Goal: Task Accomplishment & Management: Manage account settings

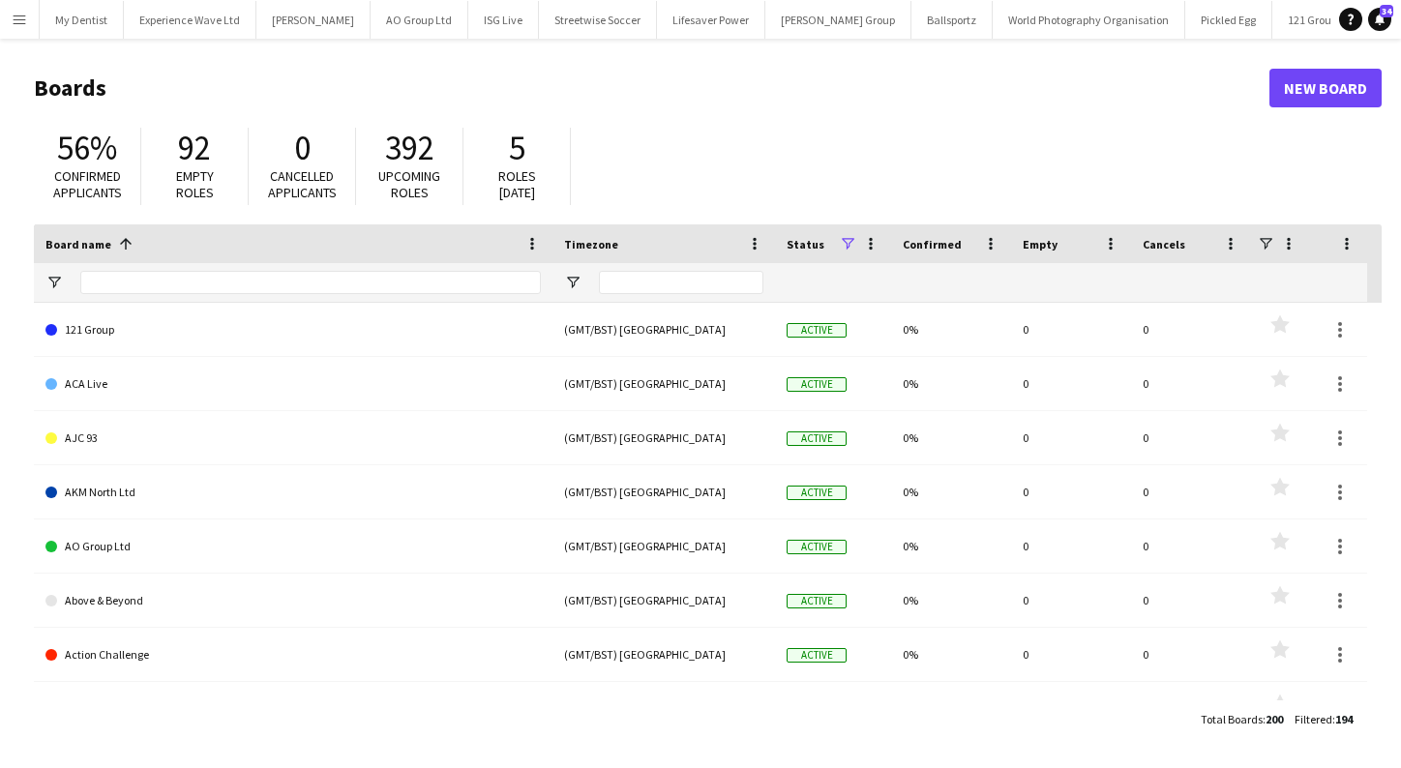
click at [20, 31] on button "Menu" at bounding box center [19, 19] width 39 height 39
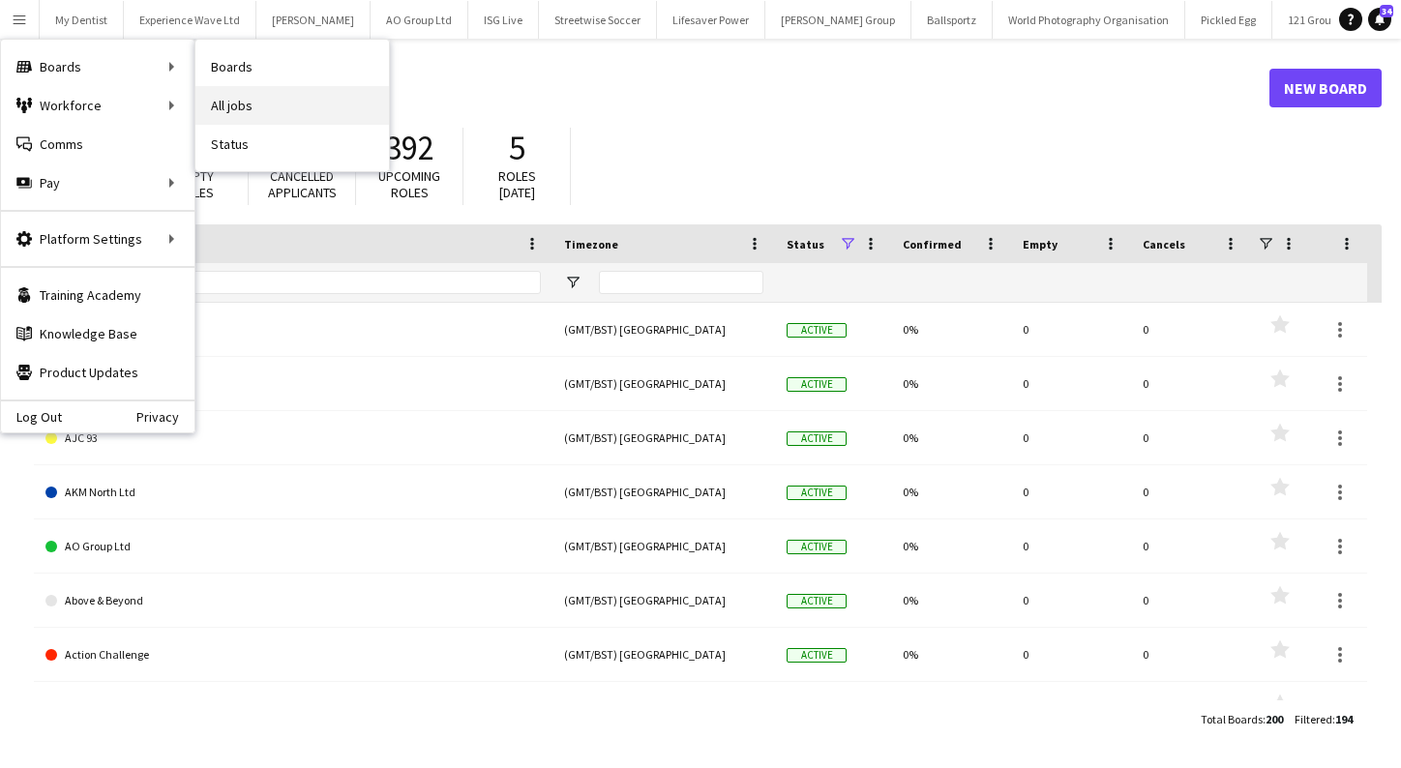
click at [228, 104] on link "All jobs" at bounding box center [291, 105] width 193 height 39
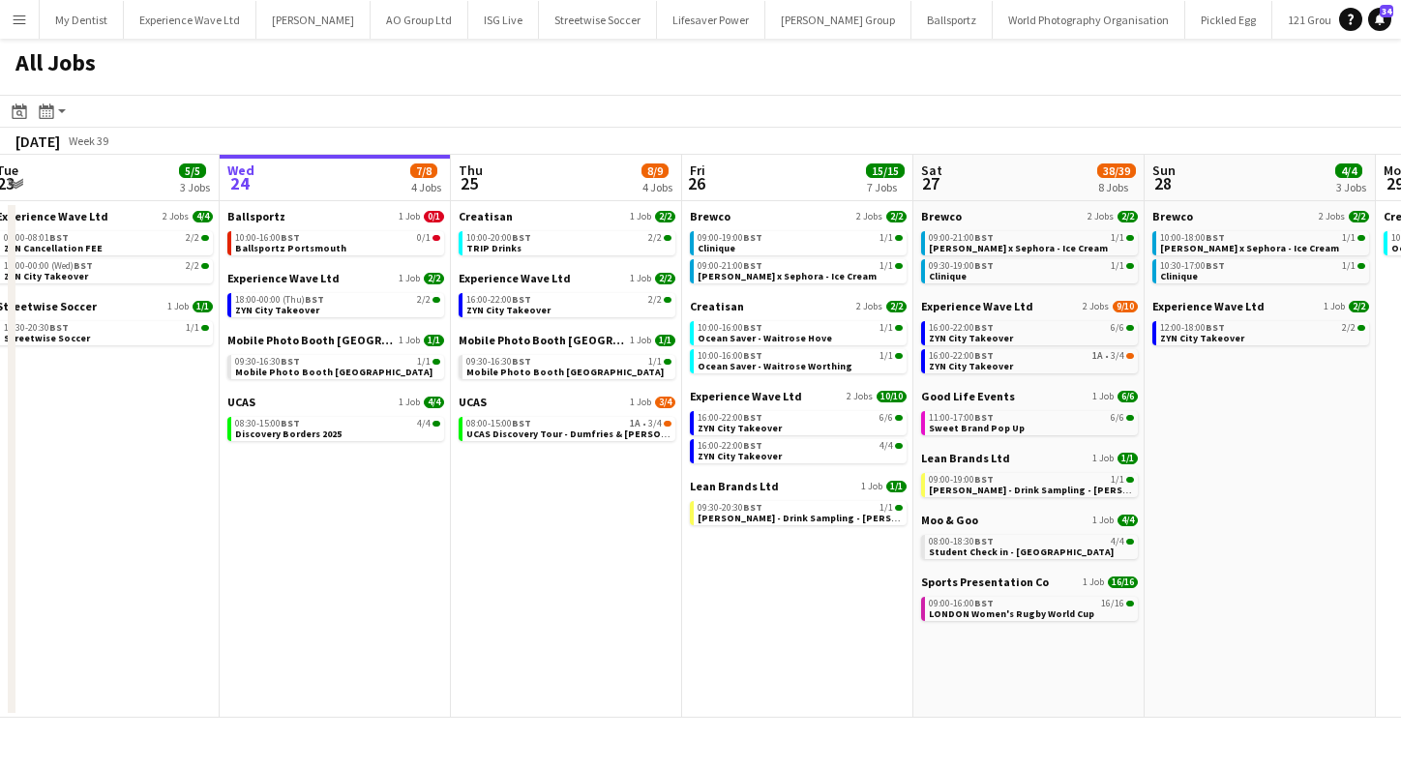
scroll to position [0, 476]
click at [277, 253] on span "Ballsportz Portsmouth" at bounding box center [288, 248] width 111 height 13
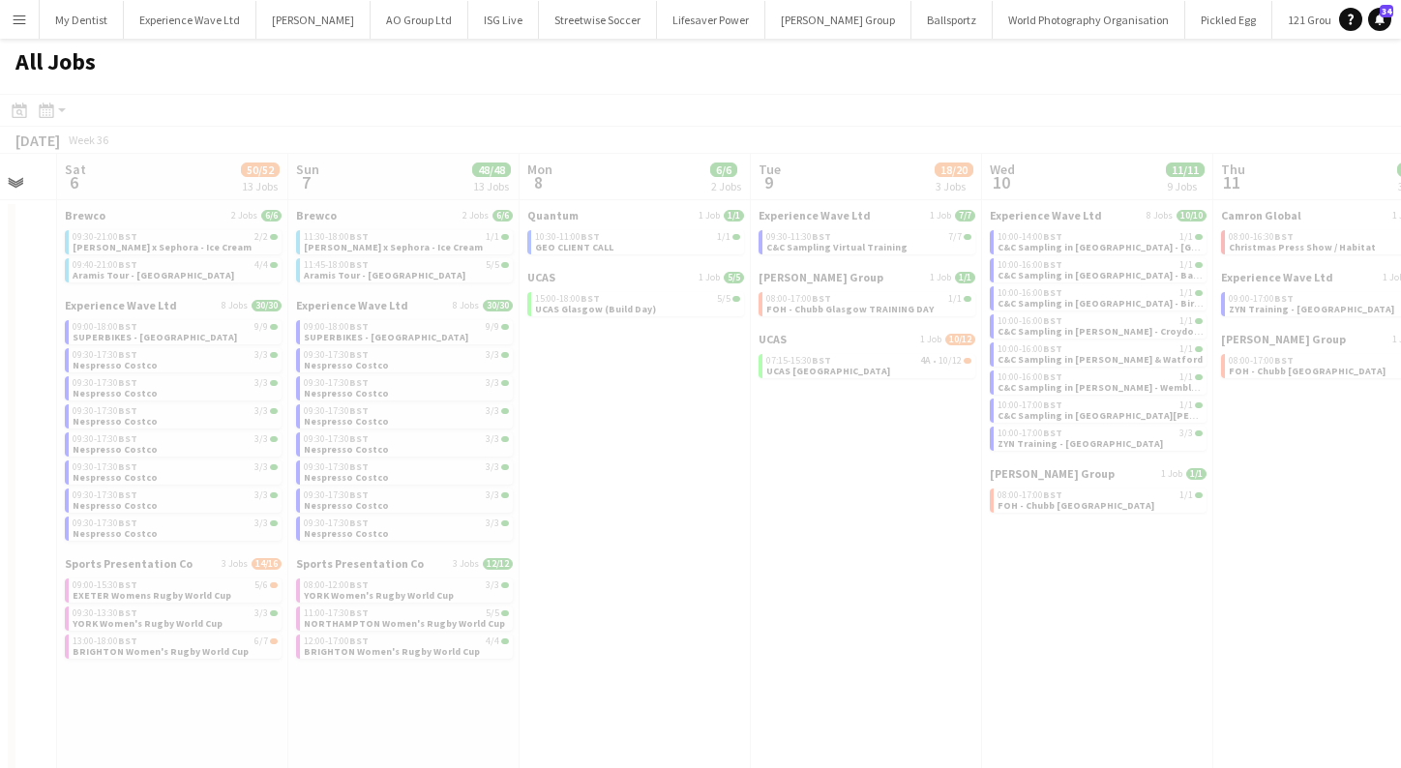
scroll to position [0, 408]
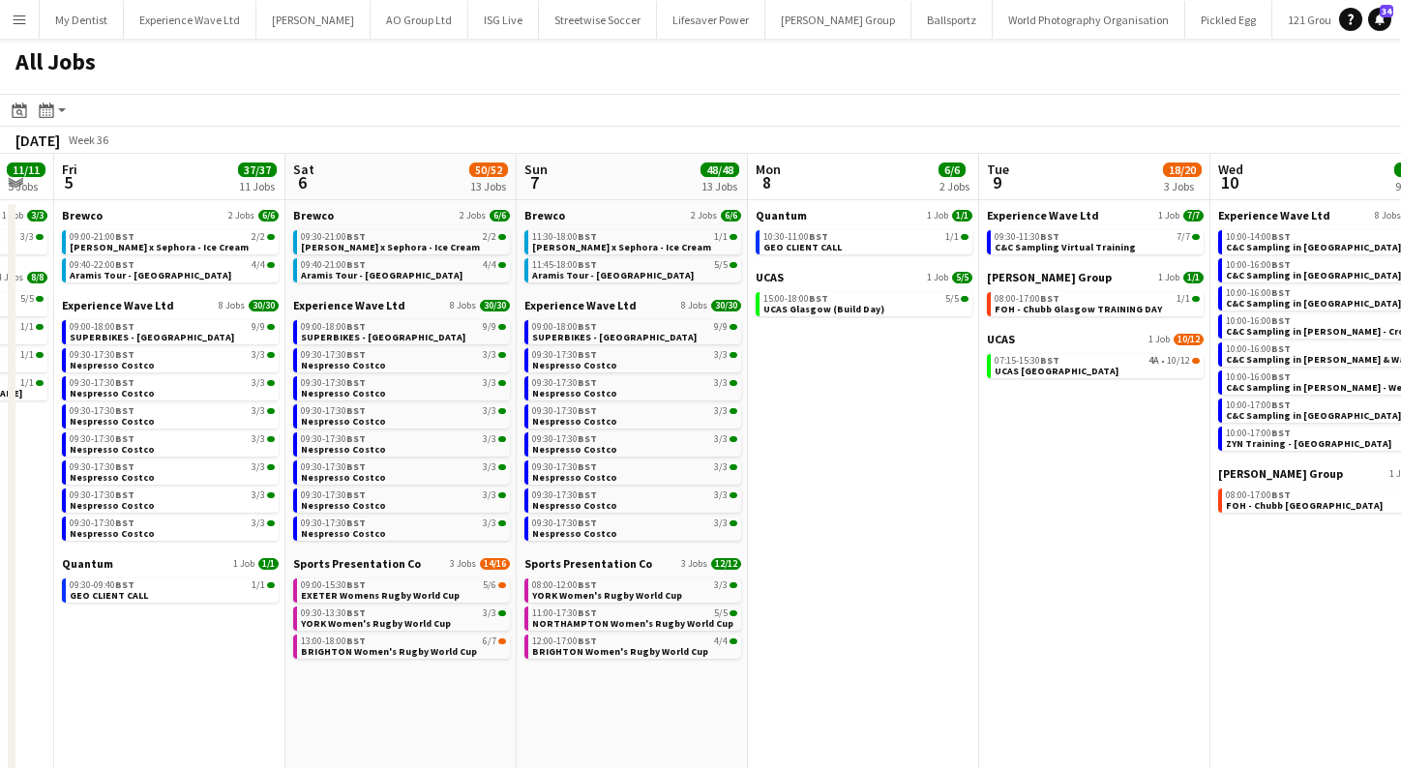
click at [20, 19] on app-icon "Menu" at bounding box center [19, 19] width 15 height 15
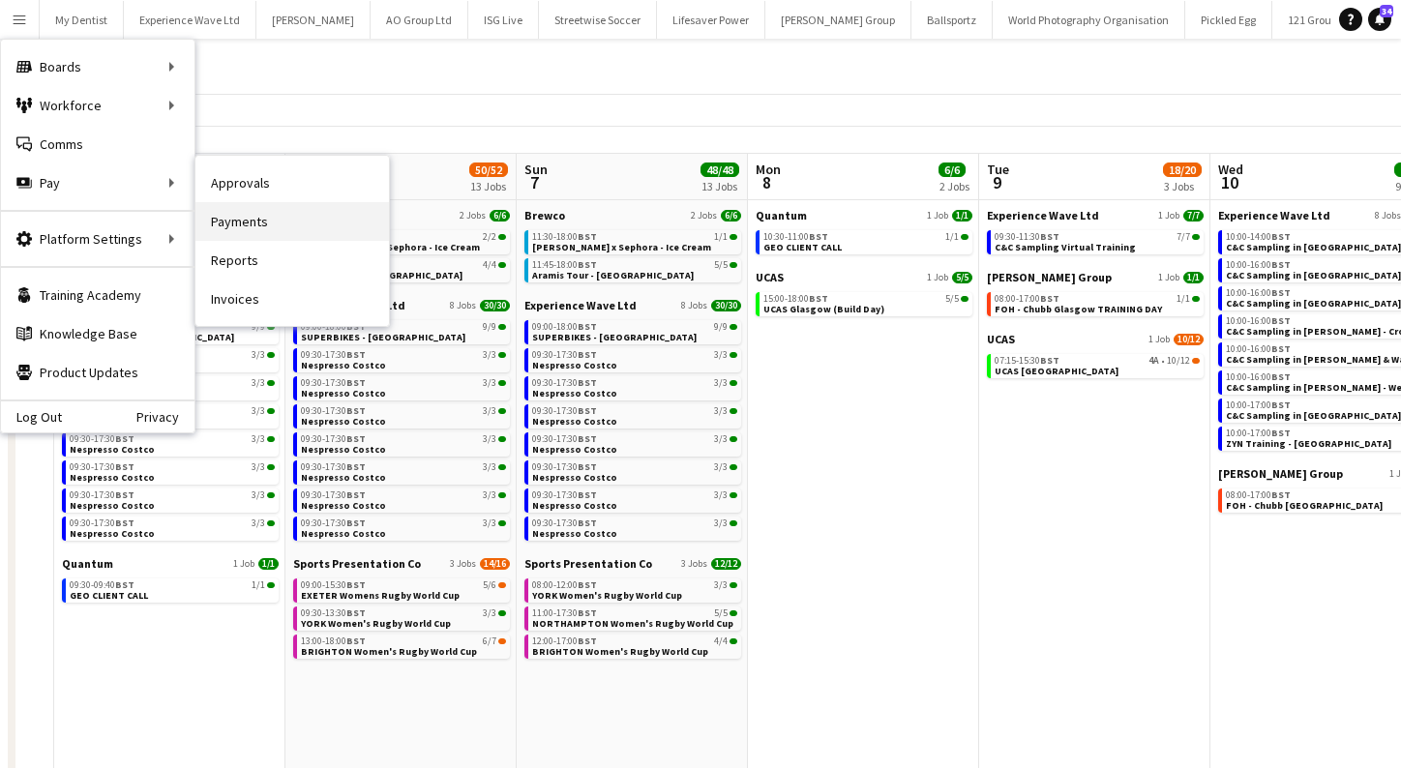
click at [259, 222] on link "Payments" at bounding box center [291, 221] width 193 height 39
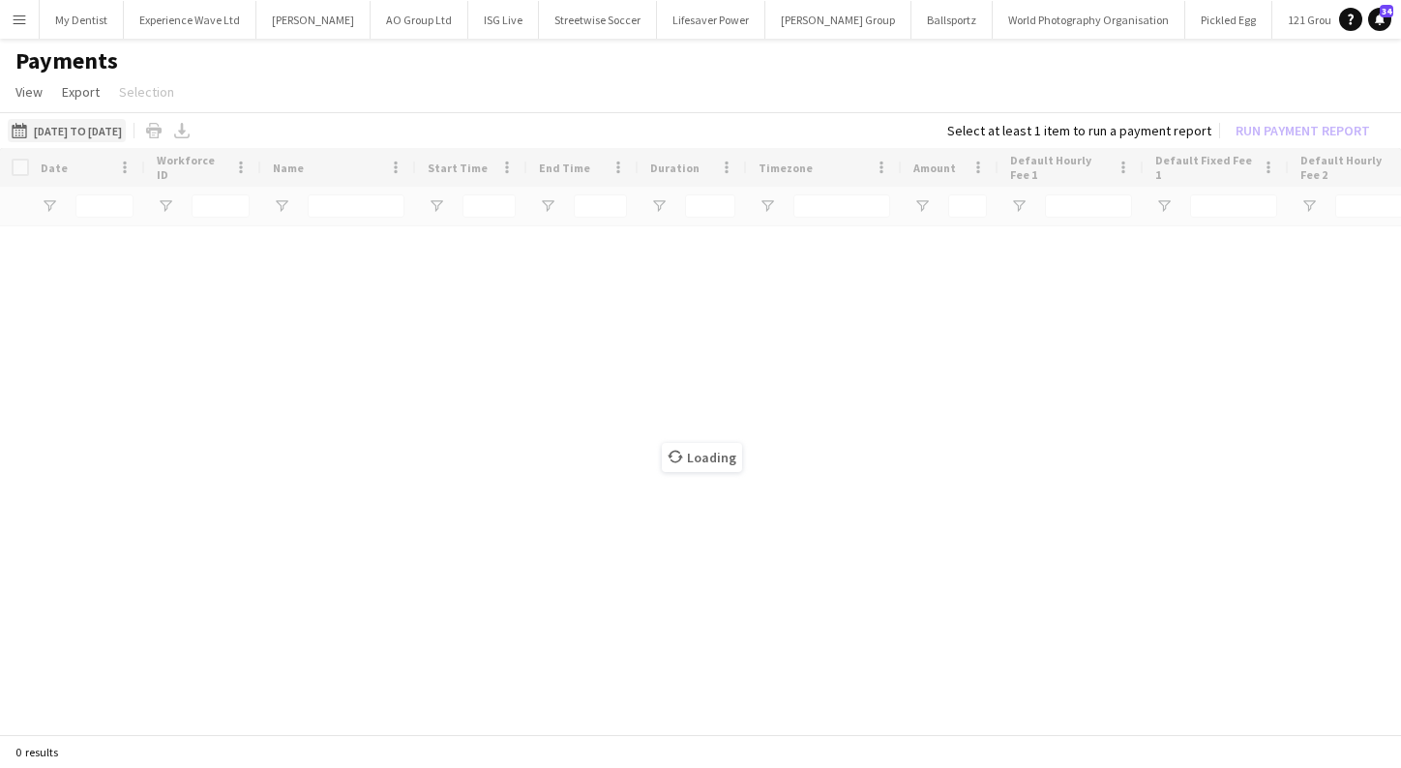
click at [75, 127] on button "[DATE] to [DATE] [DATE] to [DATE]" at bounding box center [67, 130] width 118 height 23
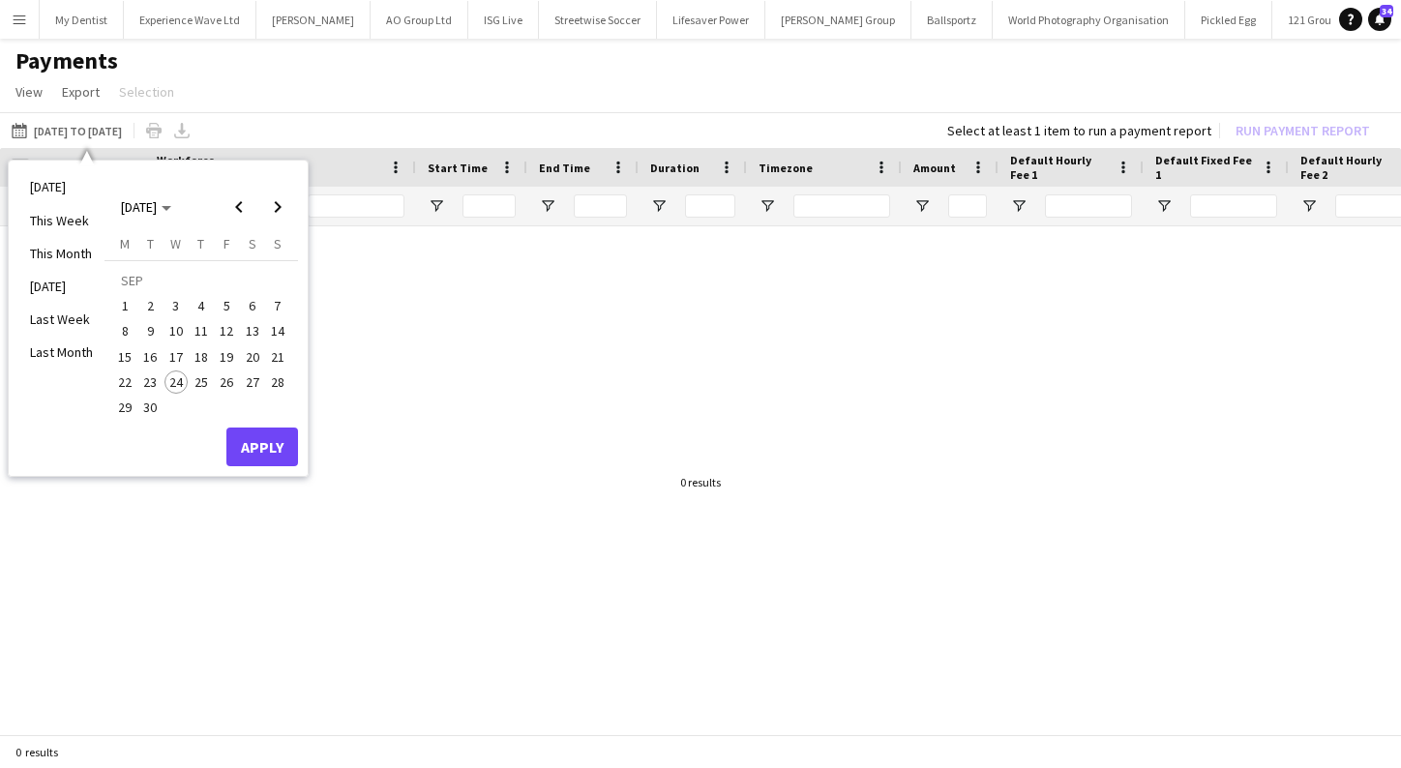
click at [255, 334] on span "13" at bounding box center [252, 331] width 23 height 23
click at [230, 351] on span "19" at bounding box center [226, 356] width 23 height 23
click at [282, 452] on button "Apply" at bounding box center [262, 447] width 72 height 39
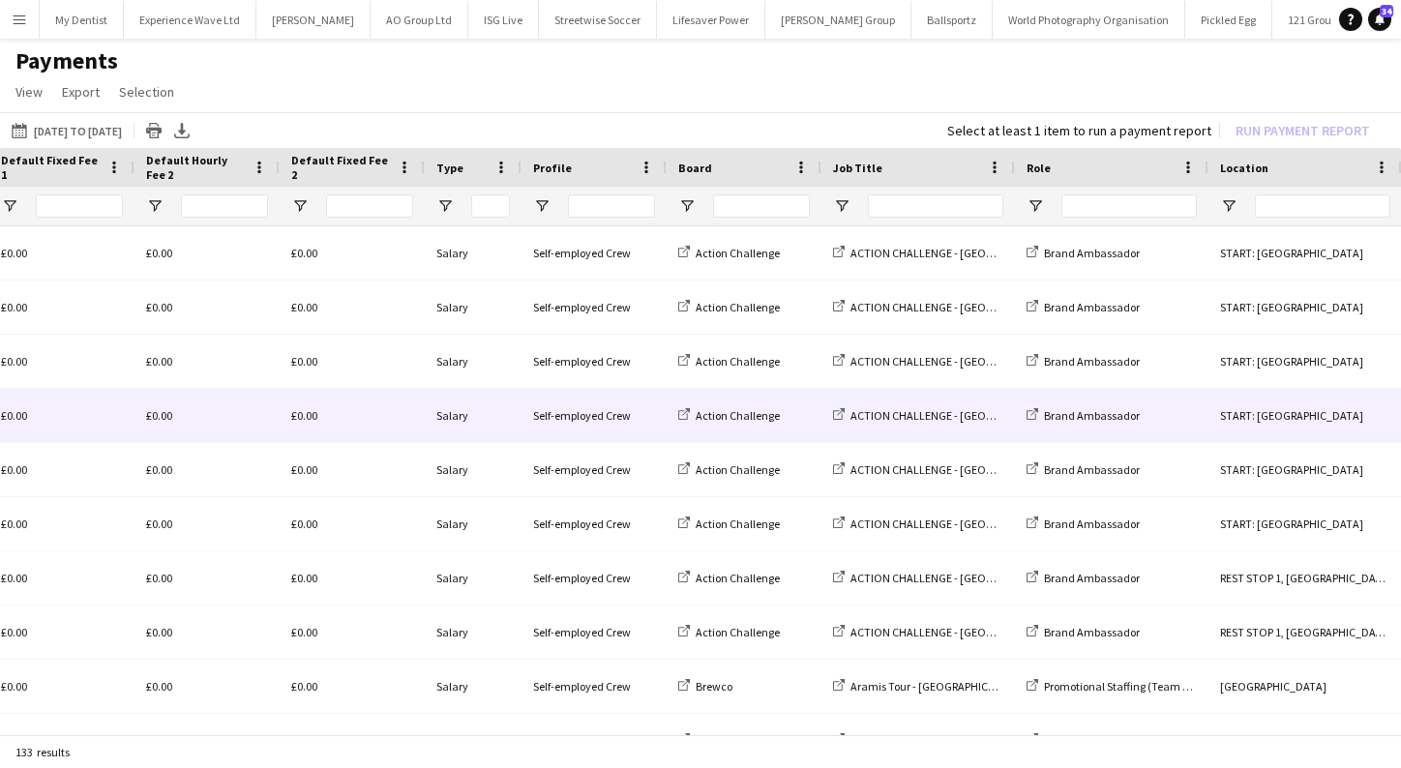
scroll to position [0, 527]
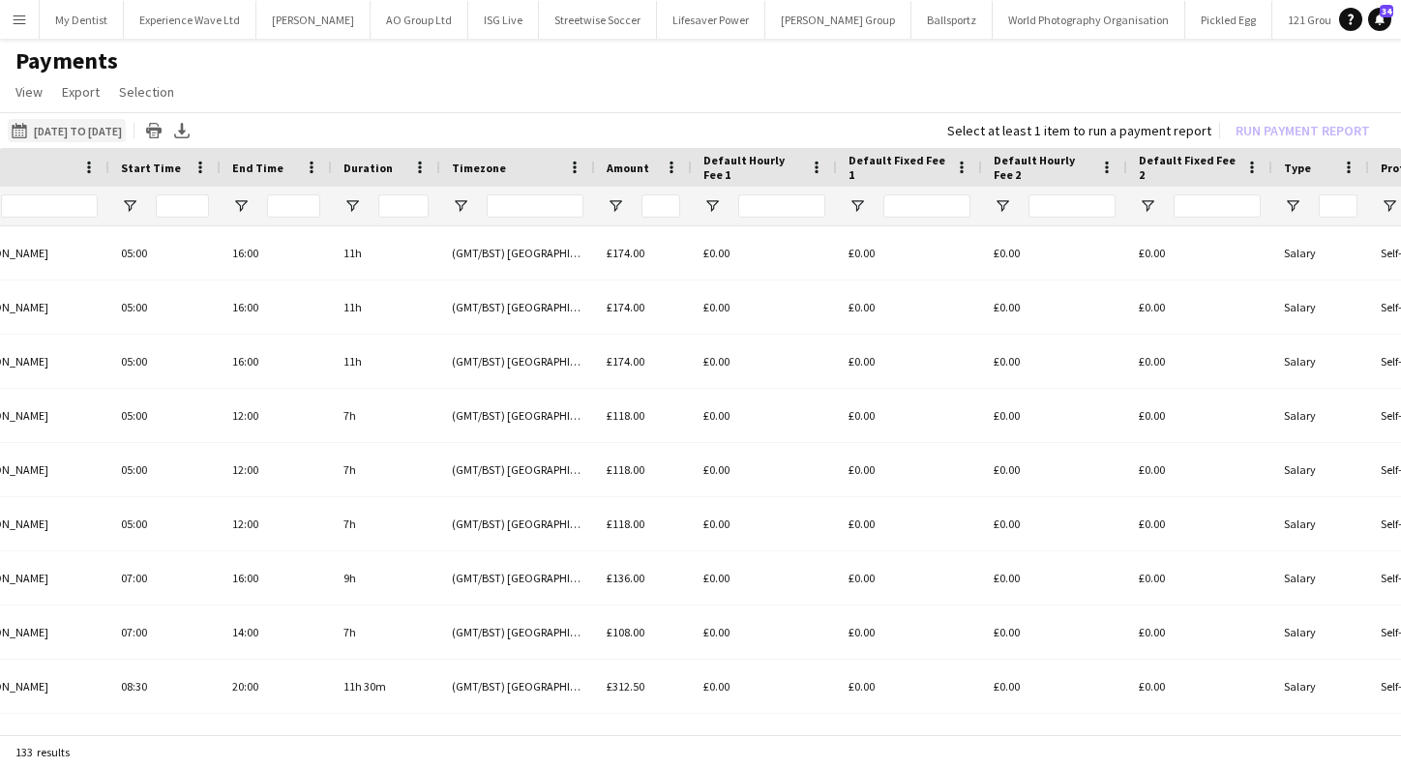
click at [12, 134] on app-icon "[DATE] to [DATE]" at bounding box center [23, 130] width 22 height 15
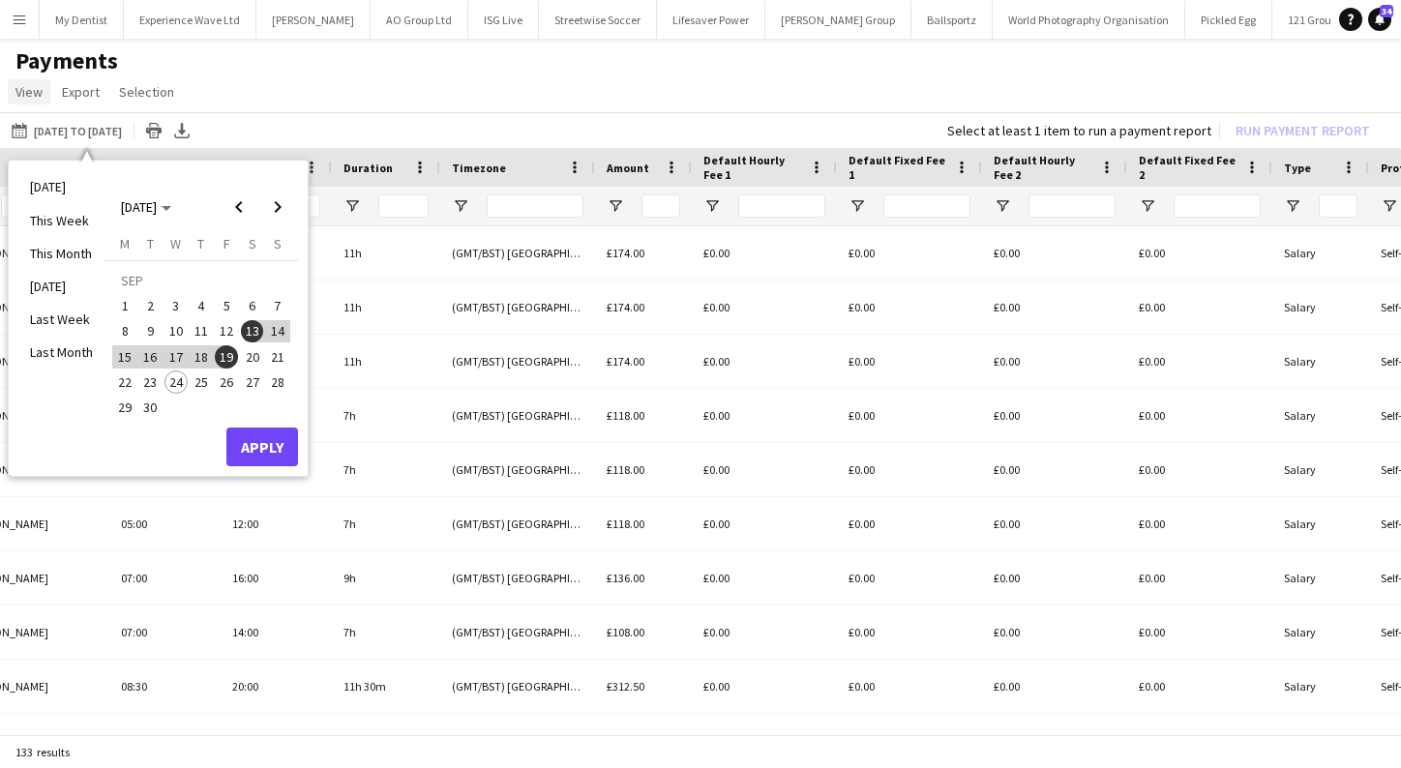
click at [33, 90] on span "View" at bounding box center [28, 91] width 27 height 17
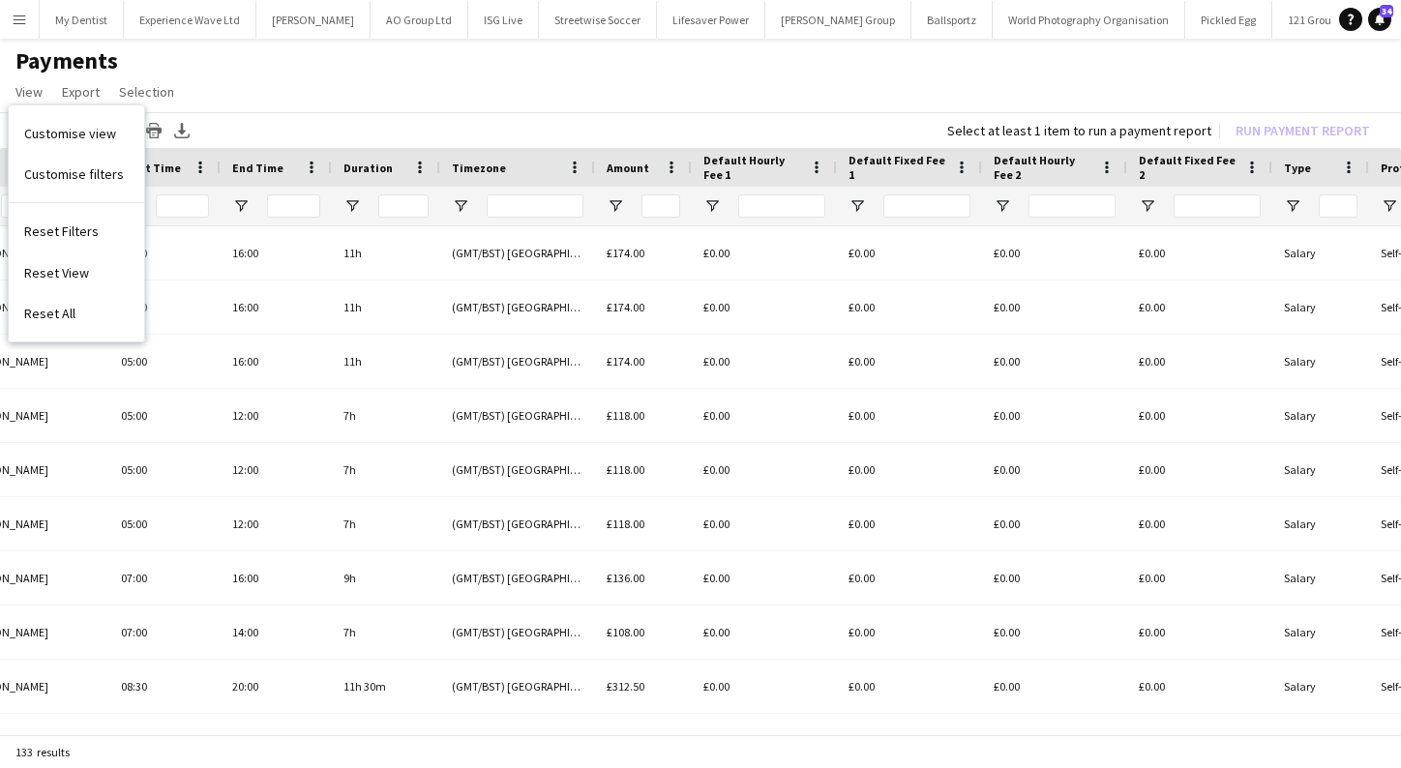
click at [18, 36] on button "Menu" at bounding box center [19, 19] width 39 height 39
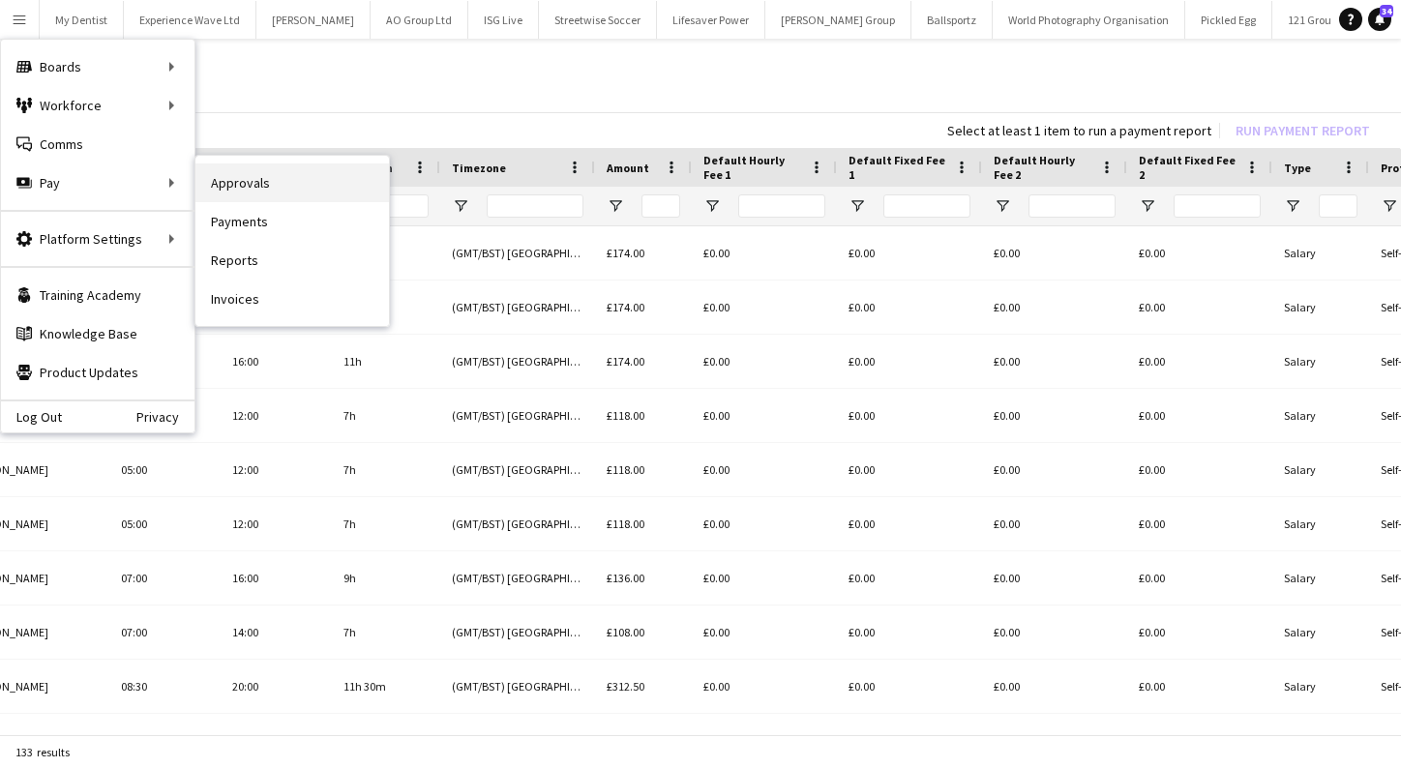
click at [268, 180] on link "Approvals" at bounding box center [291, 183] width 193 height 39
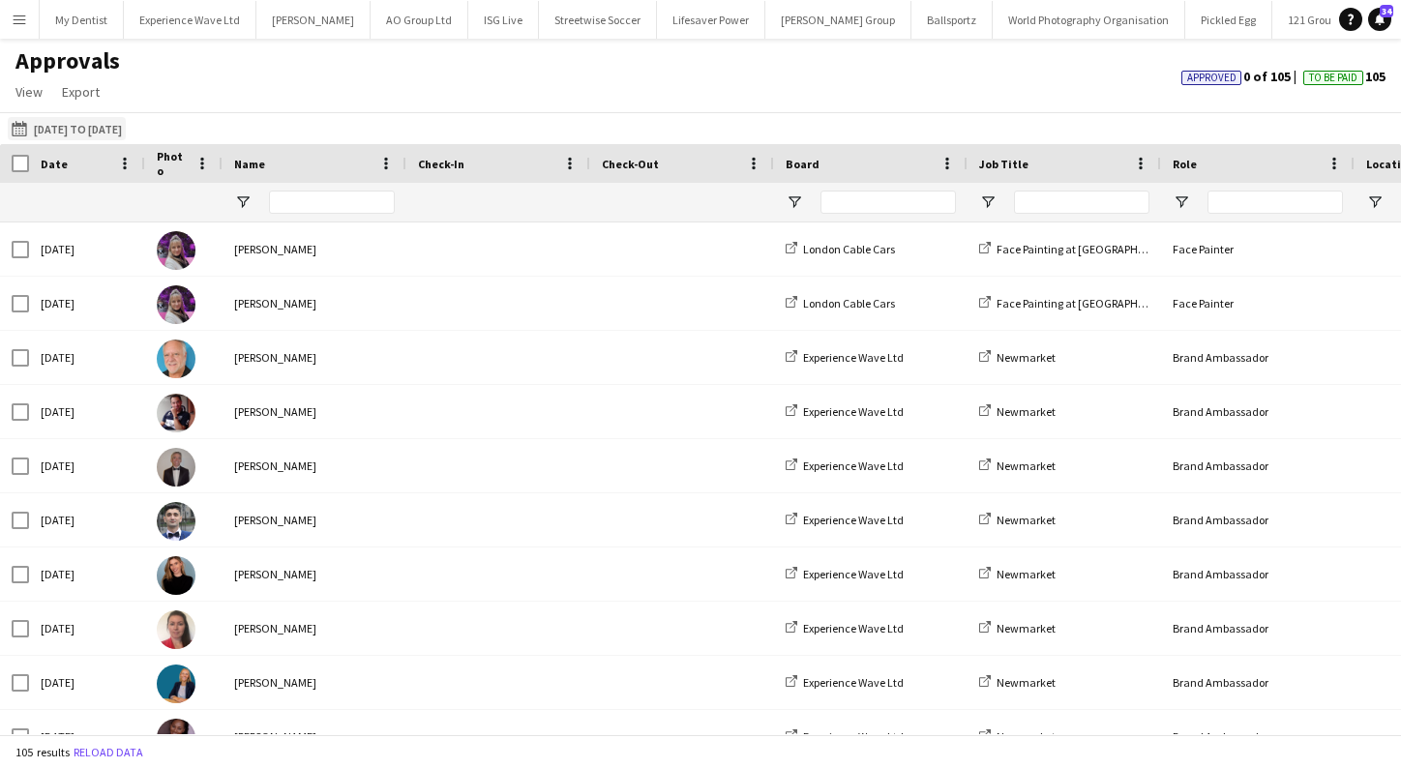
click at [72, 121] on button "[DATE] to [DATE] [DATE] to [DATE]" at bounding box center [67, 128] width 118 height 23
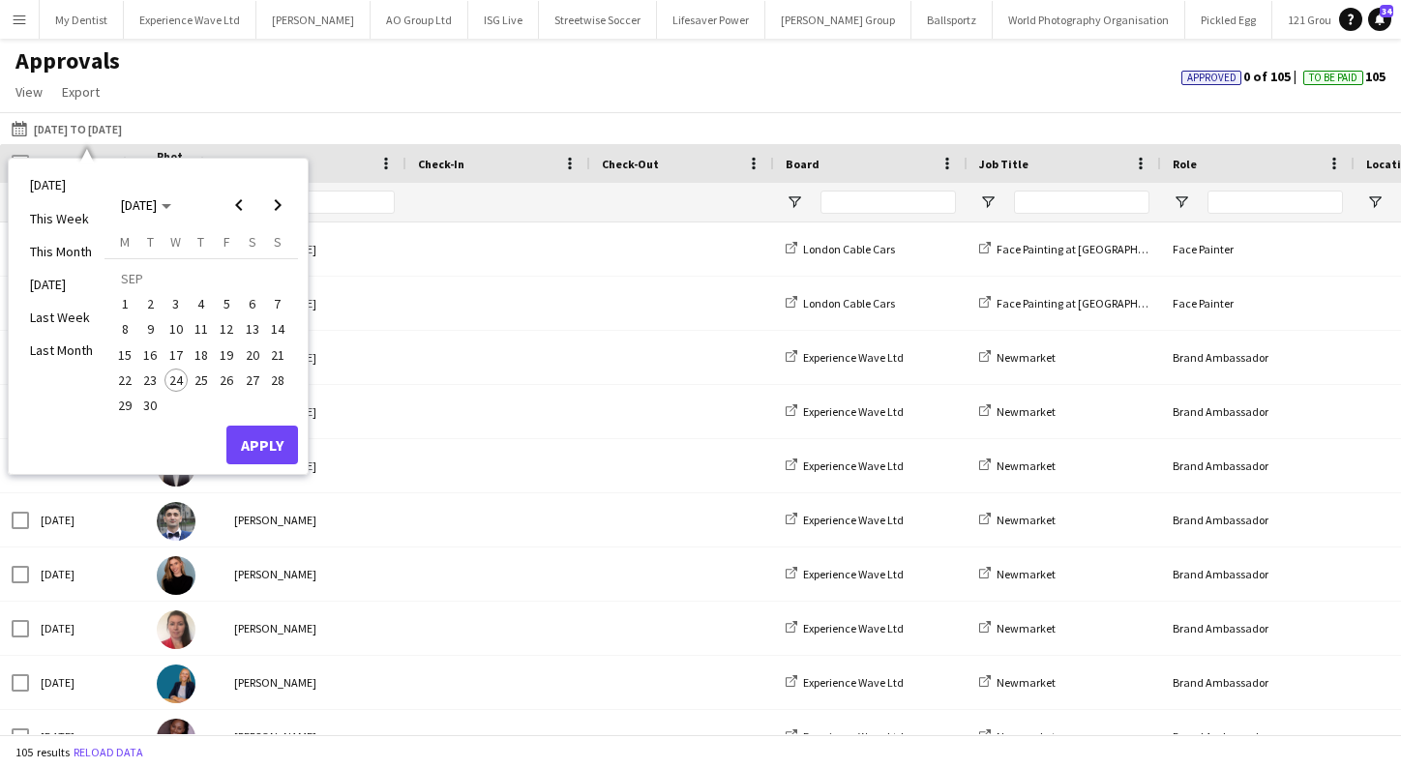
click at [253, 332] on span "13" at bounding box center [252, 329] width 23 height 23
click at [223, 353] on span "19" at bounding box center [226, 354] width 23 height 23
click at [264, 446] on button "Apply" at bounding box center [262, 445] width 72 height 39
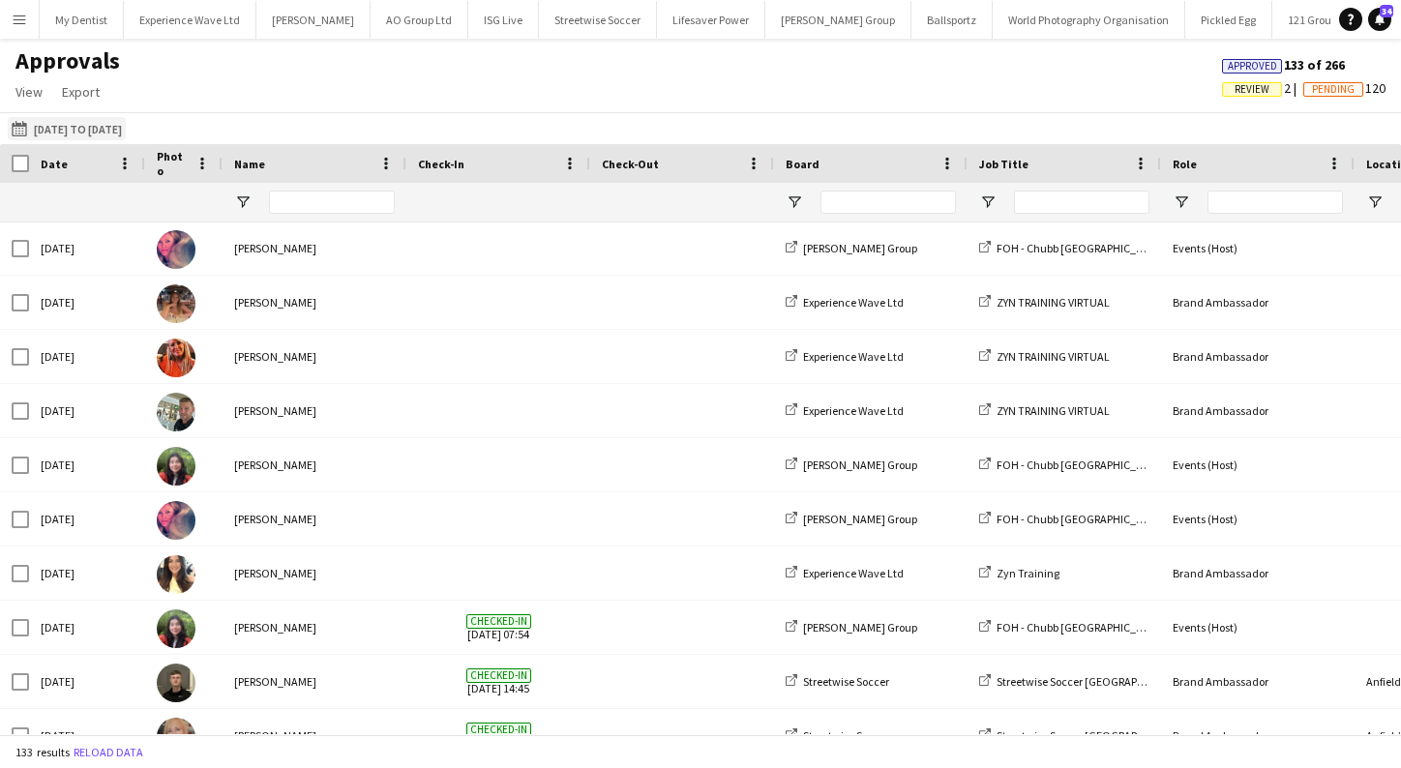
click at [126, 126] on button "[DATE] to [DATE] [DATE] to [DATE]" at bounding box center [67, 128] width 118 height 23
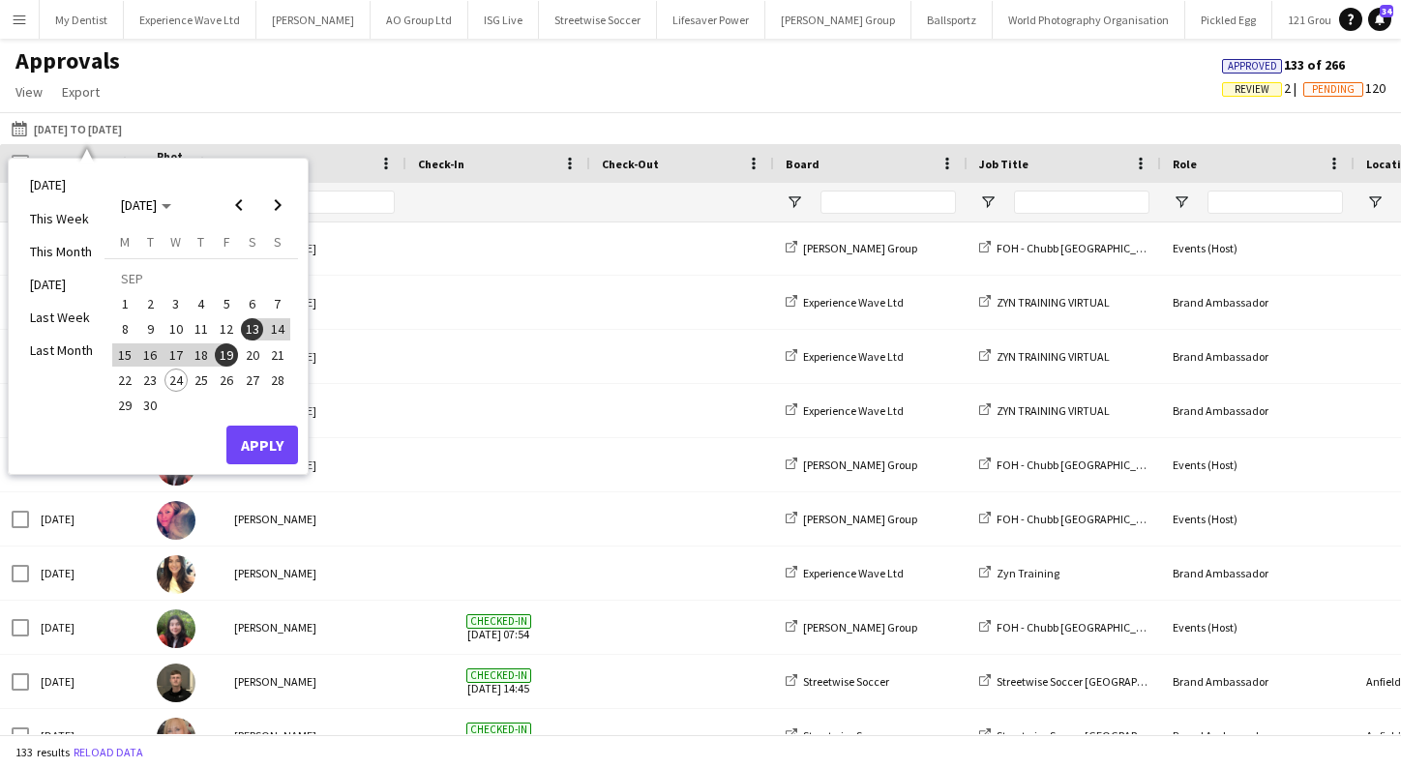
click at [263, 442] on button "Apply" at bounding box center [262, 445] width 72 height 39
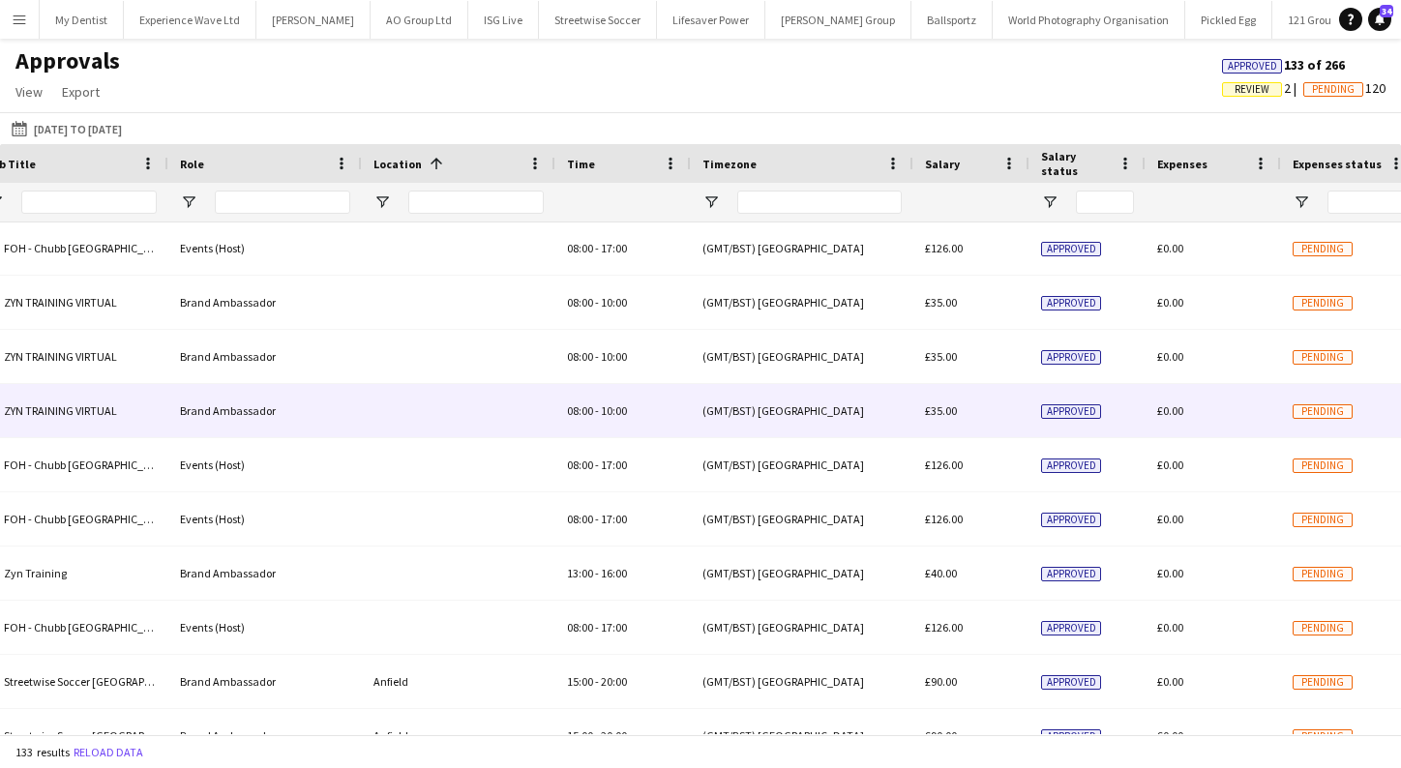
scroll to position [0, 1069]
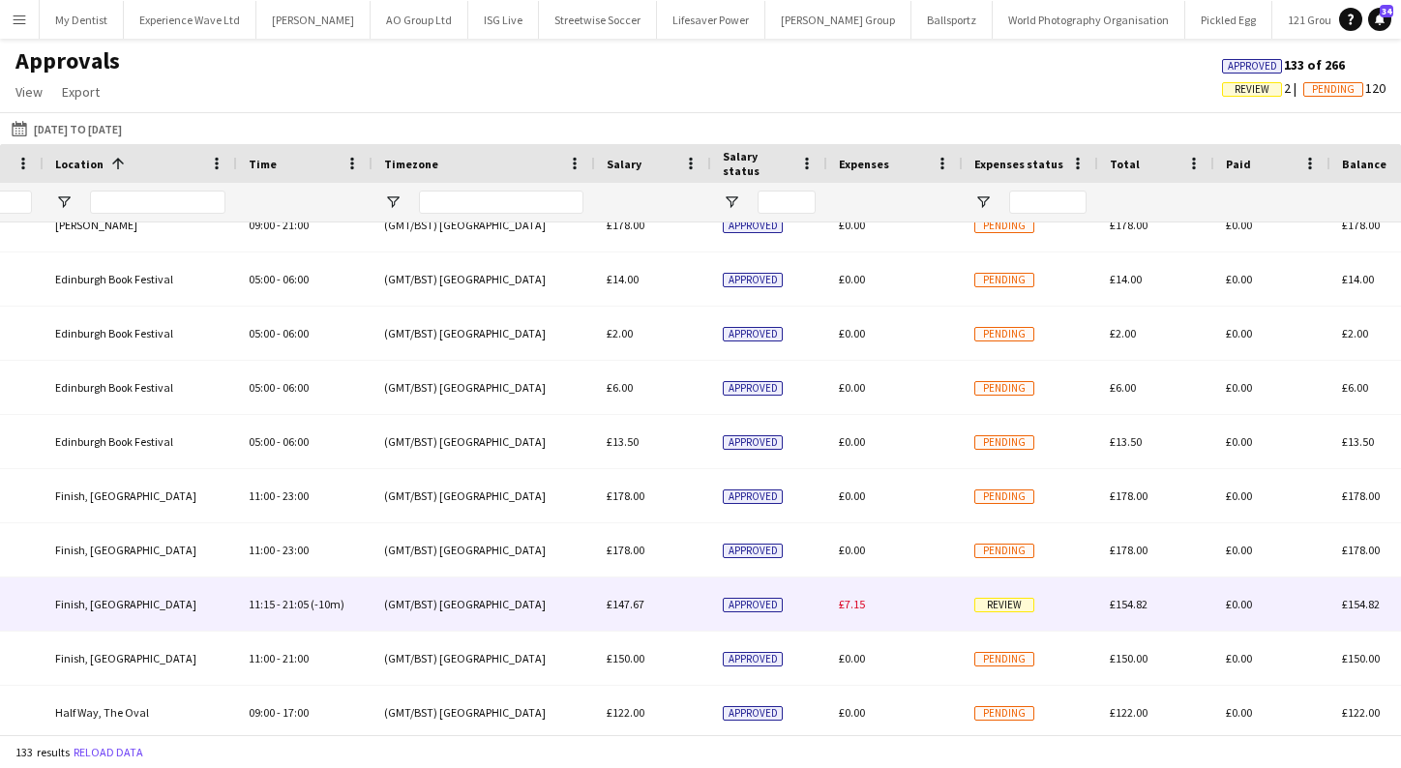
click at [849, 606] on span "£7.15" at bounding box center [852, 604] width 26 height 15
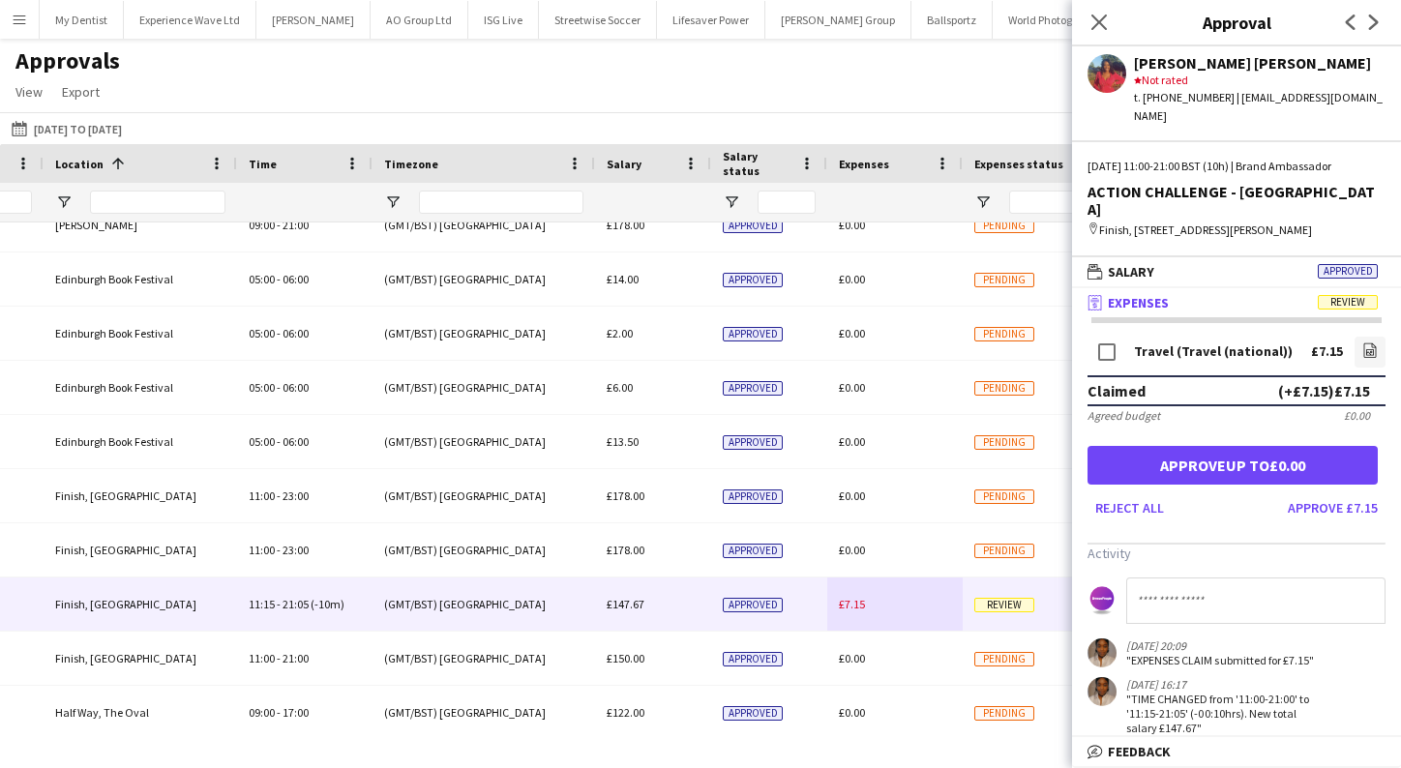
click at [1207, 582] on input at bounding box center [1255, 601] width 259 height 46
type input "*"
type input "**********"
click at [1123, 492] on button "Reject all" at bounding box center [1129, 507] width 84 height 31
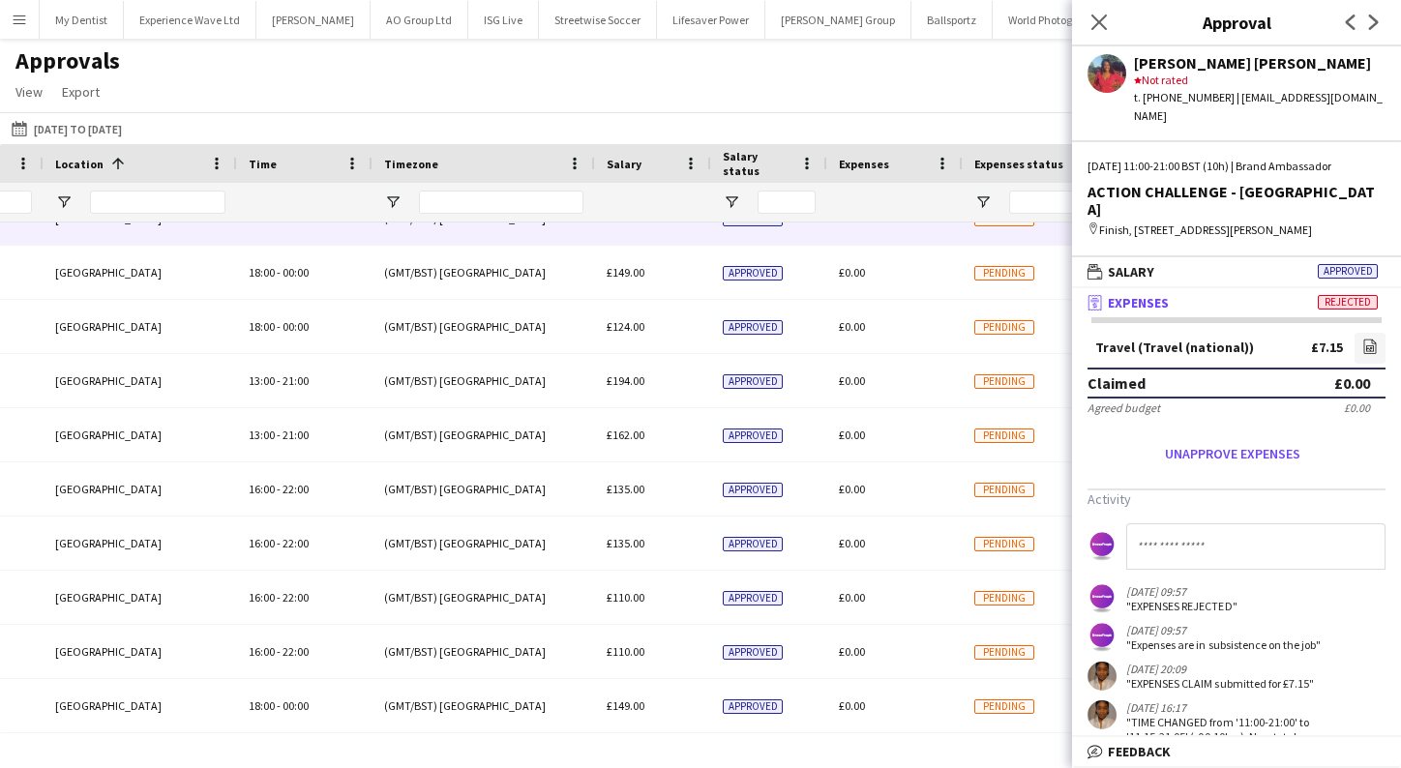
scroll to position [4157, 0]
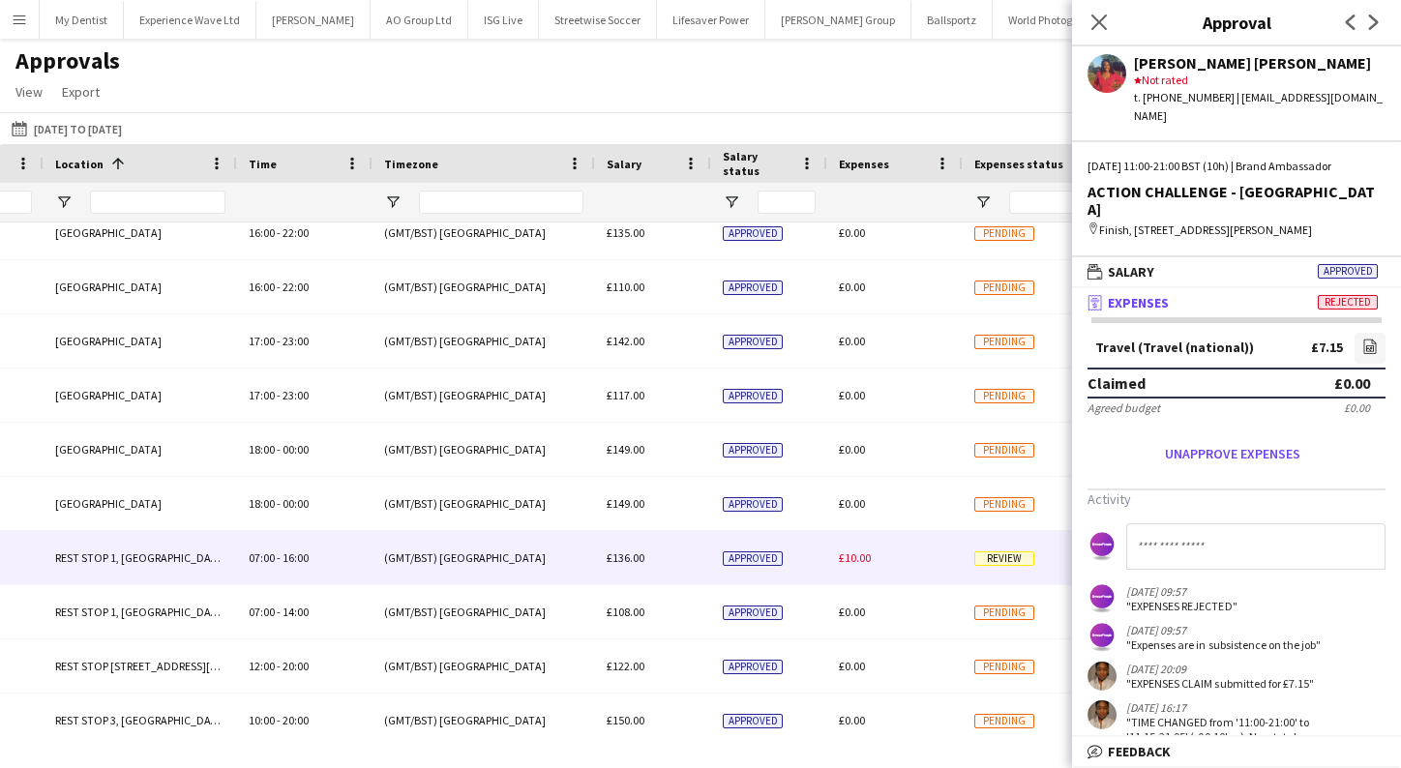
click at [906, 561] on div "£10.00" at bounding box center [894, 557] width 135 height 53
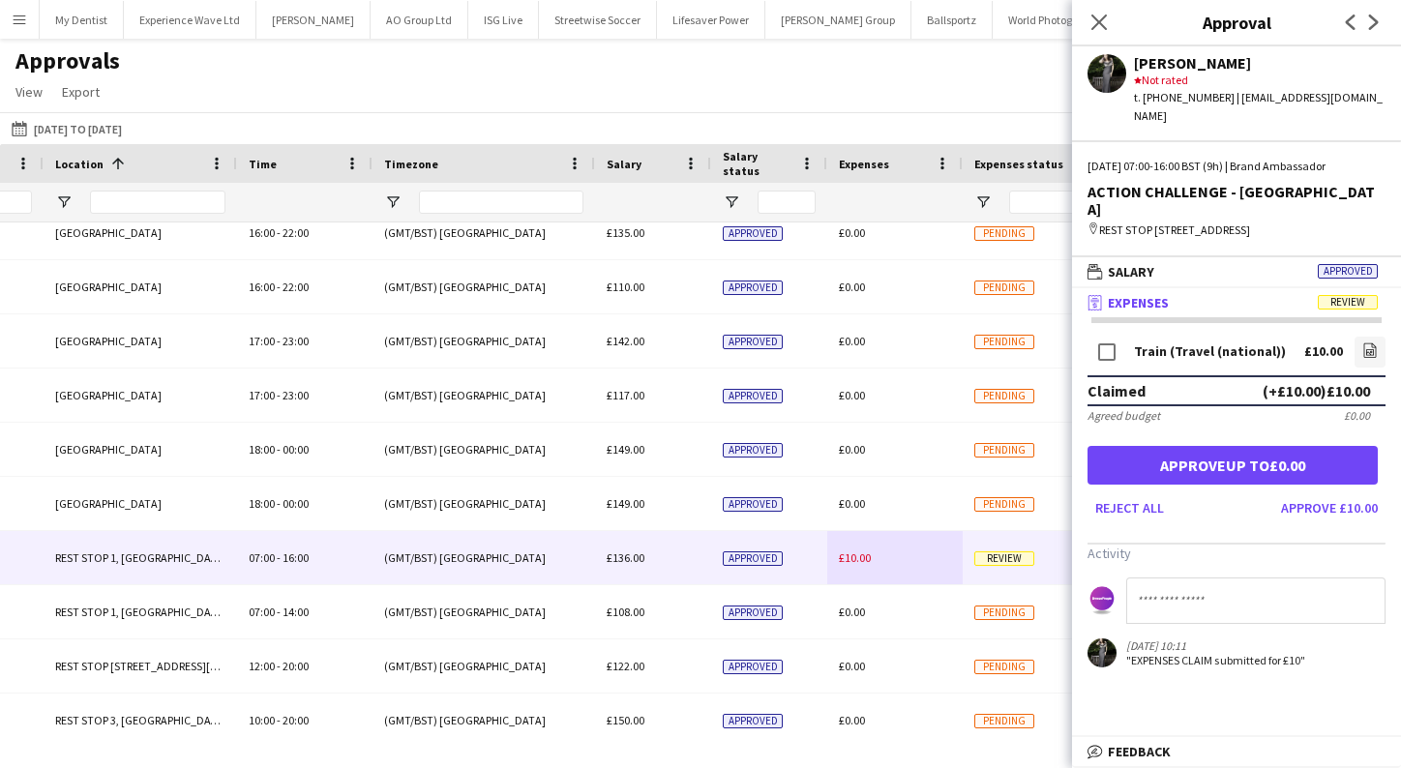
click at [1194, 586] on input at bounding box center [1255, 601] width 259 height 46
click at [1317, 583] on input "**********" at bounding box center [1255, 601] width 259 height 46
click at [1331, 598] on input "**********" at bounding box center [1255, 601] width 259 height 46
type input "**********"
click at [1141, 495] on button "Reject all" at bounding box center [1129, 507] width 84 height 31
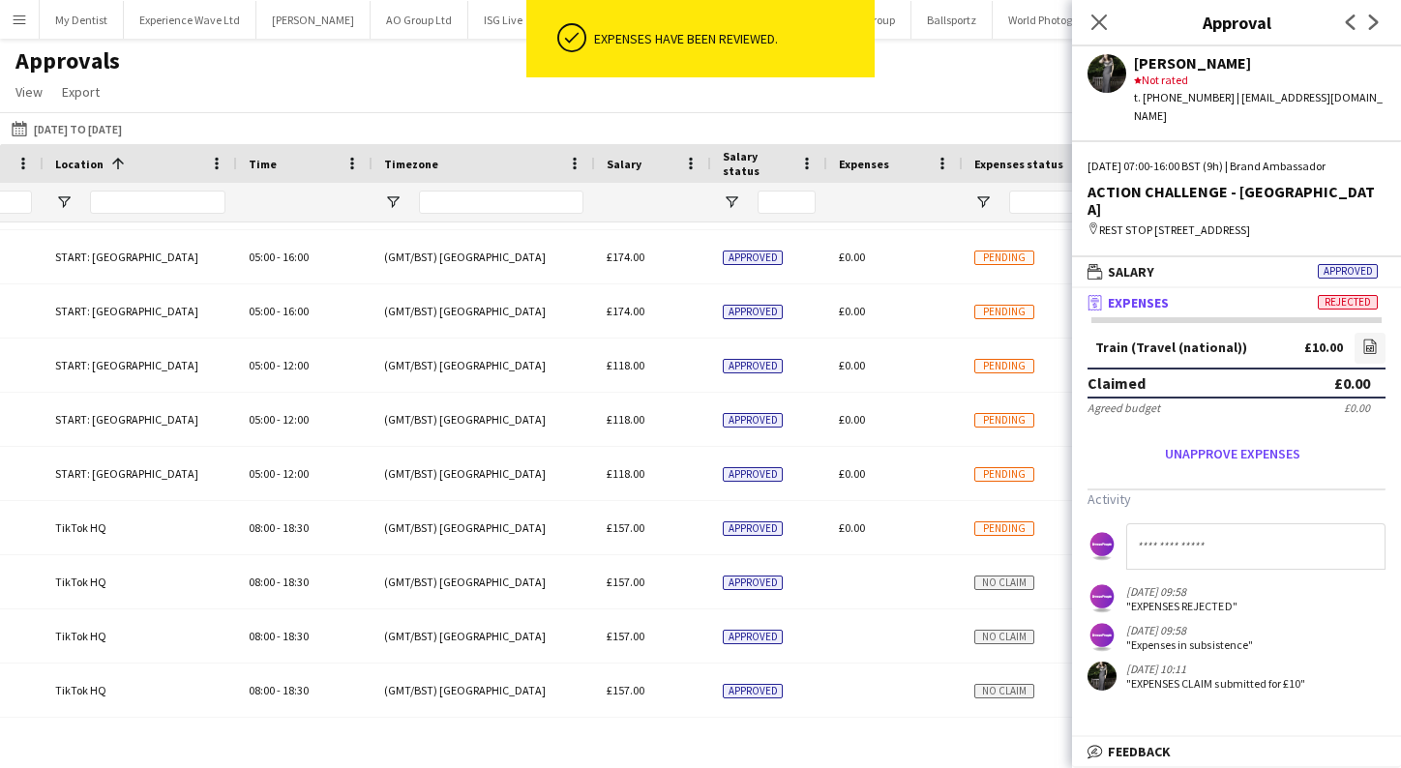
scroll to position [6490, 0]
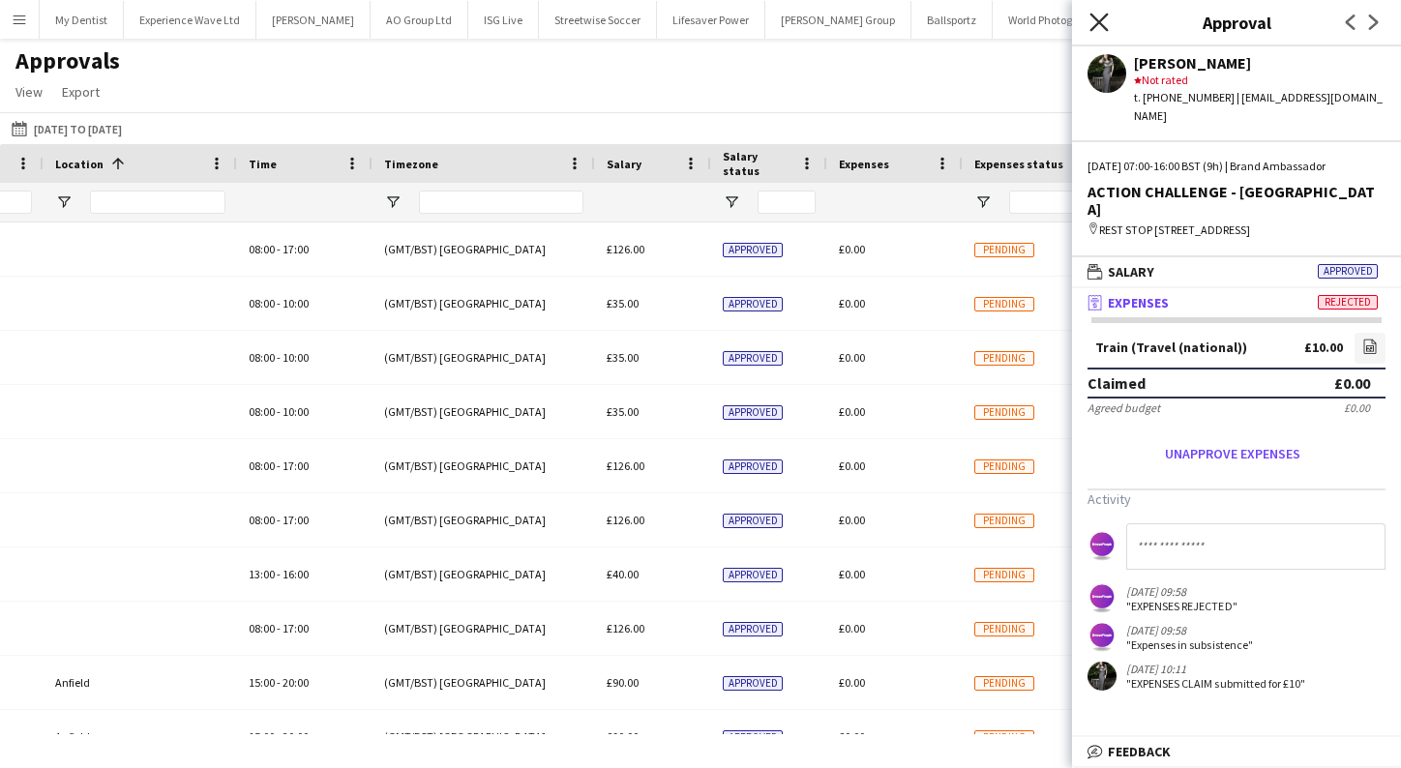
click at [1102, 14] on app-icon "Close pop-in" at bounding box center [1100, 23] width 28 height 28
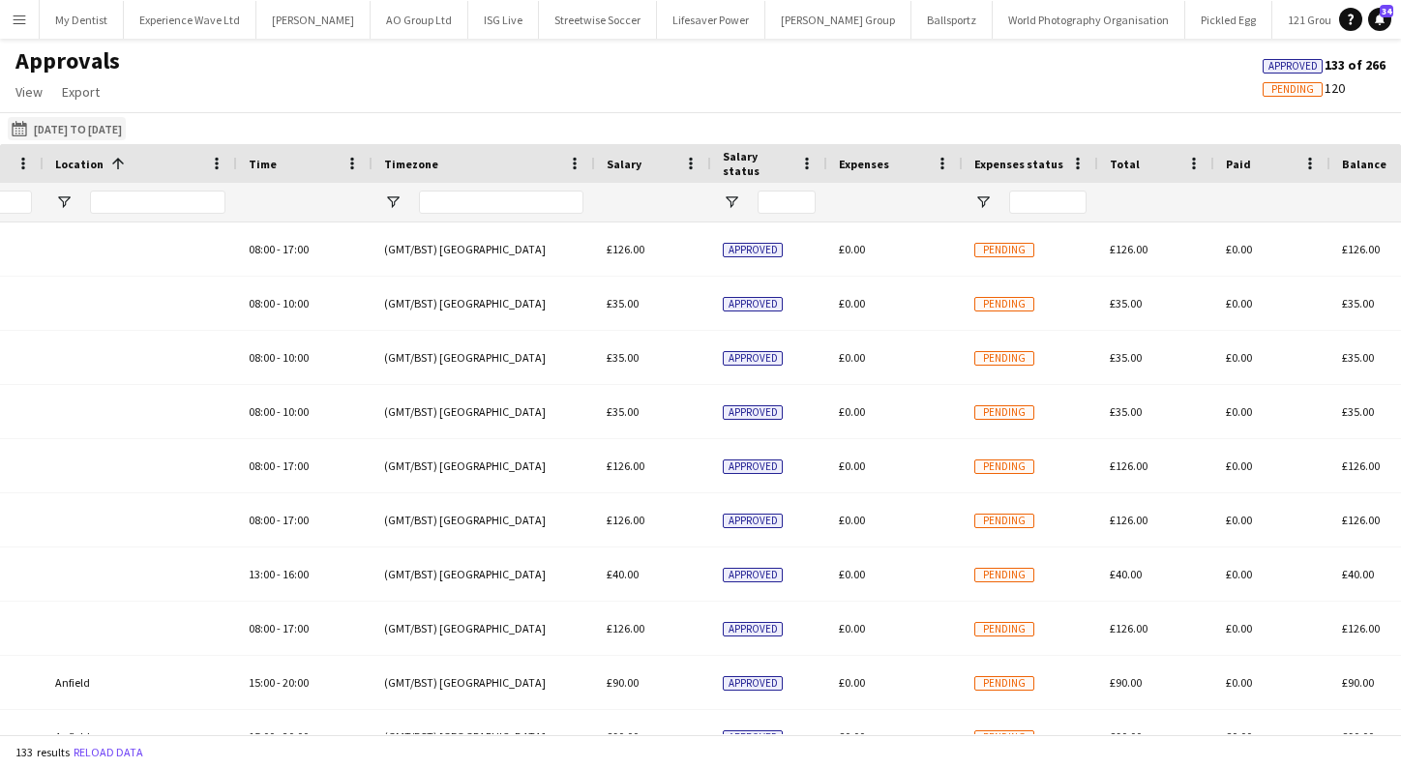
click at [116, 119] on button "[DATE] to [DATE] [DATE] to [DATE]" at bounding box center [67, 128] width 118 height 23
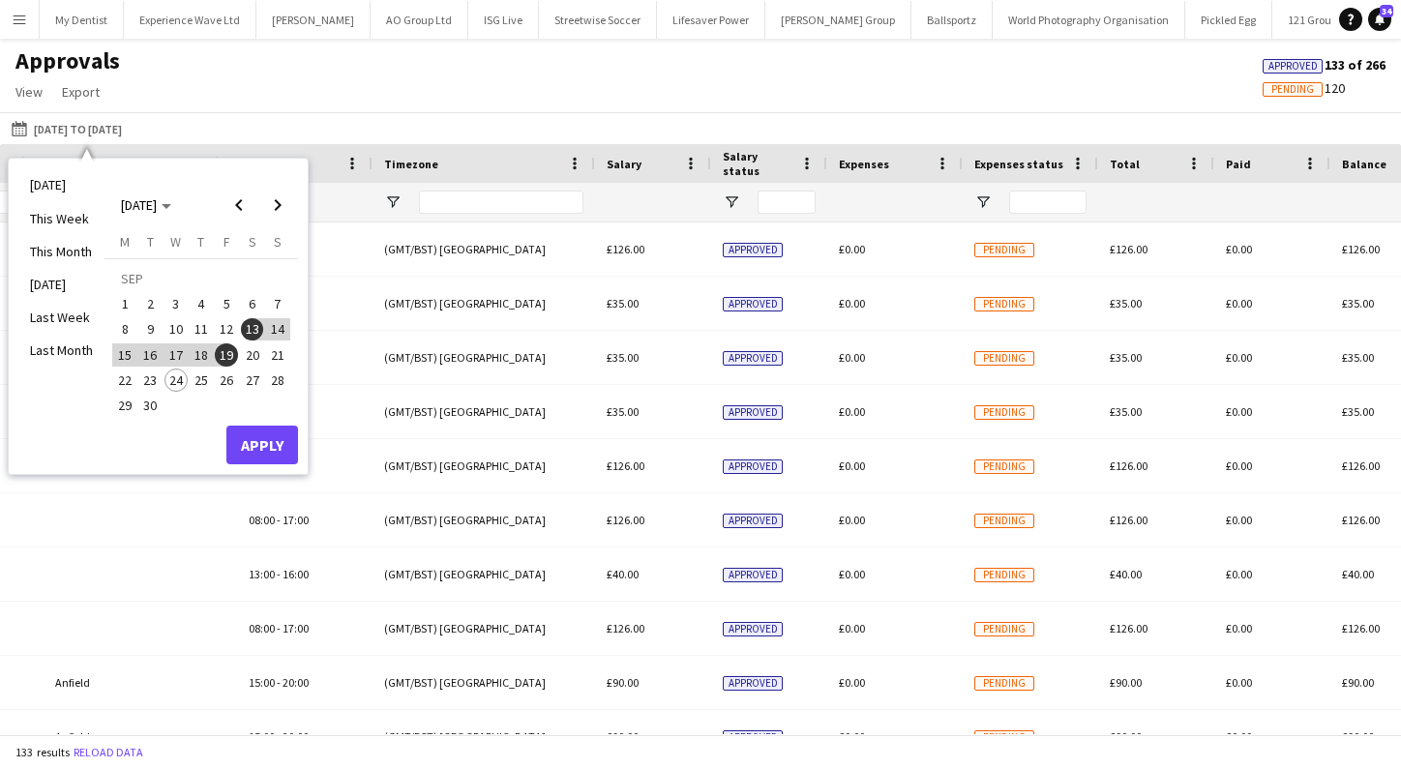
click at [247, 119] on div "[DATE] to [DATE] [DATE] to [DATE] [DATE] This Week This Month [DATE] Last Week …" at bounding box center [700, 128] width 1401 height 32
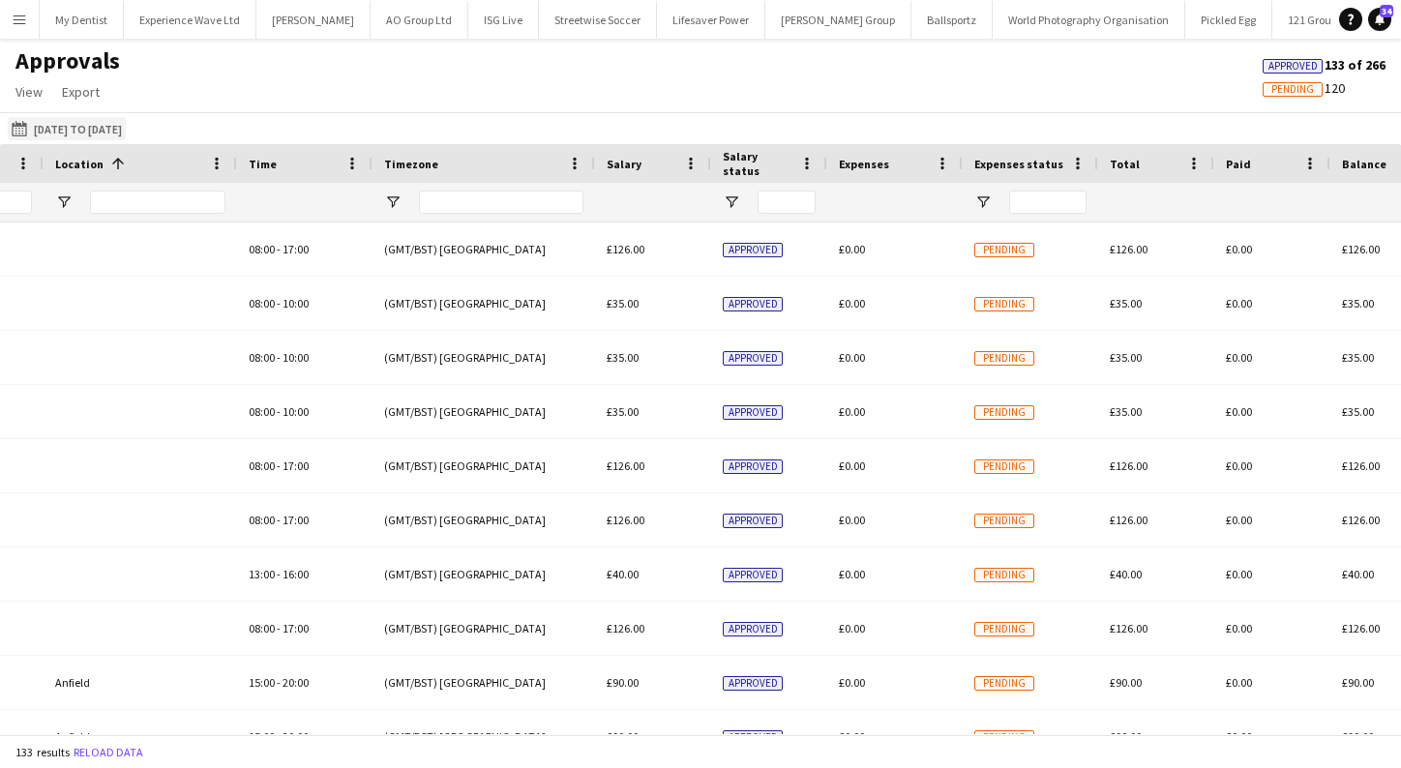
click at [93, 135] on button "[DATE] to [DATE] [DATE] to [DATE]" at bounding box center [67, 128] width 118 height 23
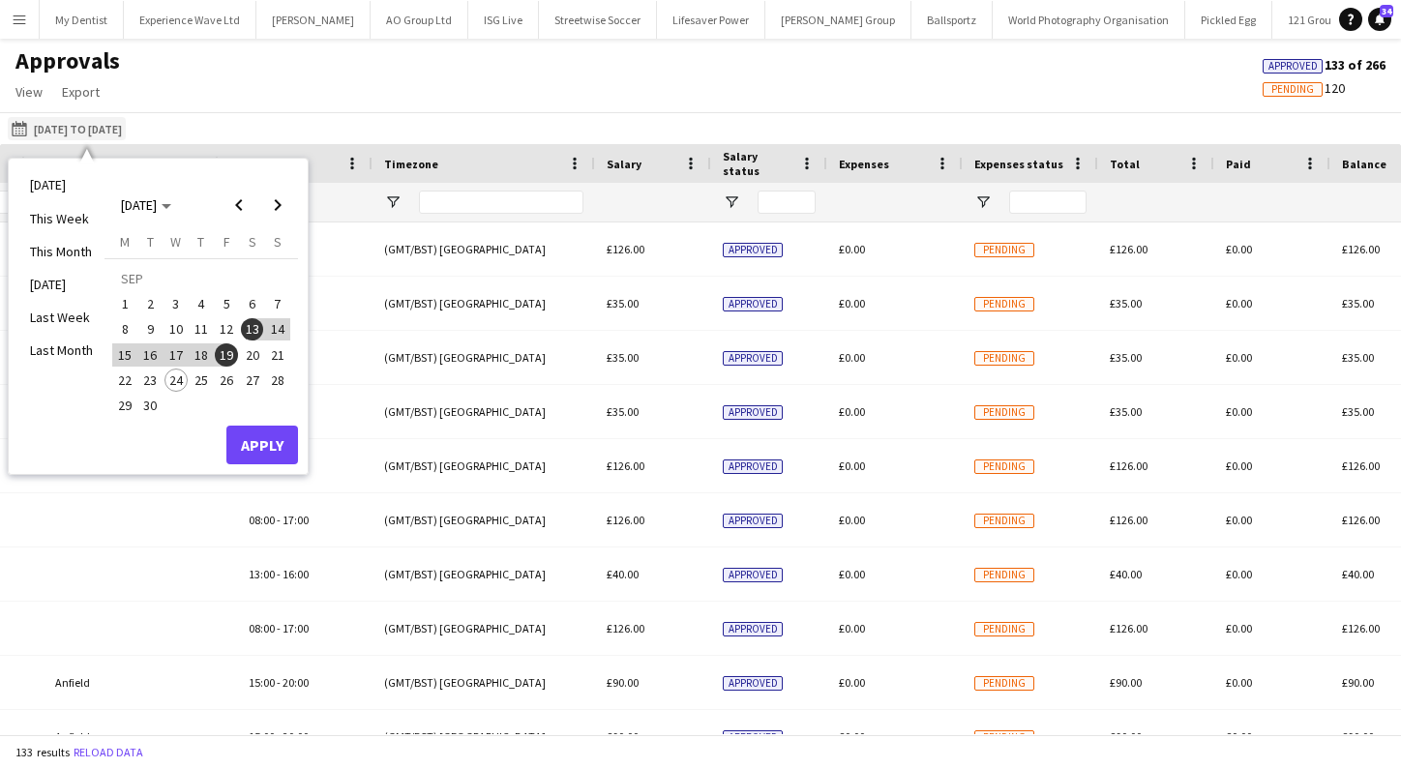
click at [23, 127] on app-icon "[DATE] to [DATE]" at bounding box center [23, 128] width 22 height 15
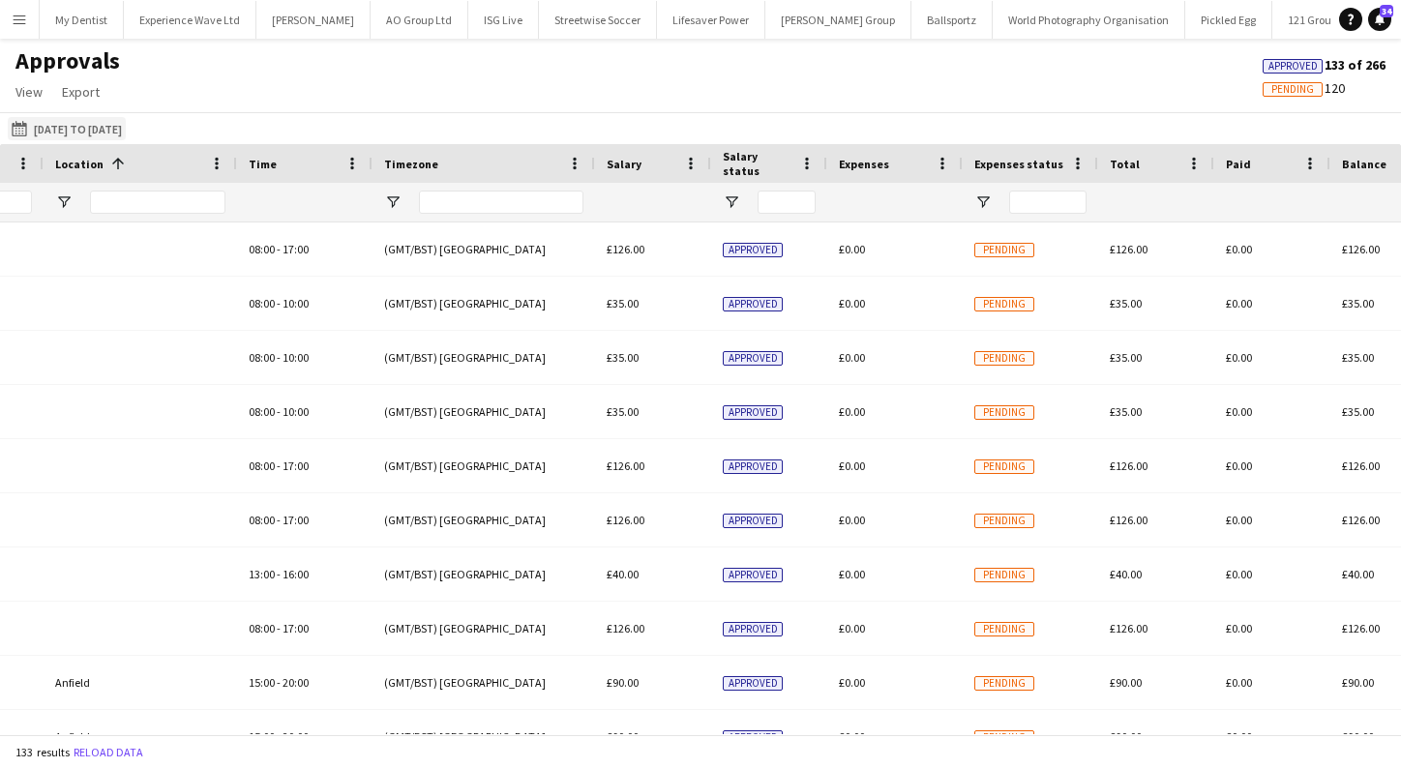
click at [17, 126] on app-icon "[DATE] to [DATE]" at bounding box center [23, 128] width 22 height 15
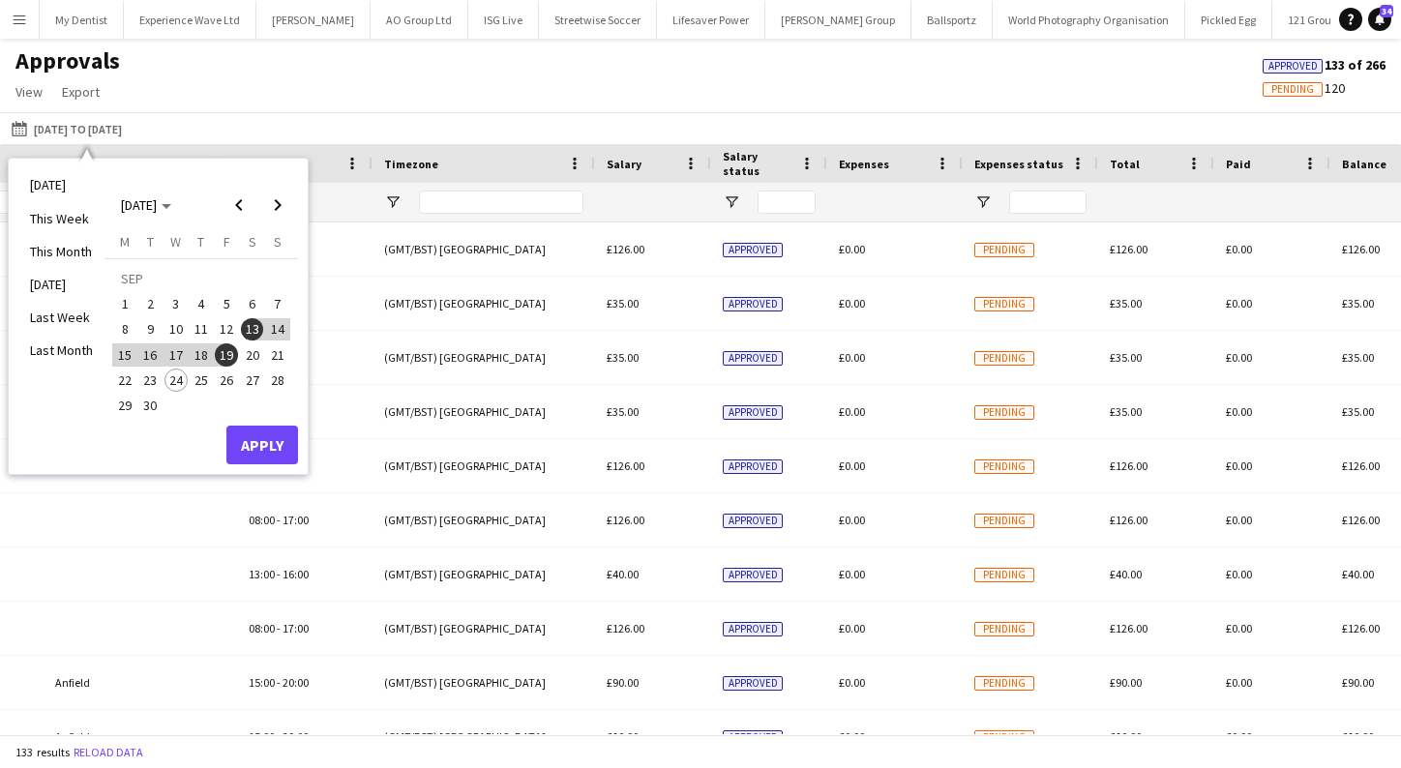
click at [27, 60] on h1 "Approvals" at bounding box center [67, 60] width 135 height 29
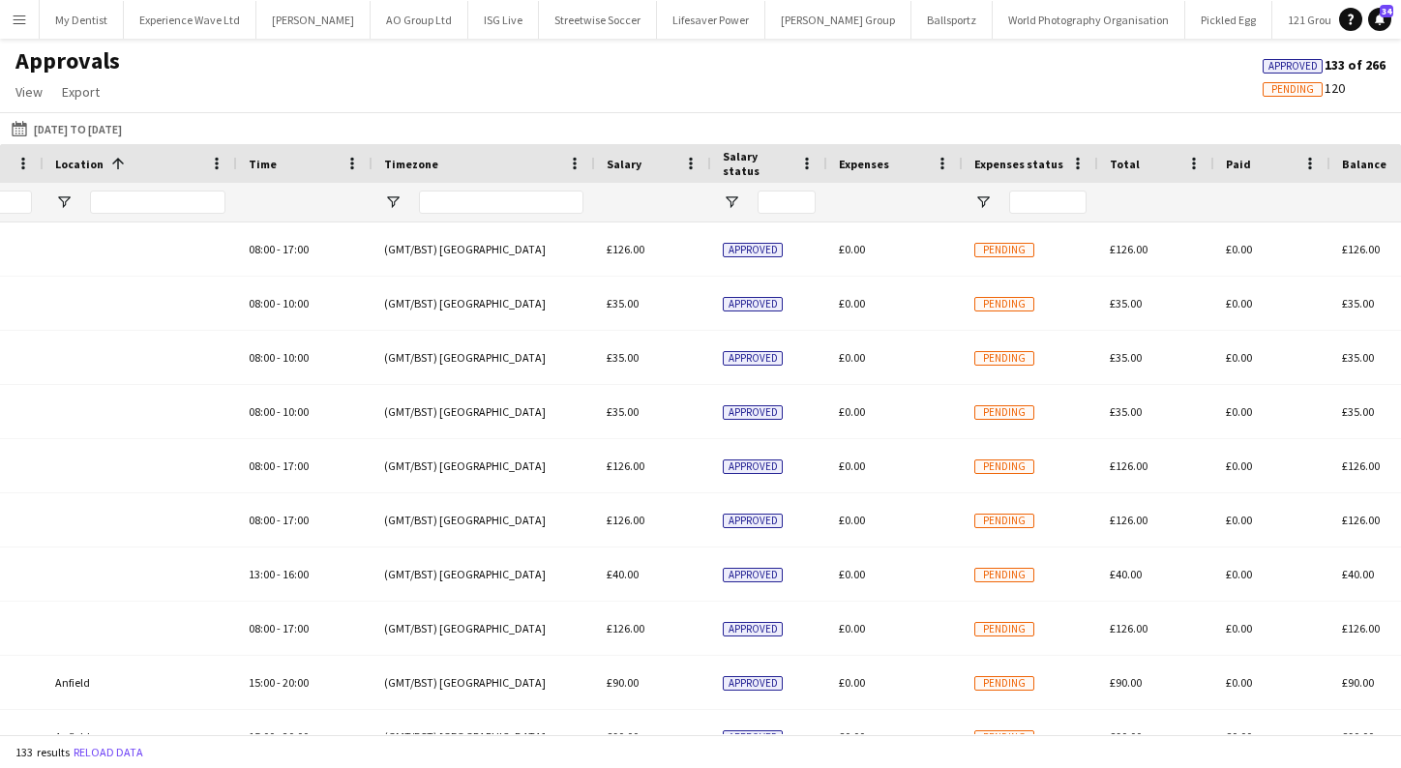
click at [24, 33] on button "Menu" at bounding box center [19, 19] width 39 height 39
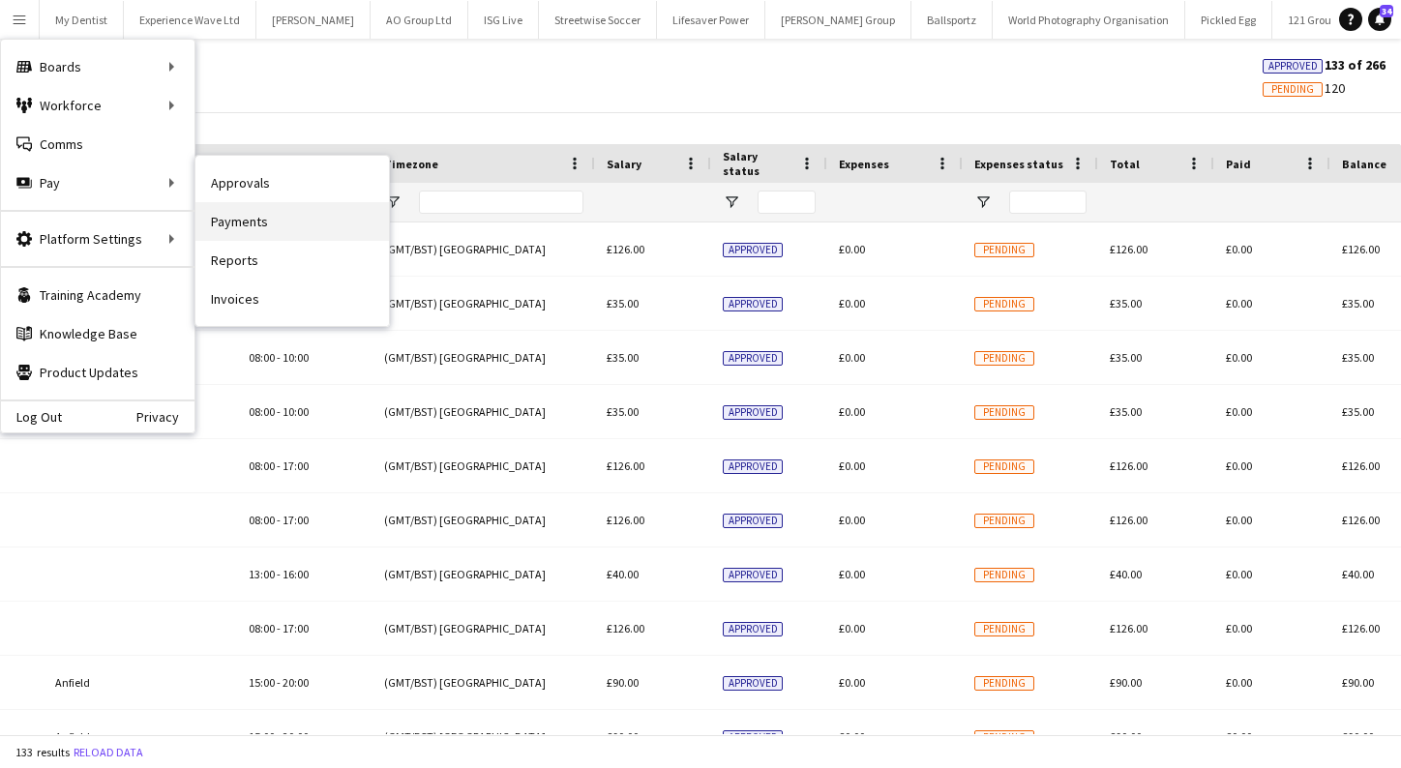
click at [231, 218] on link "Payments" at bounding box center [291, 221] width 193 height 39
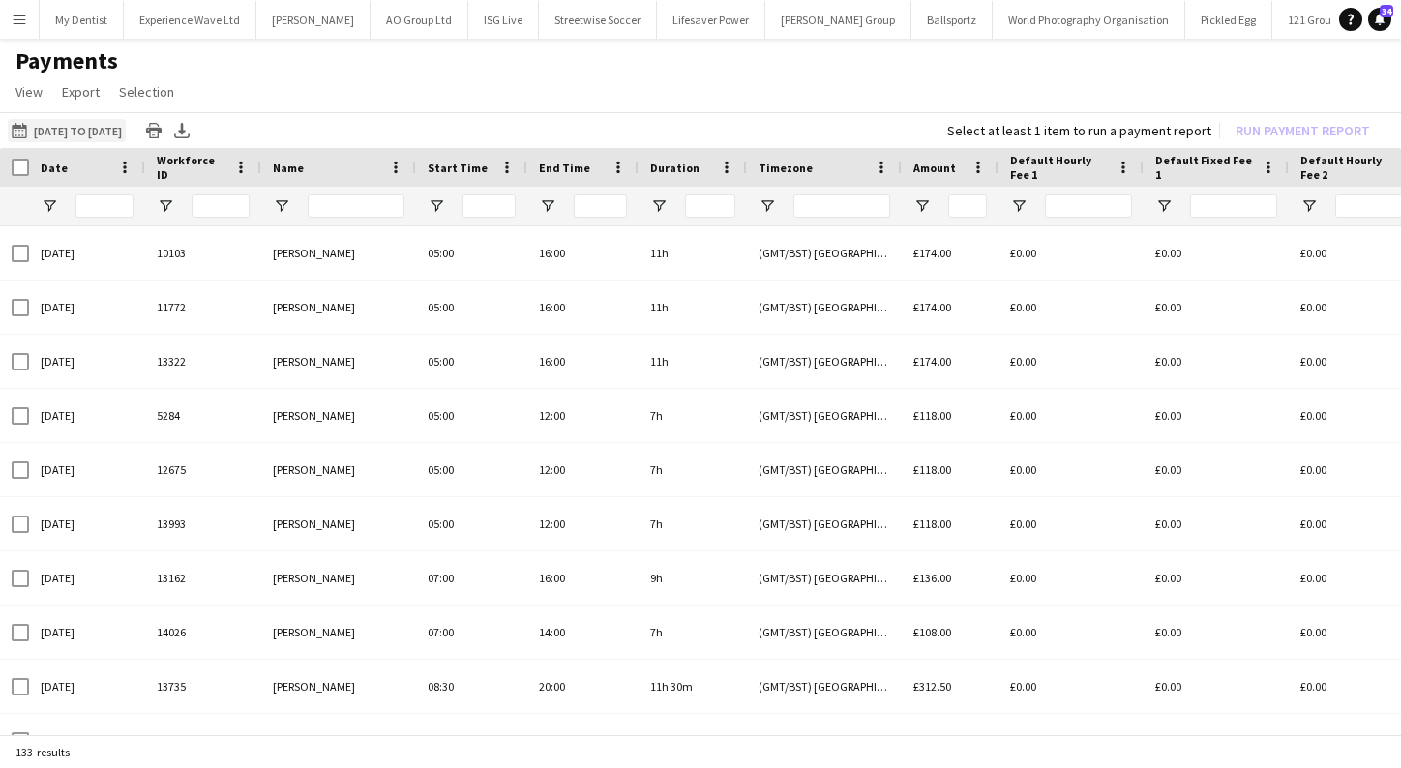
click at [104, 139] on button "[DATE] to [DATE] [DATE] to [DATE]" at bounding box center [67, 130] width 118 height 23
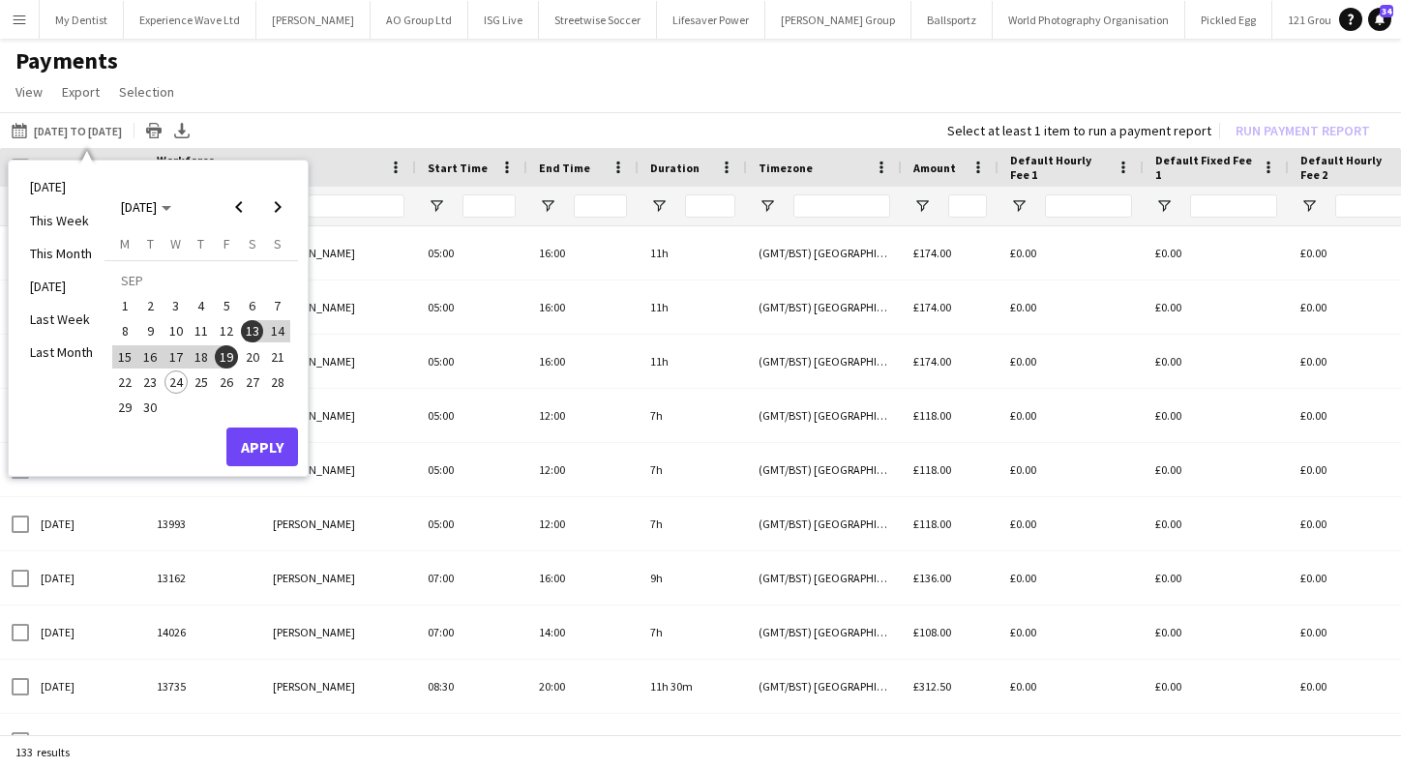
click at [256, 438] on button "Apply" at bounding box center [262, 447] width 72 height 39
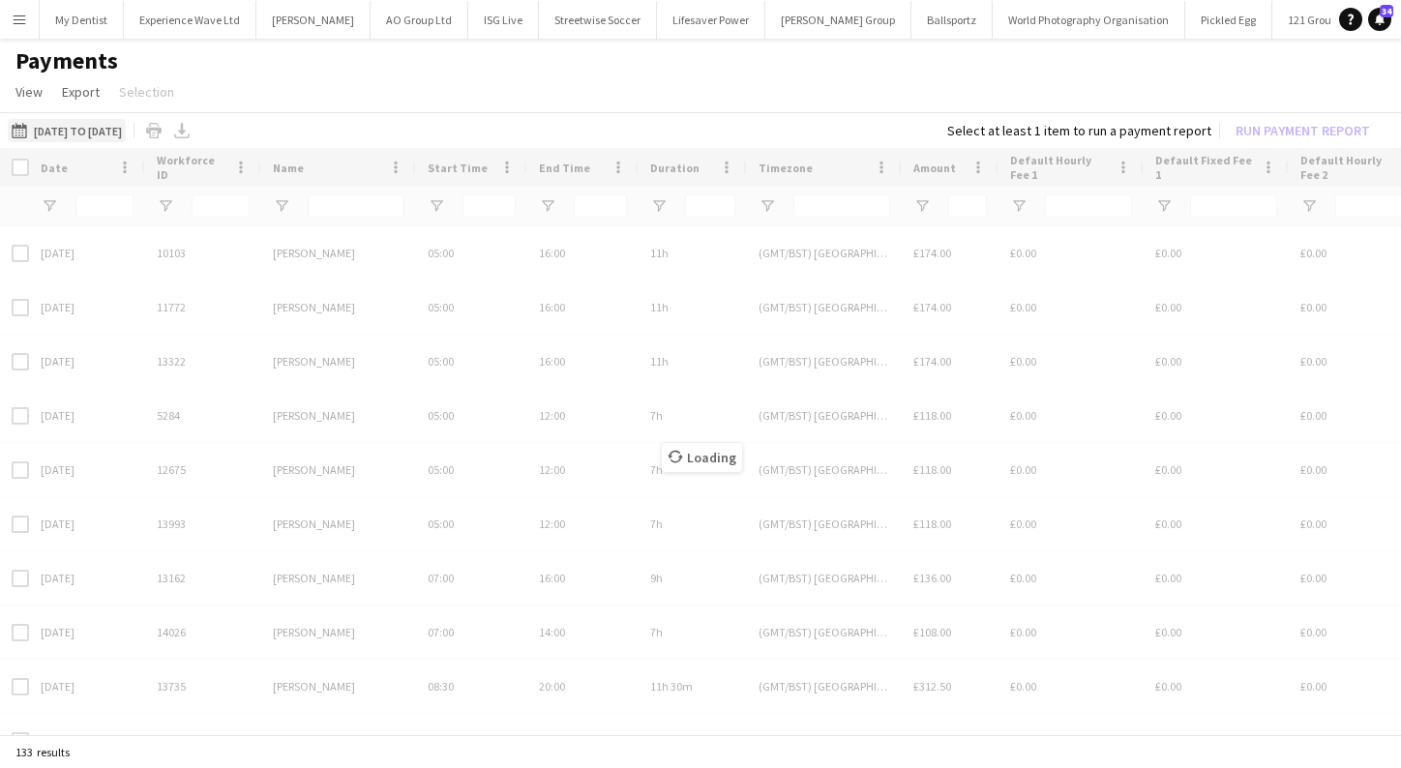
click at [103, 135] on button "[DATE] to [DATE] [DATE] to [DATE]" at bounding box center [67, 130] width 118 height 23
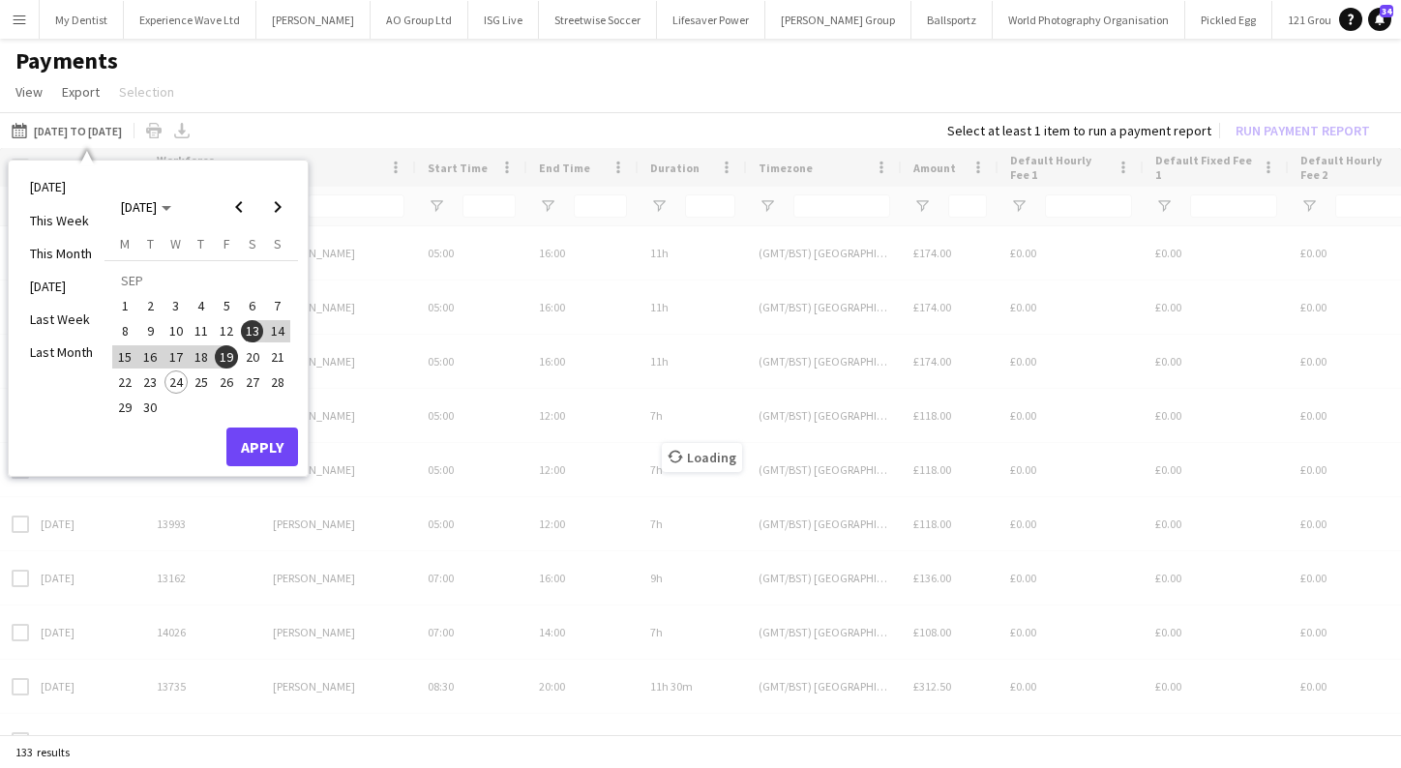
click at [506, 87] on app-page-menu "View Customise view Customise filters Reset Filters Reset View Reset All Export…" at bounding box center [700, 93] width 1401 height 37
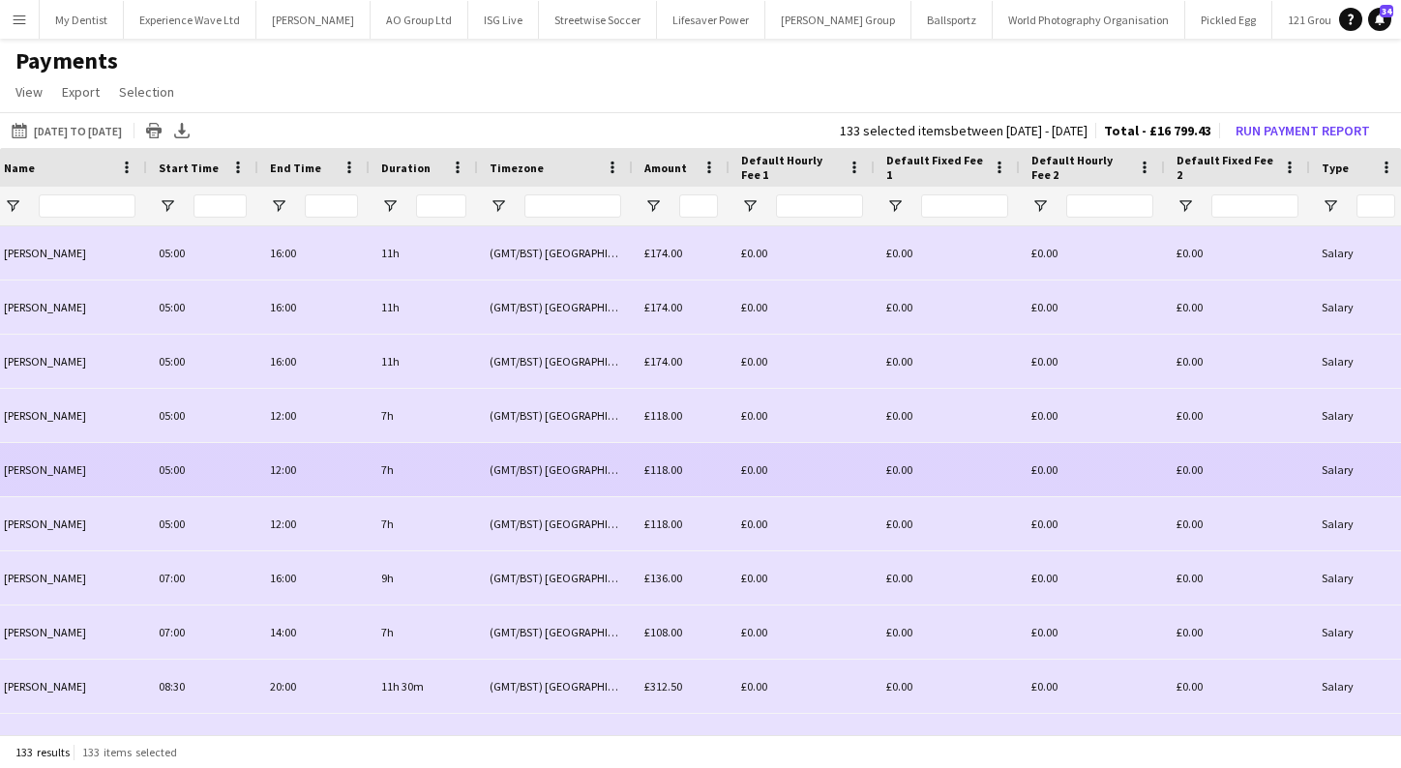
scroll to position [0, 524]
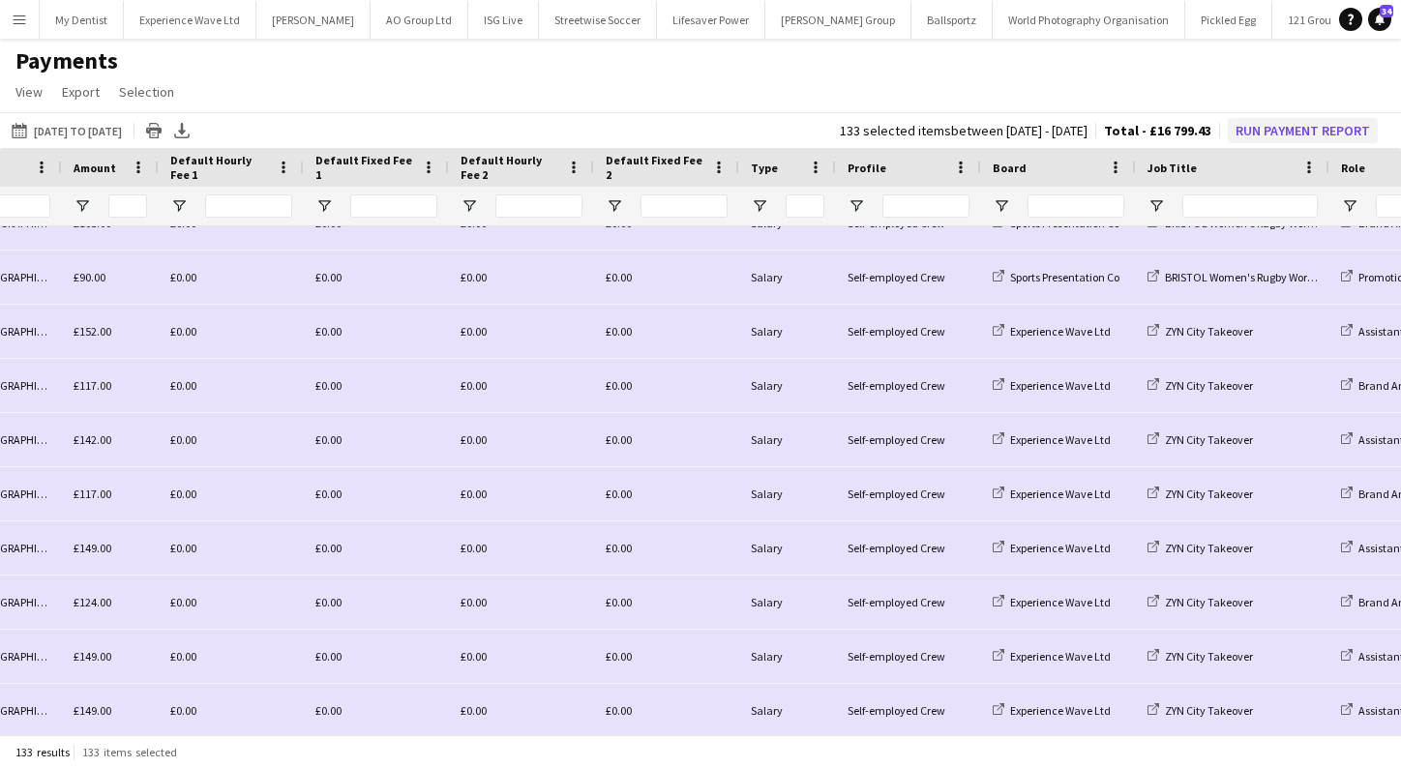
click at [1294, 132] on button "Run Payment Report" at bounding box center [1303, 130] width 150 height 25
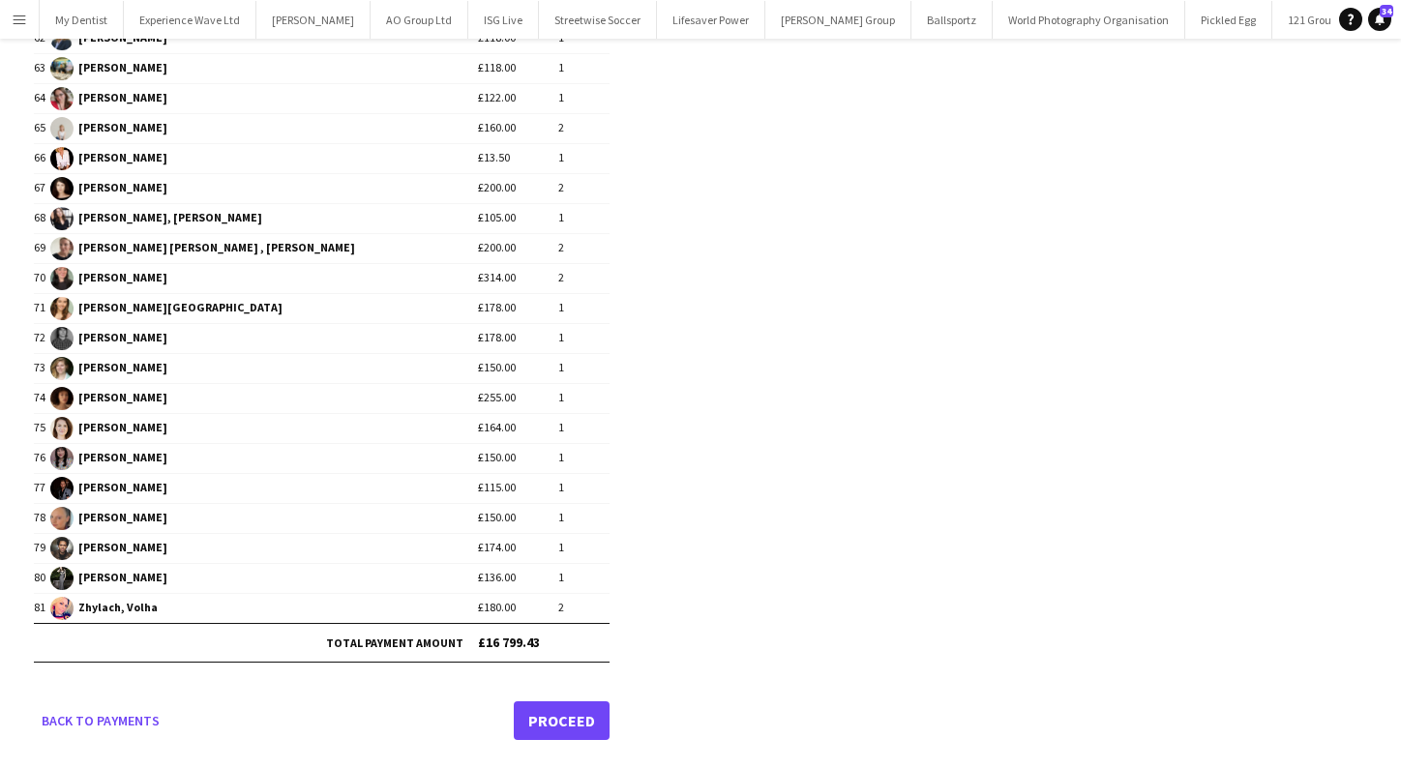
click at [564, 716] on link "Proceed" at bounding box center [562, 720] width 96 height 39
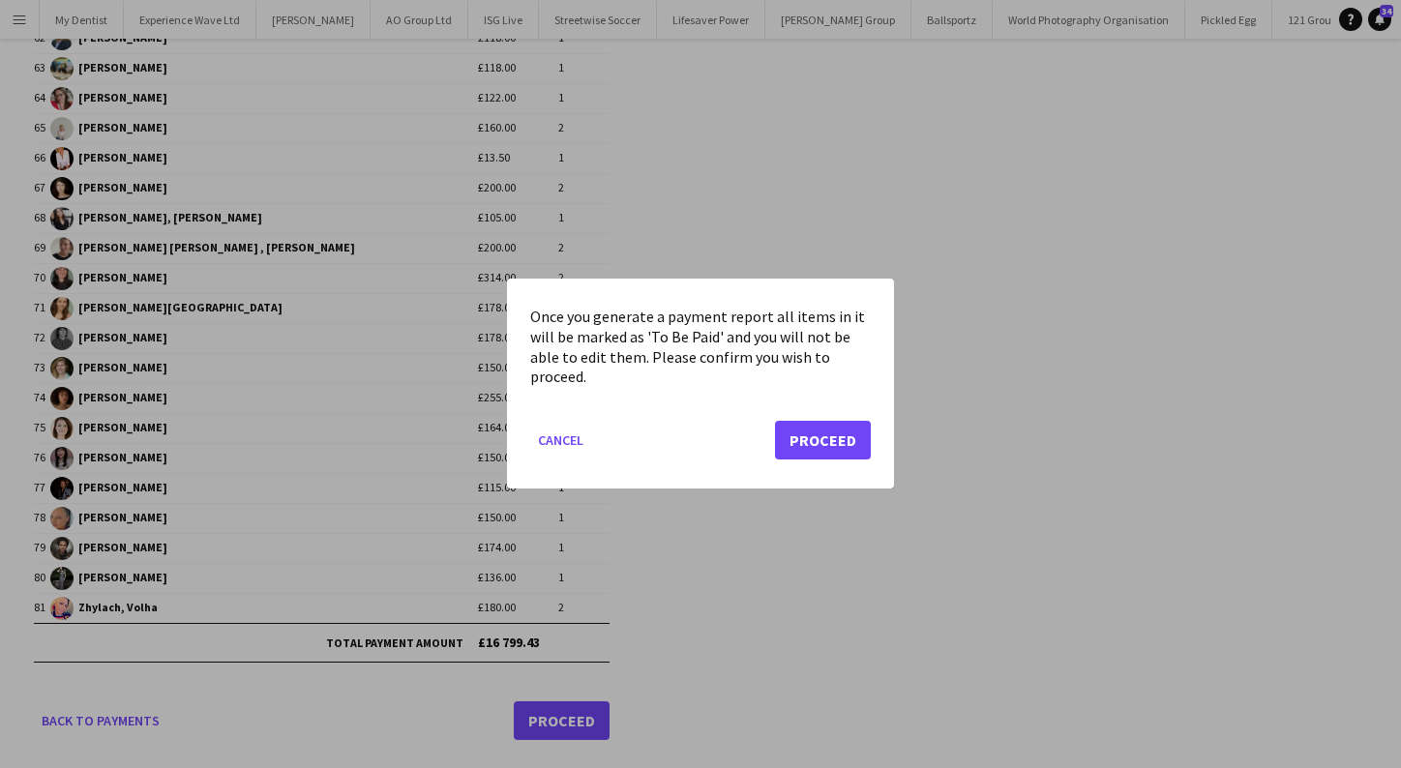
click at [853, 431] on button "Proceed" at bounding box center [823, 441] width 96 height 39
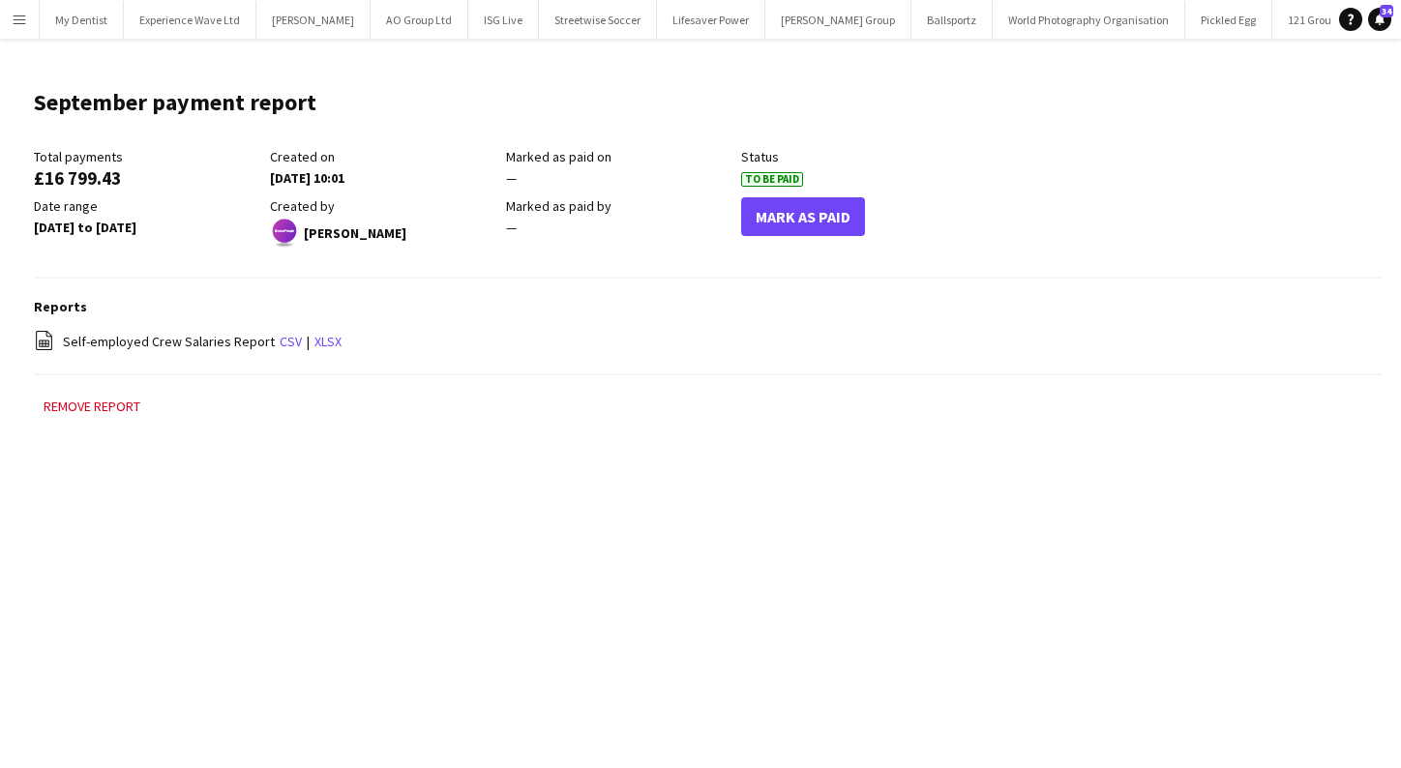
click at [158, 0] on html "Menu Boards Boards Boards All jobs Status Workforce Workforce My Workforce Recr…" at bounding box center [700, 384] width 1401 height 768
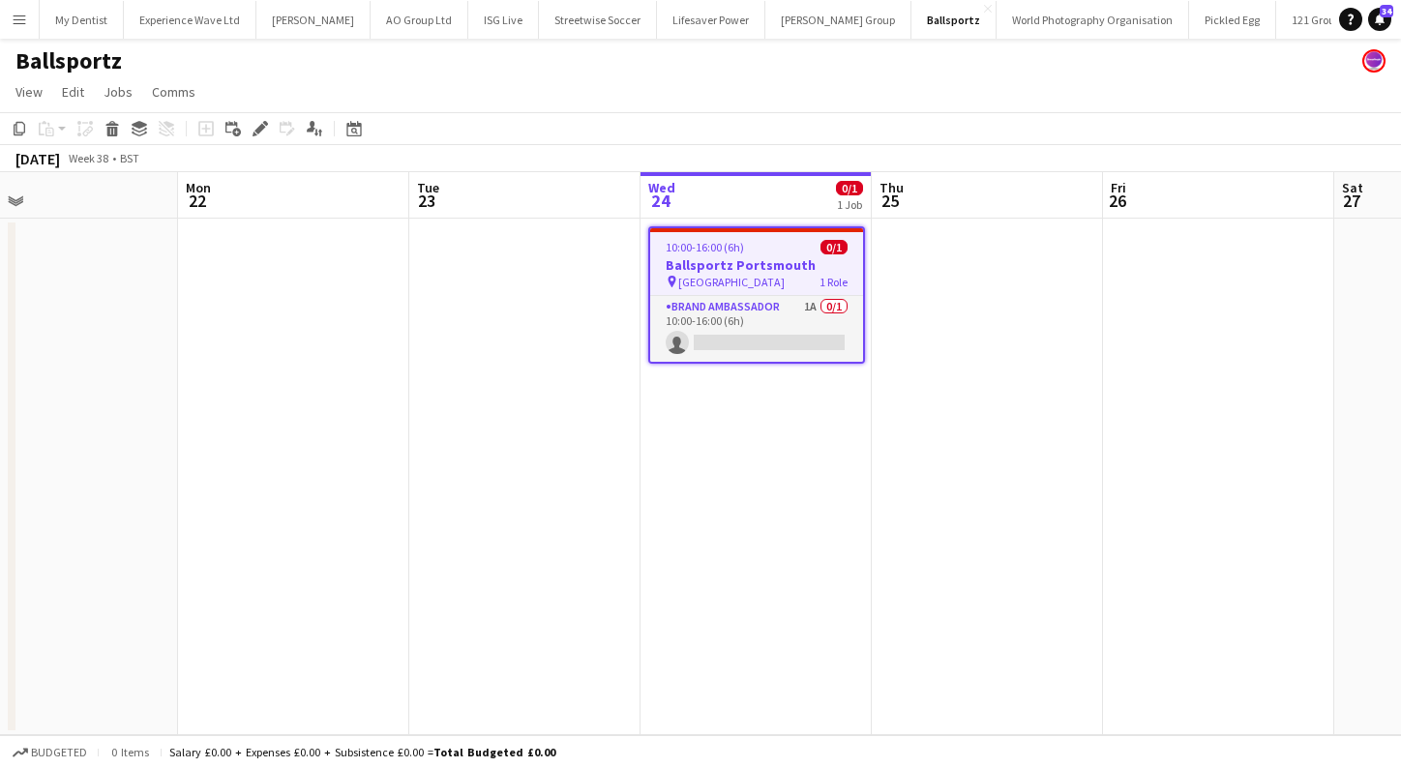
scroll to position [0, 424]
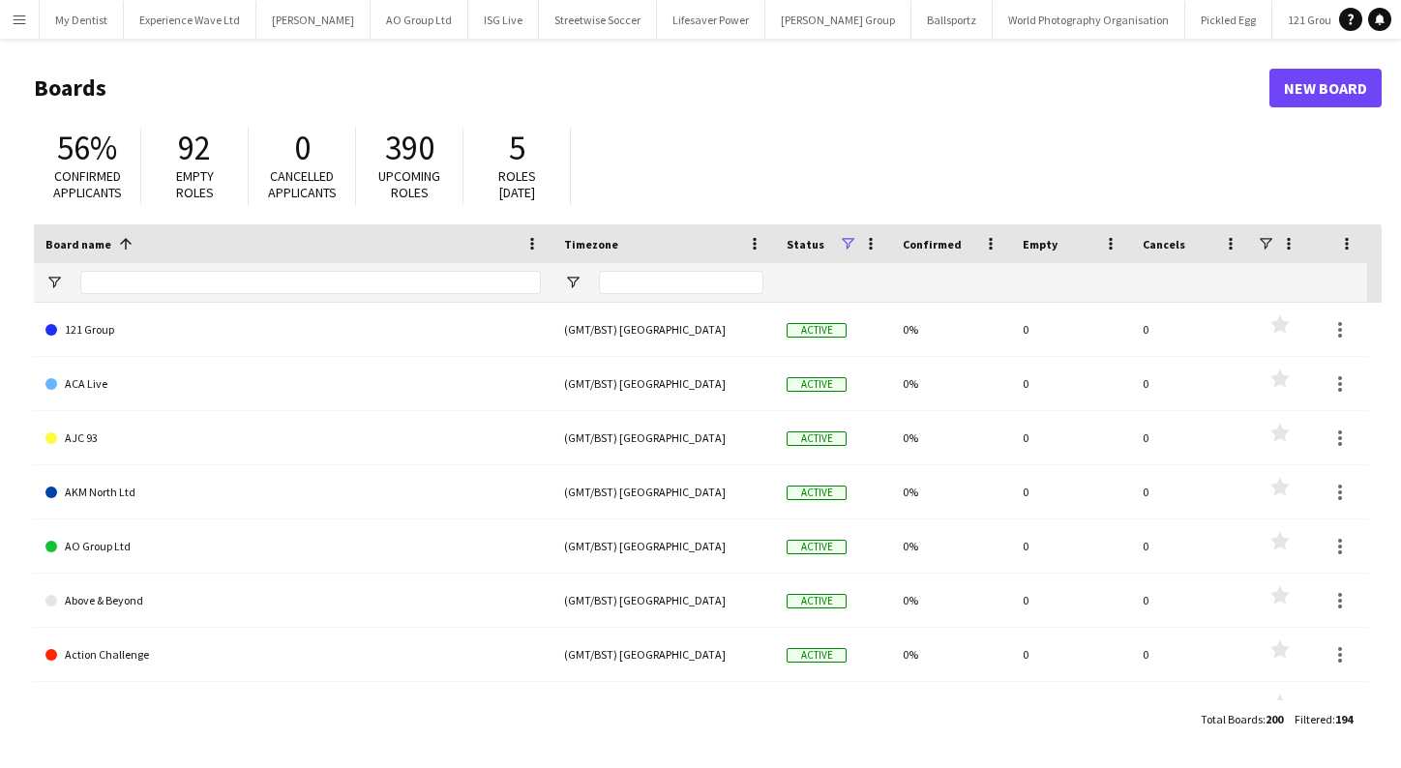
click at [13, 13] on app-icon "Menu" at bounding box center [19, 19] width 15 height 15
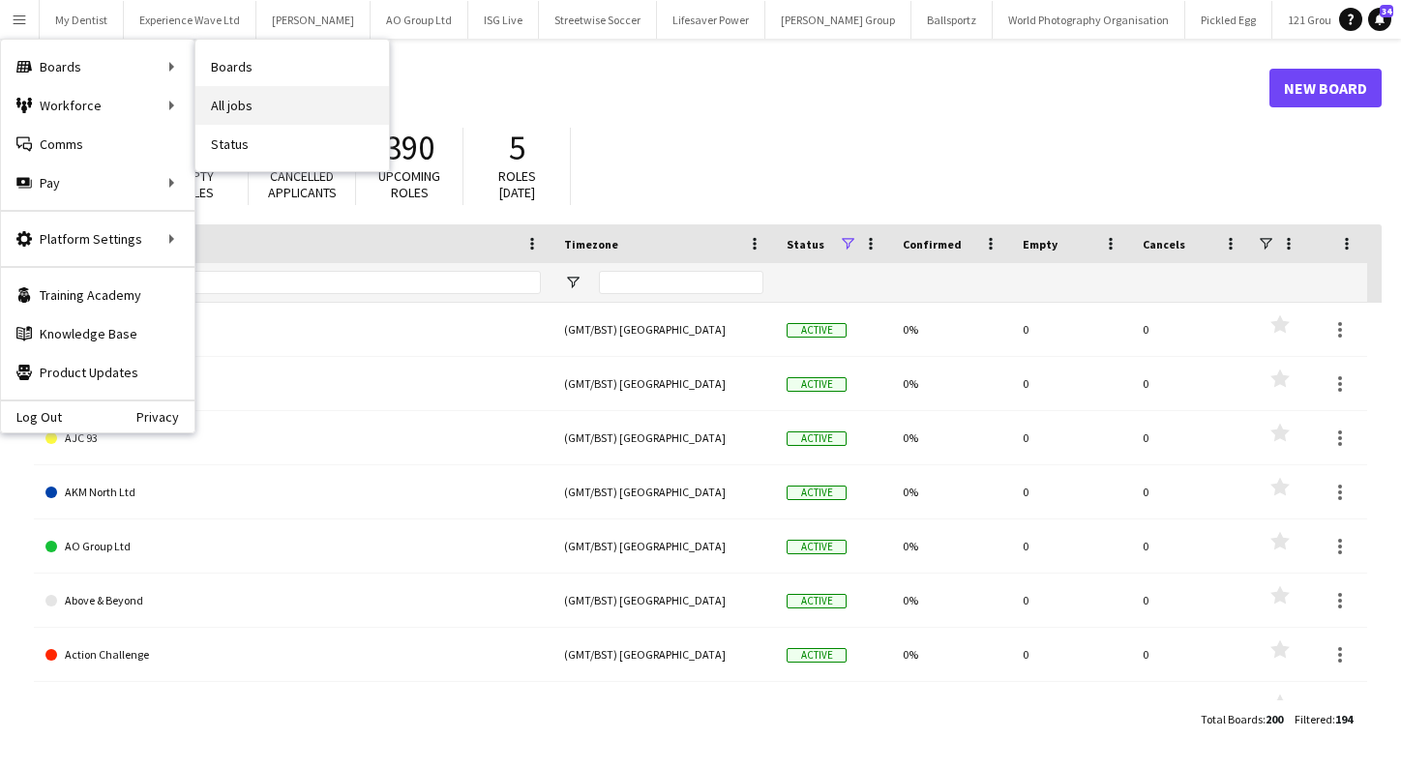
click at [238, 95] on link "All jobs" at bounding box center [291, 105] width 193 height 39
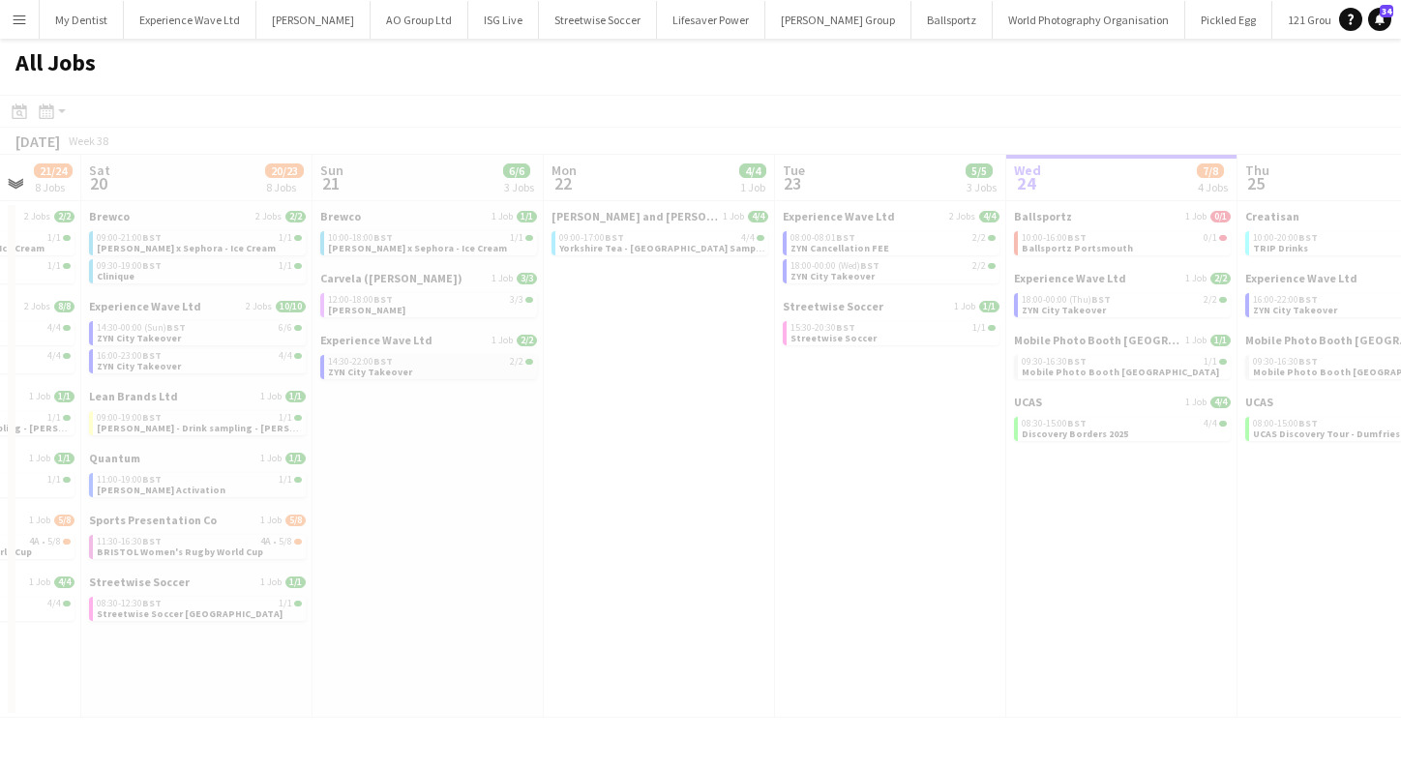
scroll to position [0, 615]
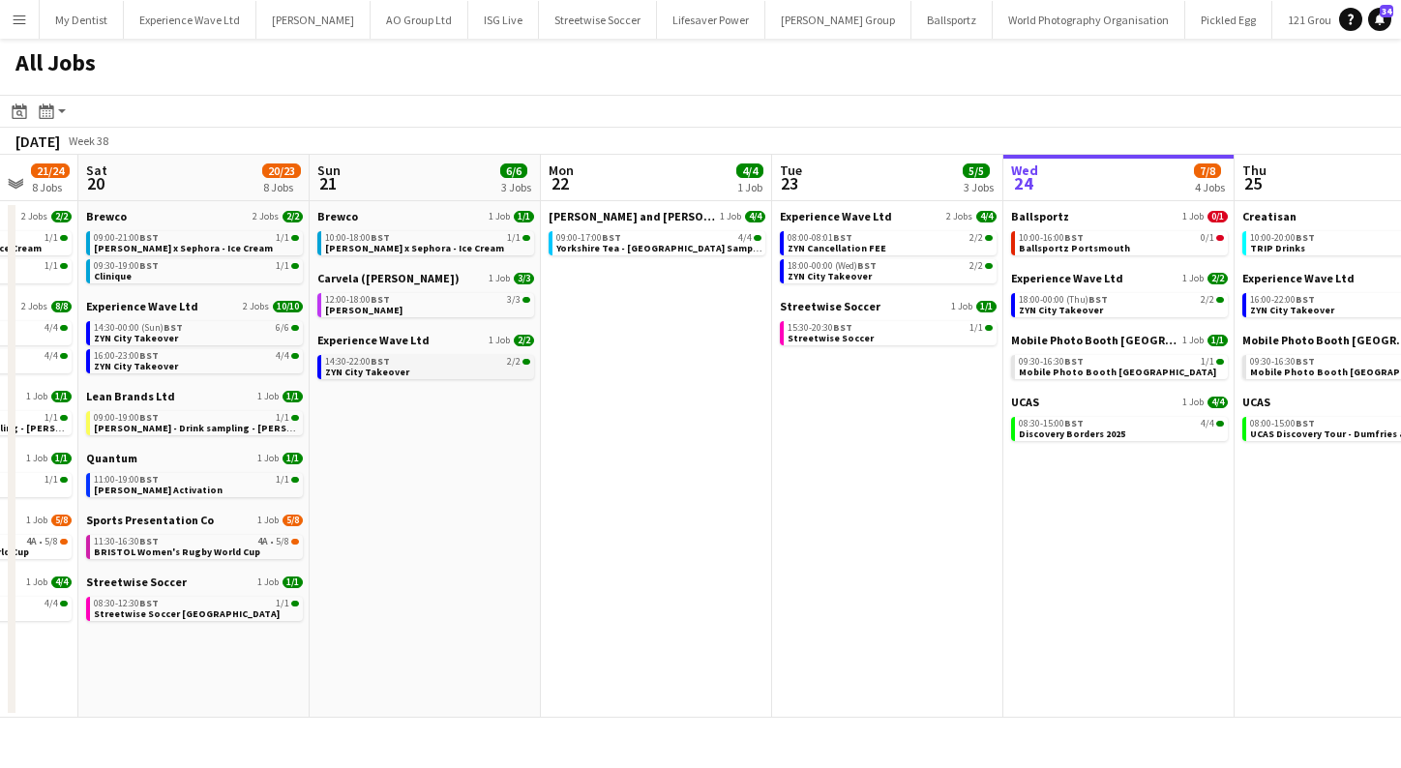
click at [438, 372] on link "14:30-22:00 BST 2/2 ZYN City Takeover" at bounding box center [427, 366] width 205 height 22
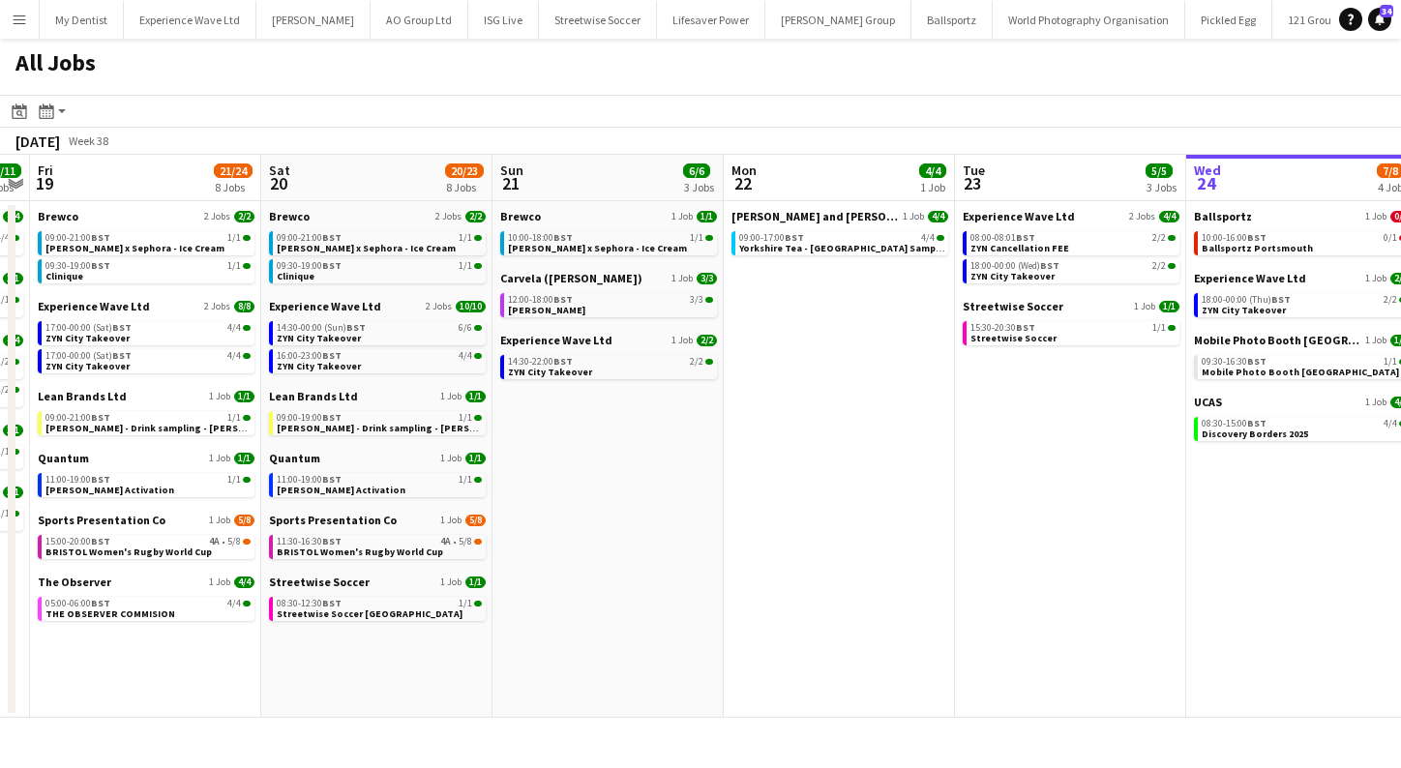
scroll to position [0, 415]
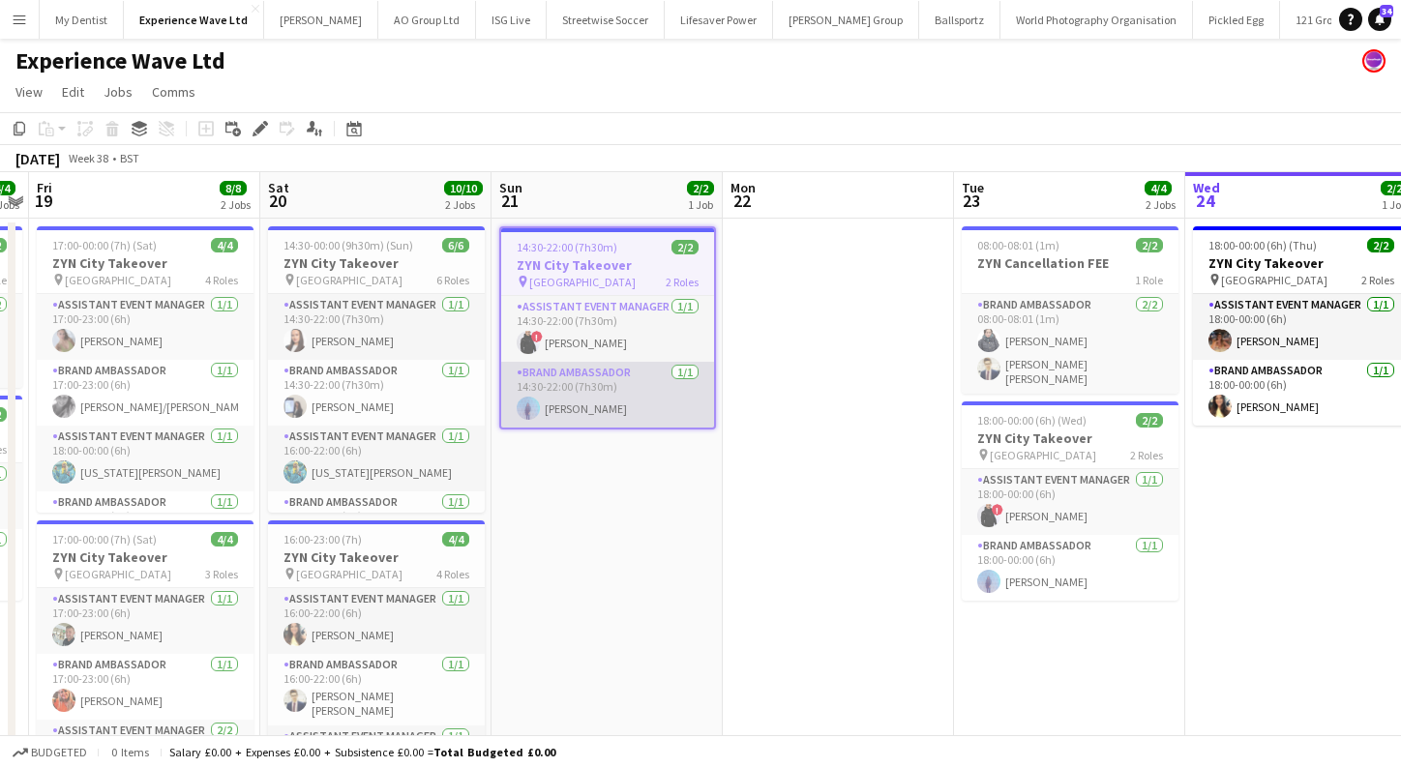
scroll to position [0, 614]
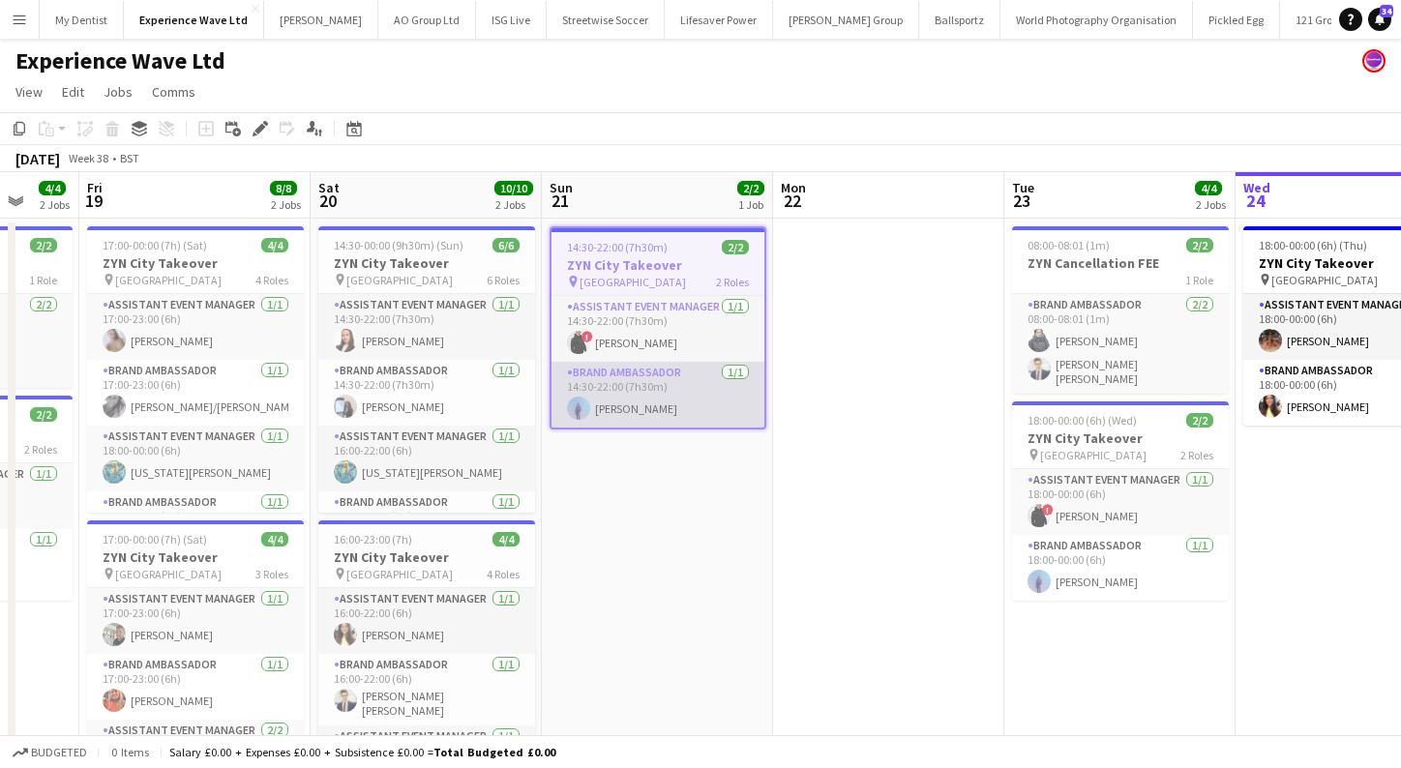
click at [658, 419] on app-card-role "Brand Ambassador 1/1 14:30-22:00 (7h30m) Raquel Lee" at bounding box center [657, 395] width 213 height 66
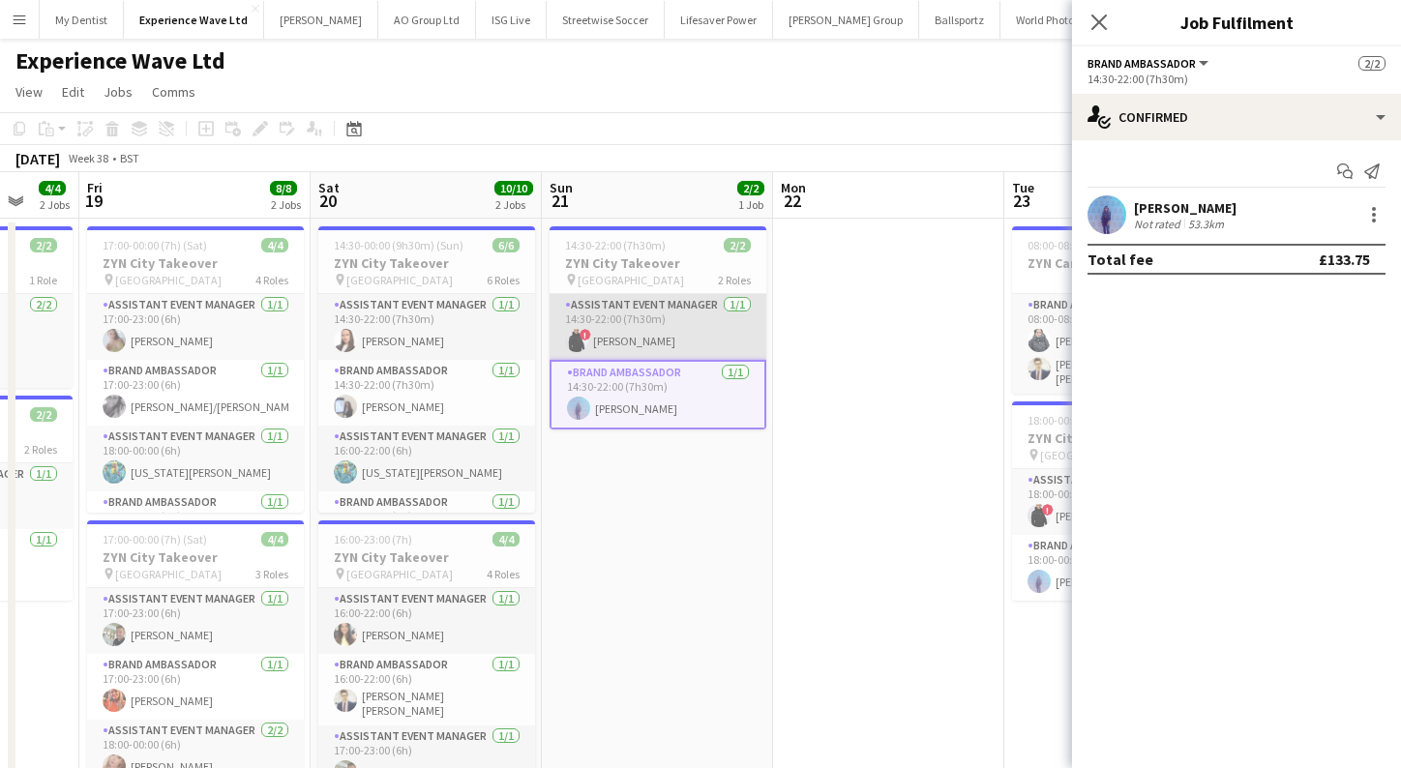
click at [659, 344] on app-card-role "Assistant Event Manager 1/1 14:30-22:00 (7h30m) ! Ian Facer" at bounding box center [658, 327] width 217 height 66
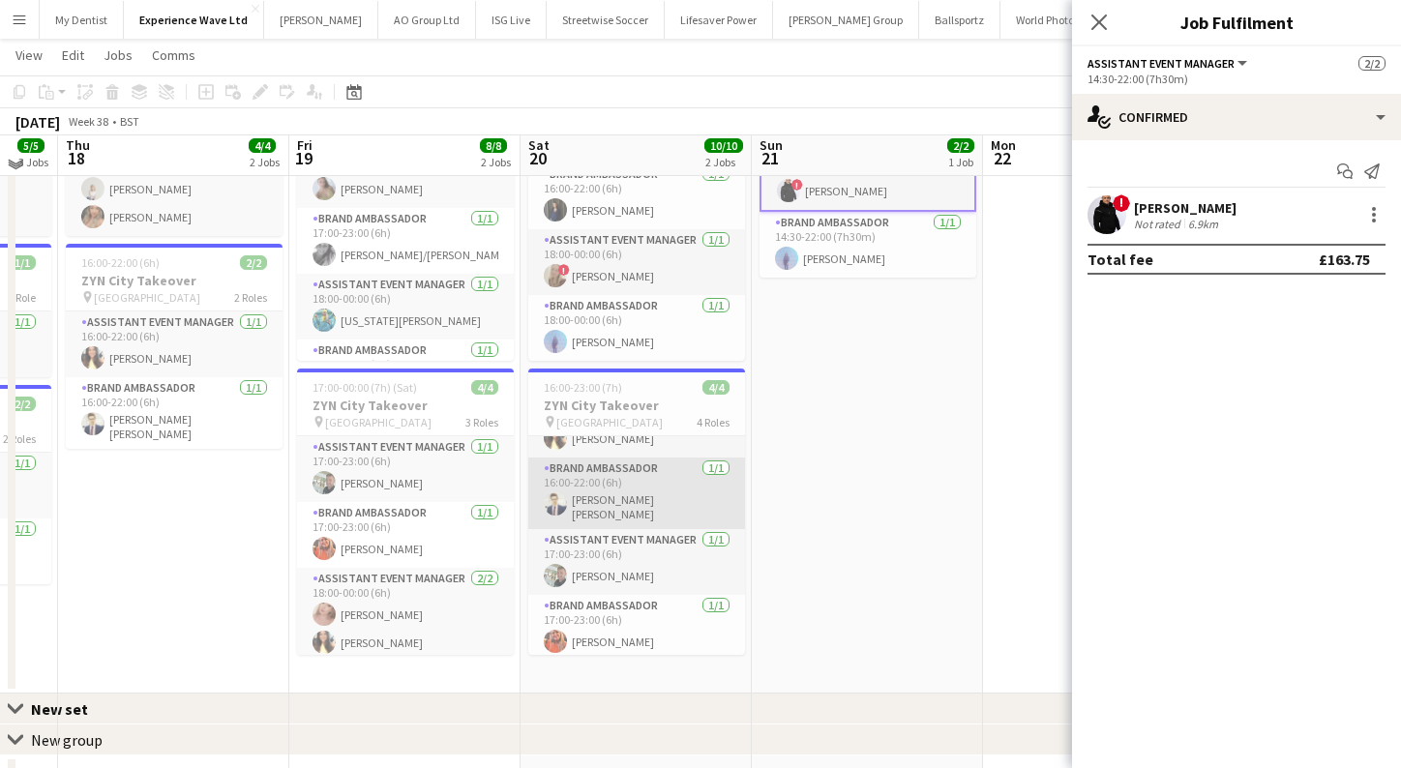
scroll to position [144, 0]
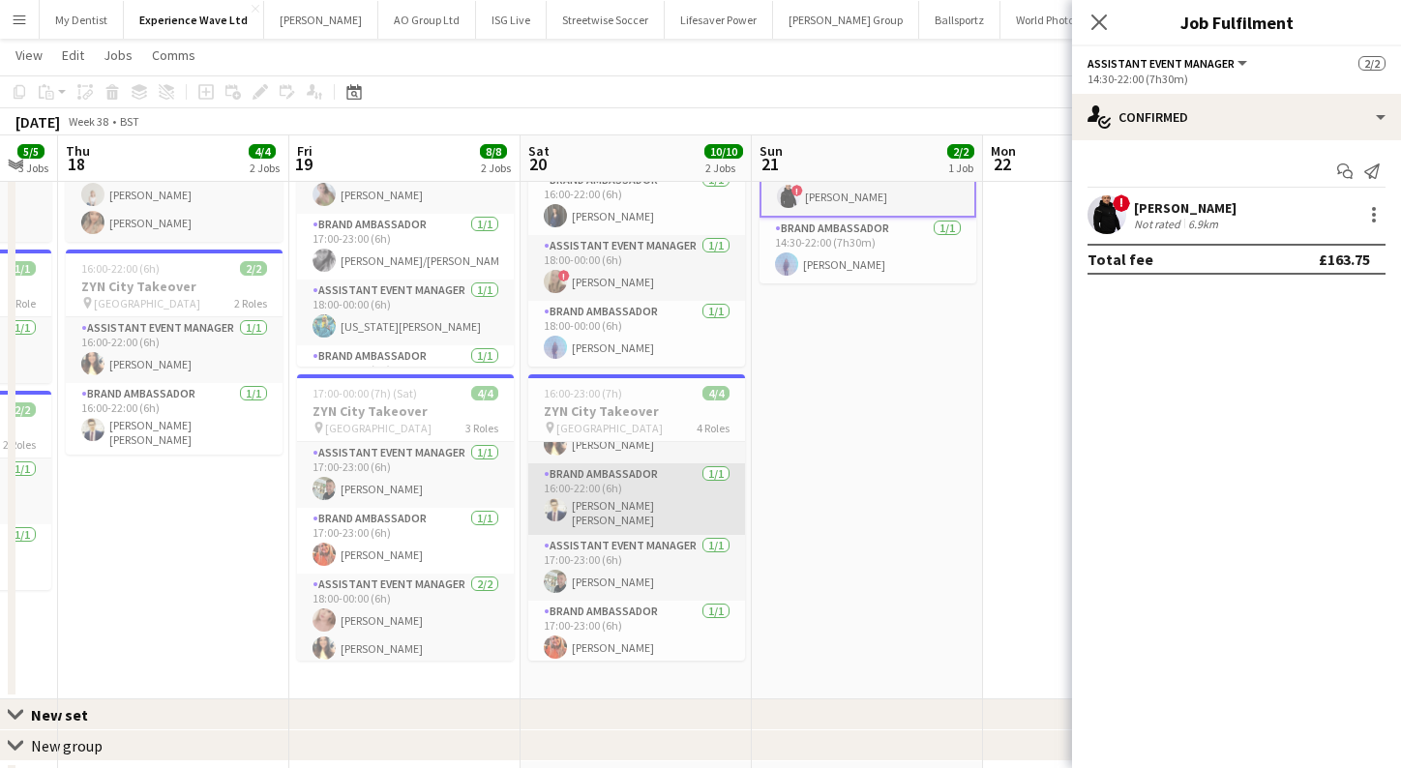
click at [629, 502] on app-card-role "Brand Ambassador 1/1 16:00-22:00 (6h) Mohamad Khairul Mohamad Ali" at bounding box center [636, 499] width 217 height 72
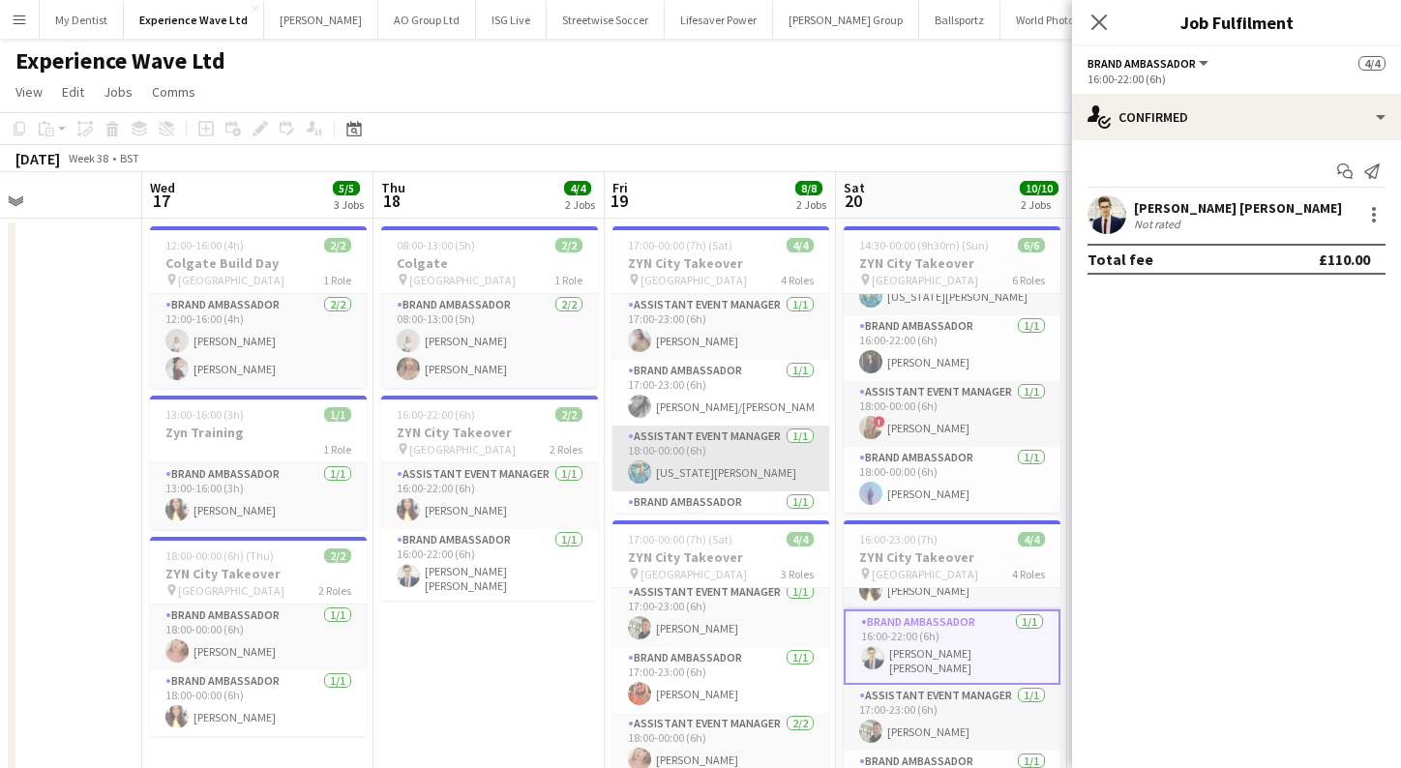
scroll to position [0, 519]
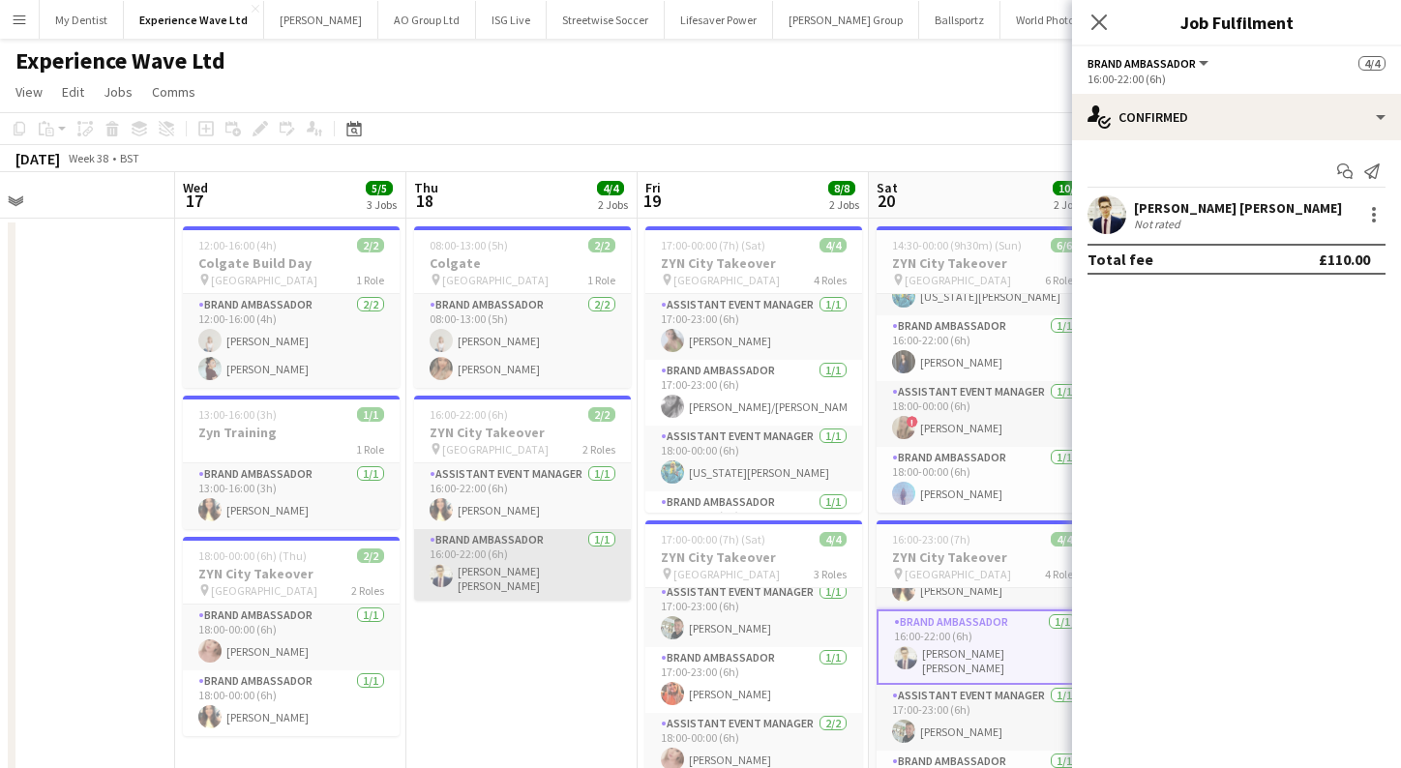
click at [510, 566] on app-card-role "Brand Ambassador 1/1 16:00-22:00 (6h) Mohamad Khairul Mohamad Ali" at bounding box center [522, 565] width 217 height 72
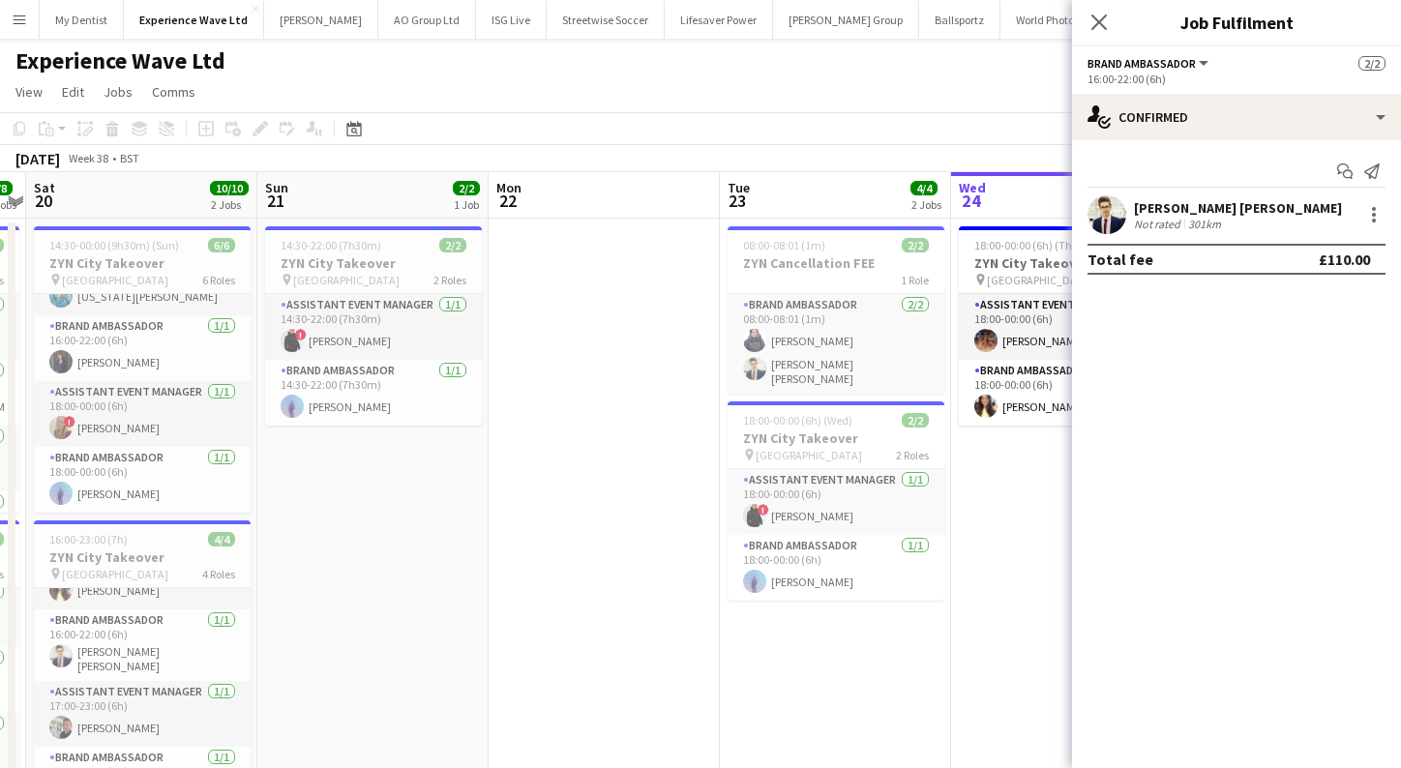
scroll to position [0, 686]
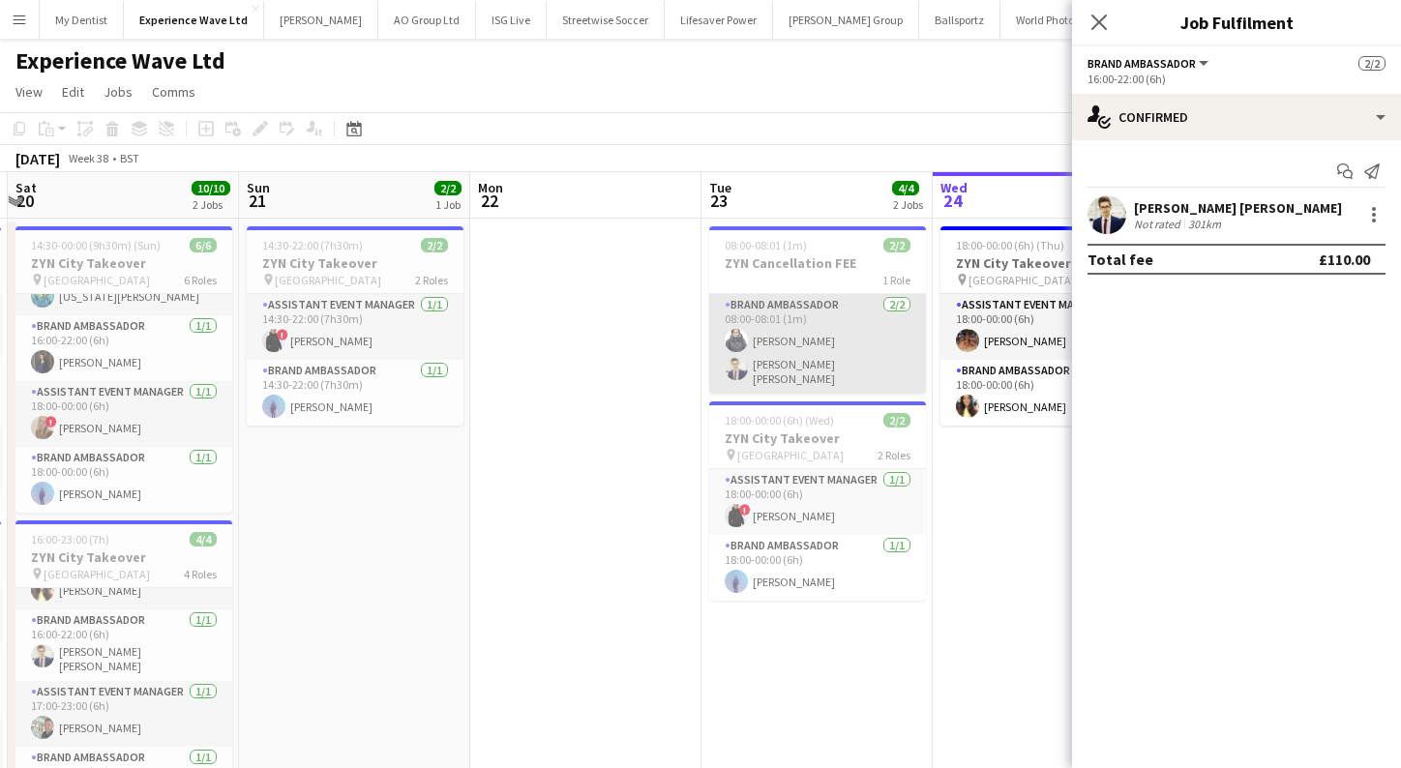
click at [790, 364] on app-card-role "Brand Ambassador 2/2 08:00-08:01 (1m) Adlina Othman Mohamad Khairul Mohamad Ali" at bounding box center [817, 344] width 217 height 100
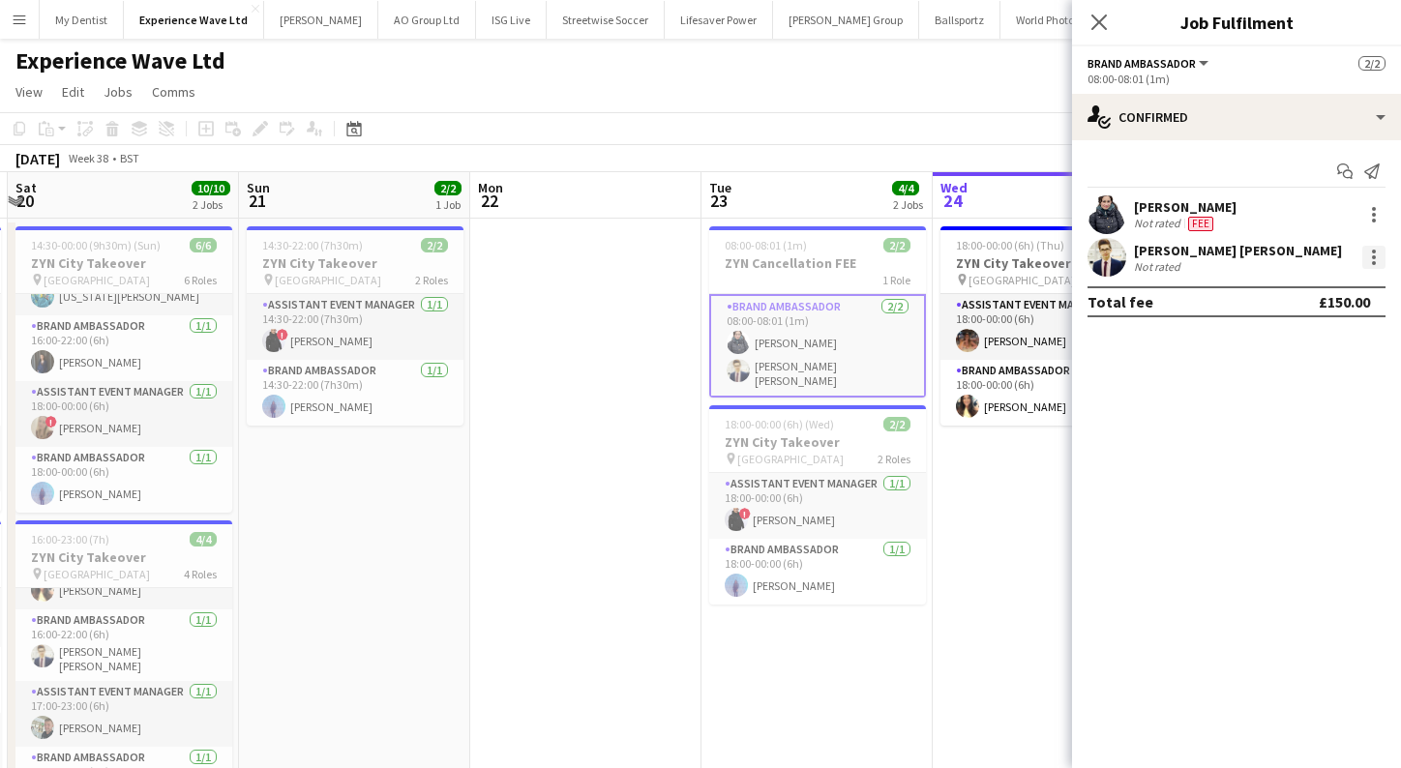
click at [1376, 251] on div at bounding box center [1373, 257] width 23 height 23
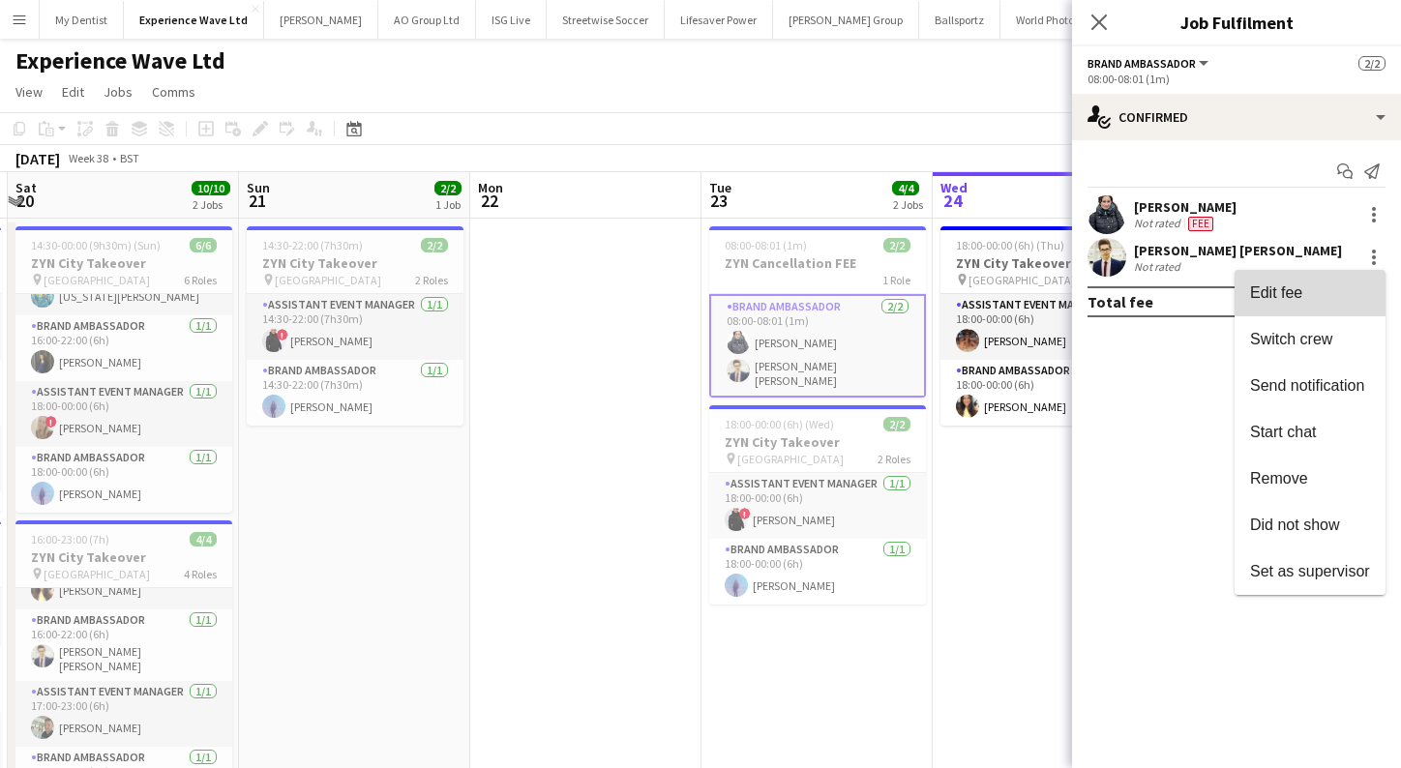
click at [1333, 291] on span "Edit fee" at bounding box center [1310, 292] width 120 height 17
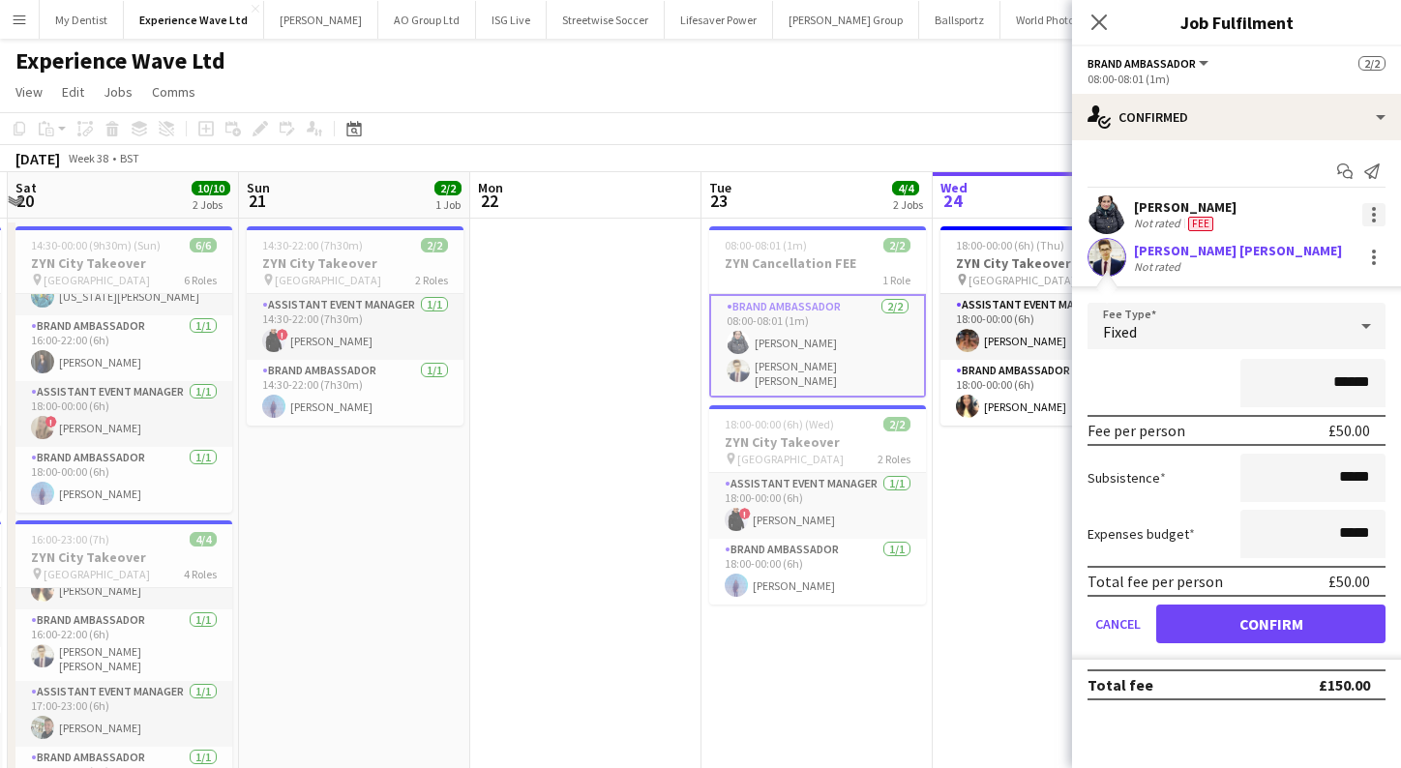
click at [1375, 213] on div at bounding box center [1373, 214] width 23 height 23
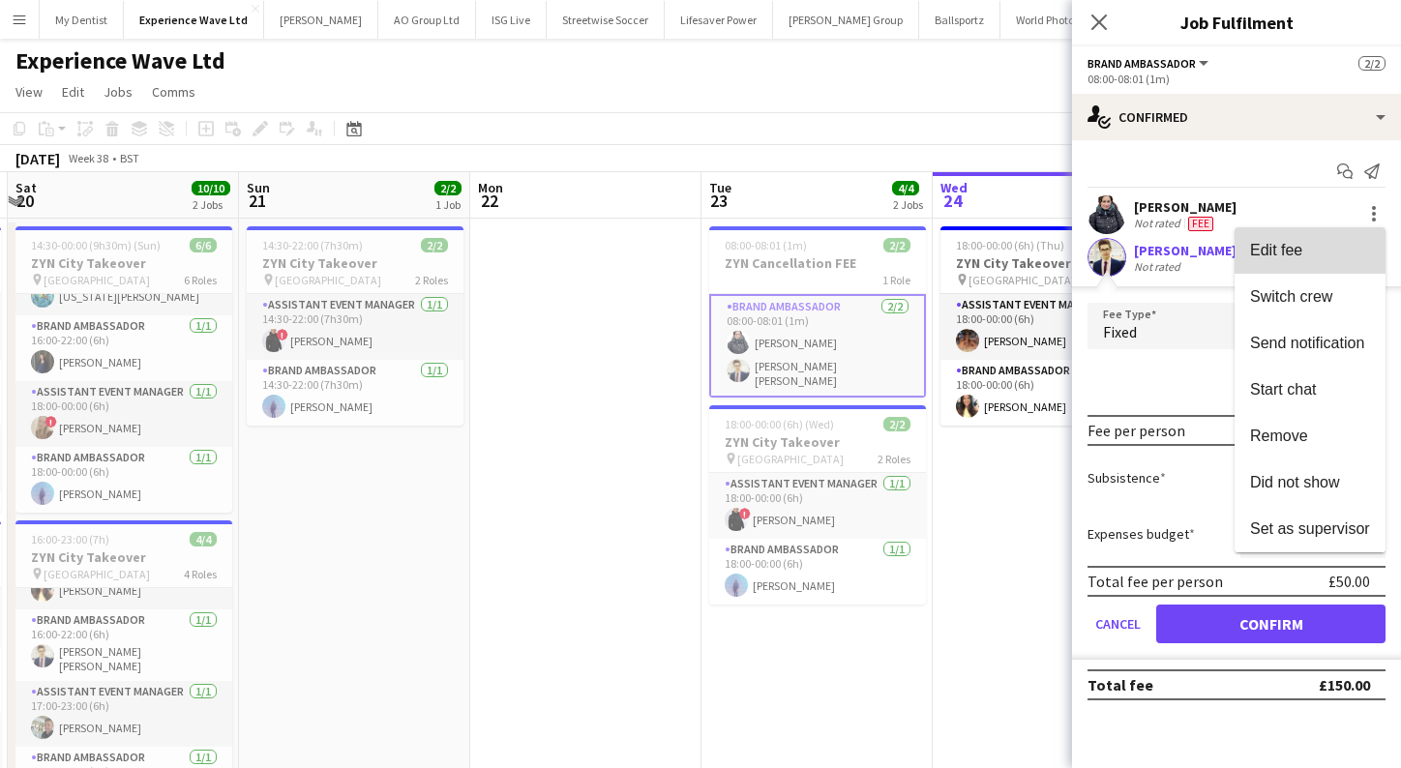
click at [1285, 262] on button "Edit fee" at bounding box center [1310, 250] width 151 height 46
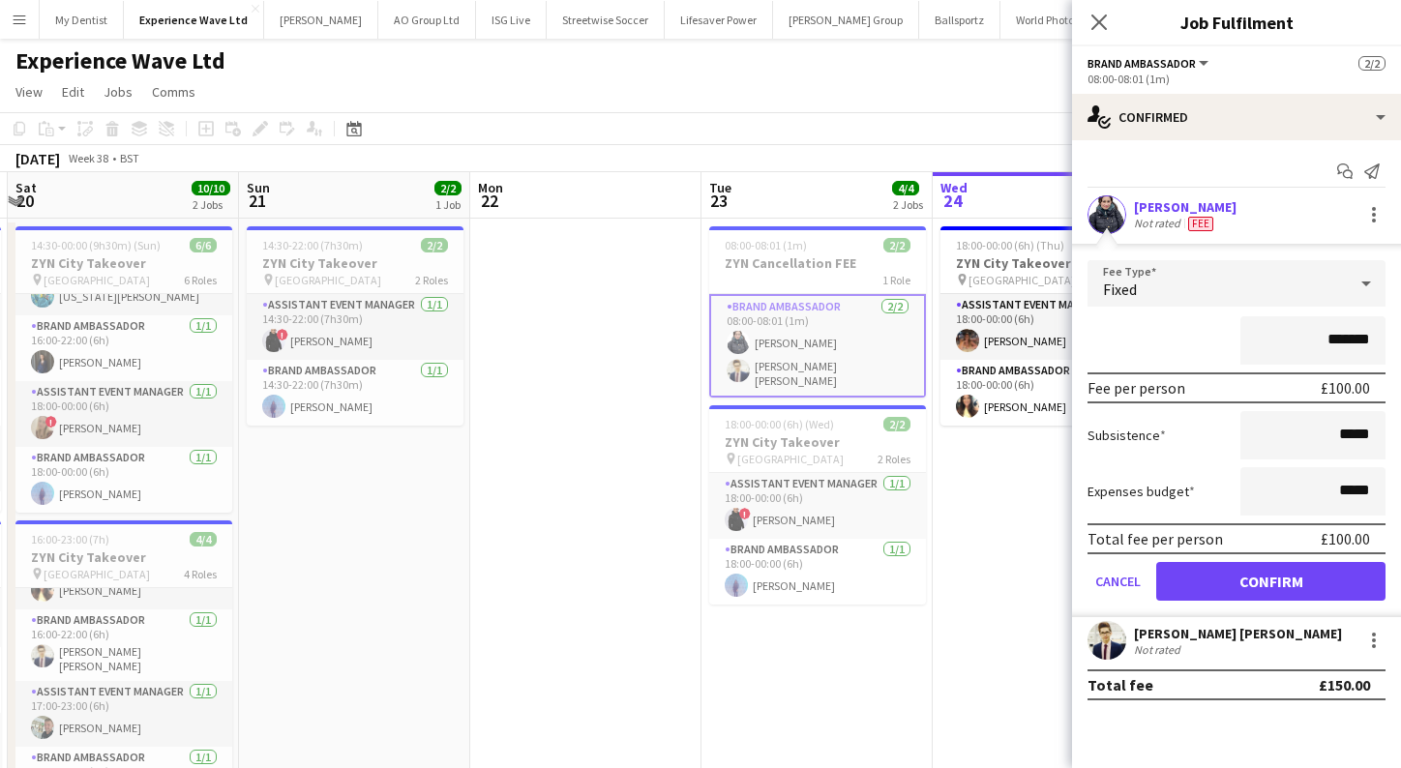
click at [956, 688] on app-date-cell "18:00-00:00 (6h) (Thu) 2/2 ZYN City Takeover pin Newcastle 2 Roles Assistant Ev…" at bounding box center [1048, 532] width 231 height 627
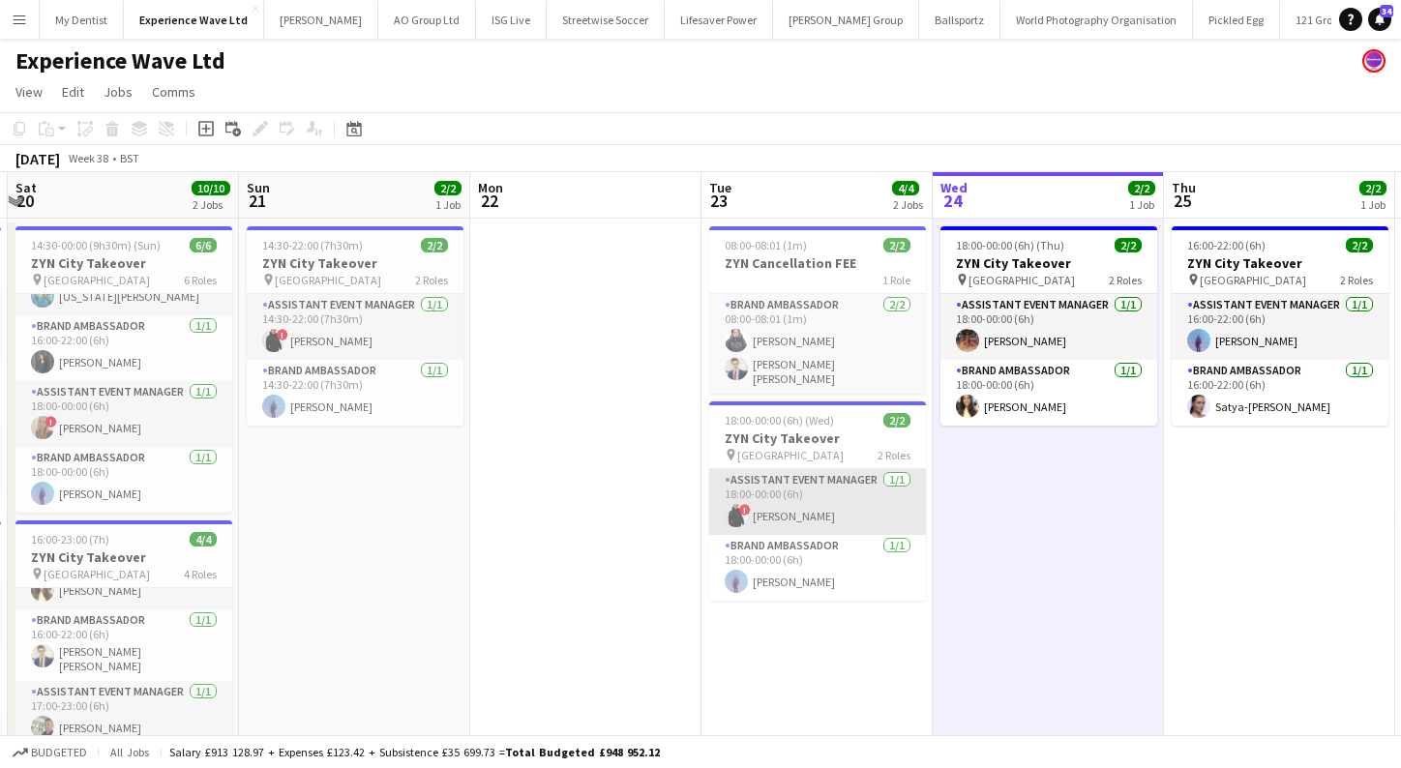
click at [828, 521] on app-card-role "Assistant Event Manager 1/1 18:00-00:00 (6h) ! Ian Facer" at bounding box center [817, 502] width 217 height 66
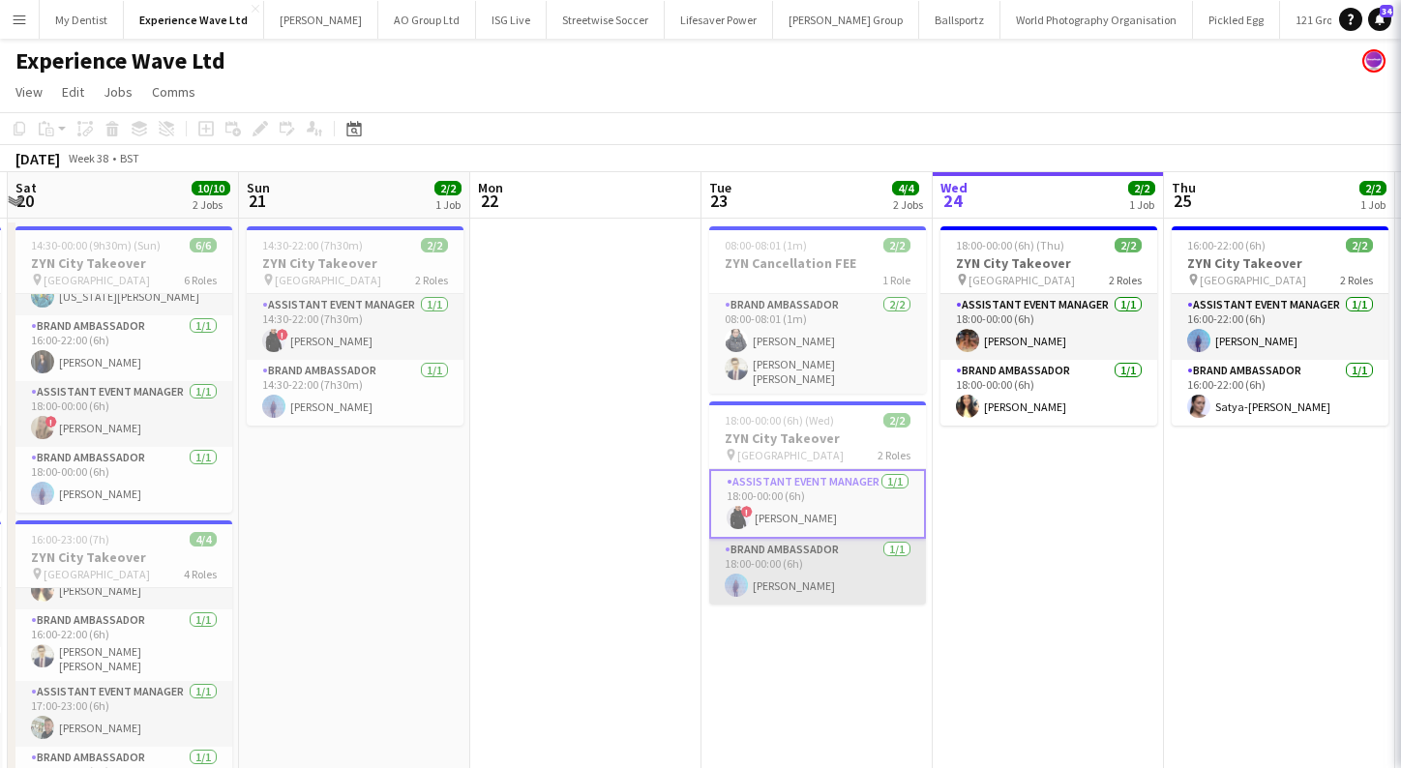
click at [821, 559] on app-card-role "Brand Ambassador 1/1 18:00-00:00 (6h) Raquel Lee" at bounding box center [817, 572] width 217 height 66
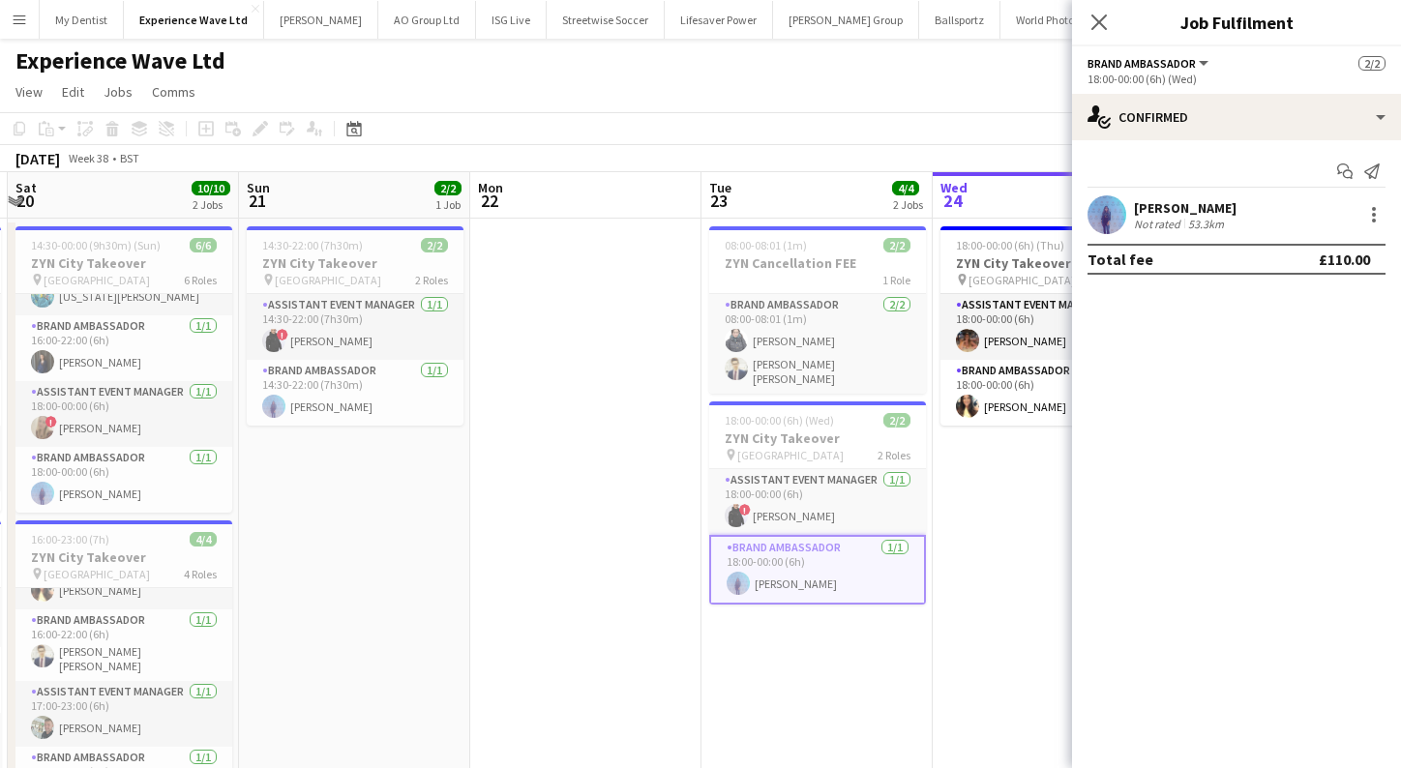
click at [535, 460] on app-date-cell at bounding box center [585, 532] width 231 height 627
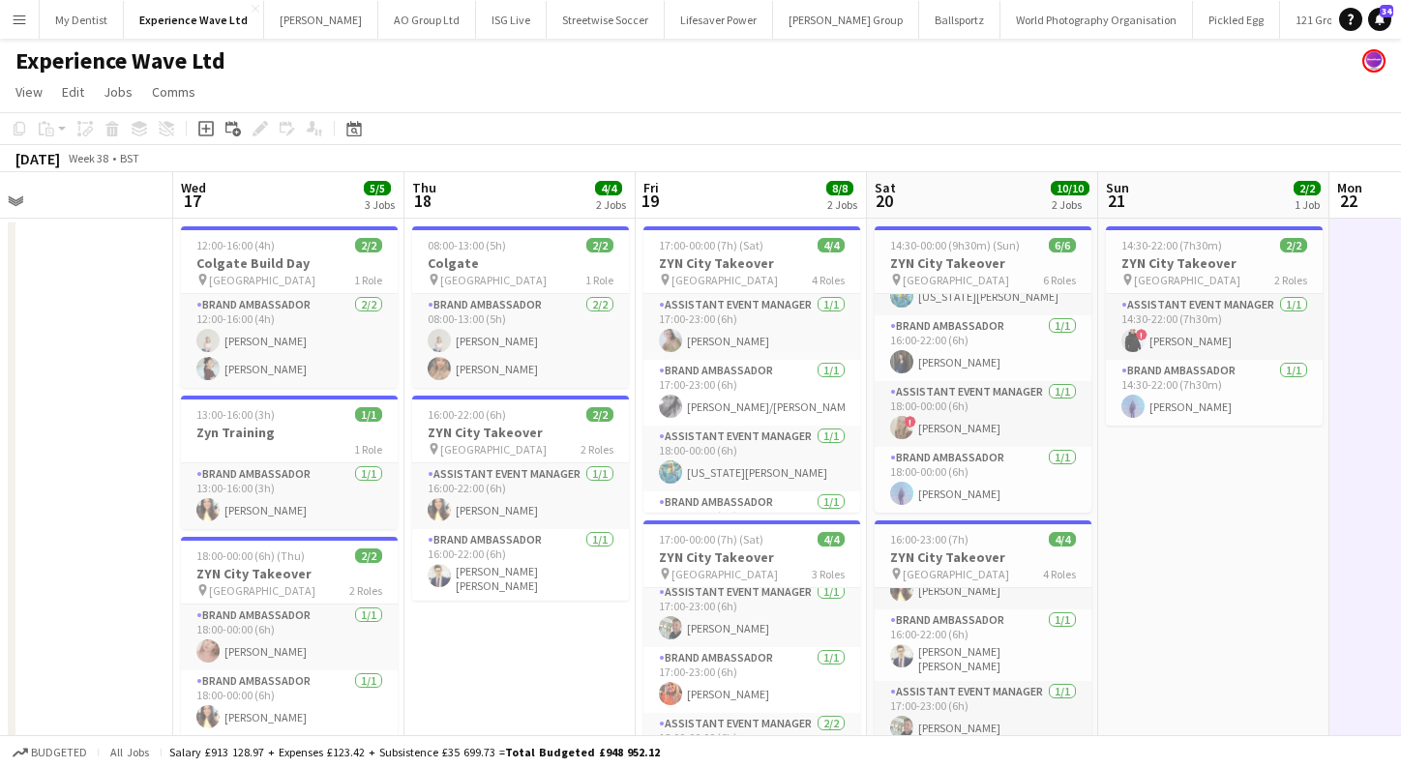
scroll to position [0, 511]
